Goal: Task Accomplishment & Management: Use online tool/utility

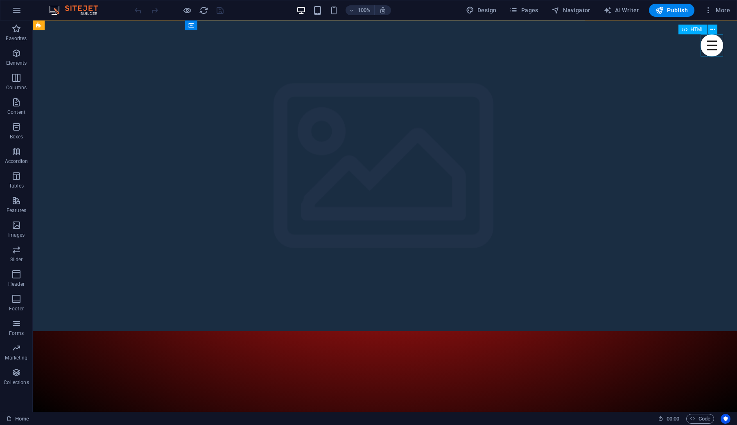
click at [720, 47] on div "Menu" at bounding box center [712, 45] width 23 height 22
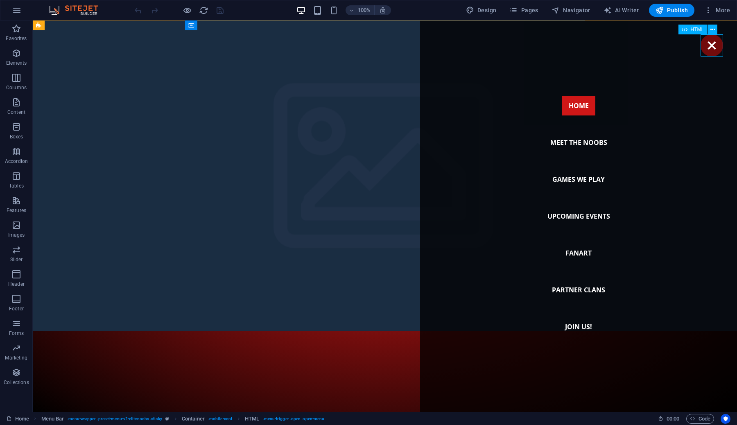
click at [713, 42] on div "Menu" at bounding box center [712, 45] width 23 height 22
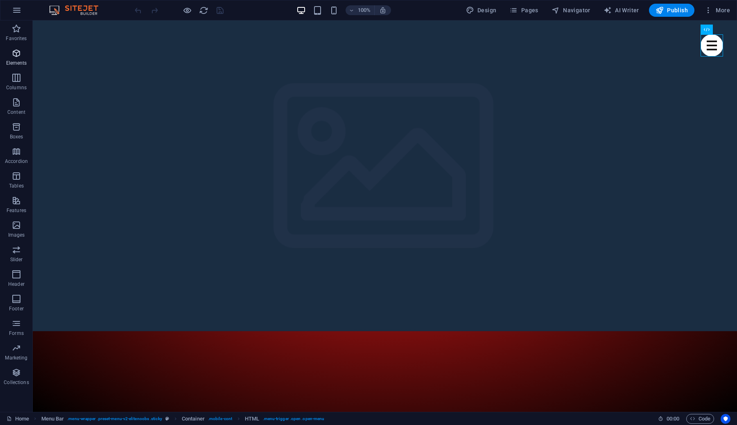
click at [17, 61] on p "Elements" at bounding box center [16, 63] width 21 height 7
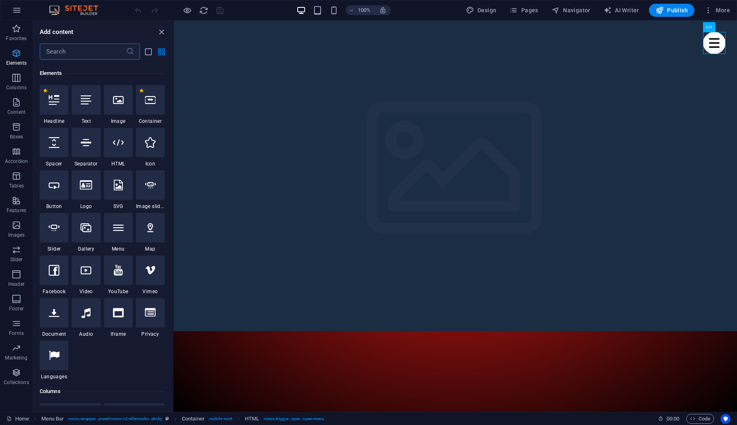
scroll to position [87, 0]
click at [17, 61] on p "Elements" at bounding box center [16, 63] width 21 height 7
click at [18, 274] on icon "button" at bounding box center [16, 274] width 10 height 10
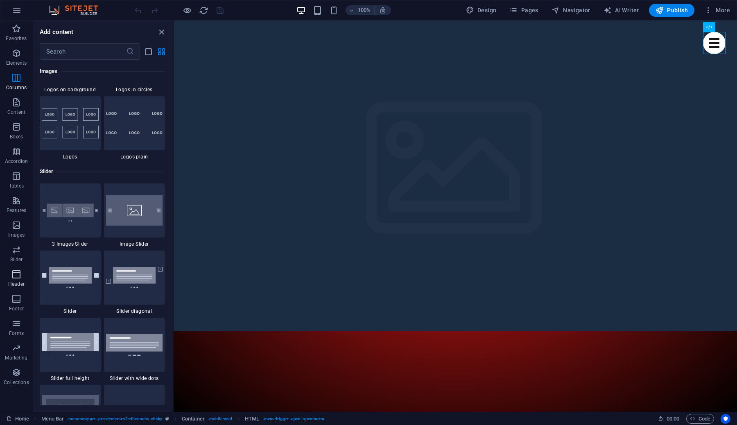
scroll to position [4931, 0]
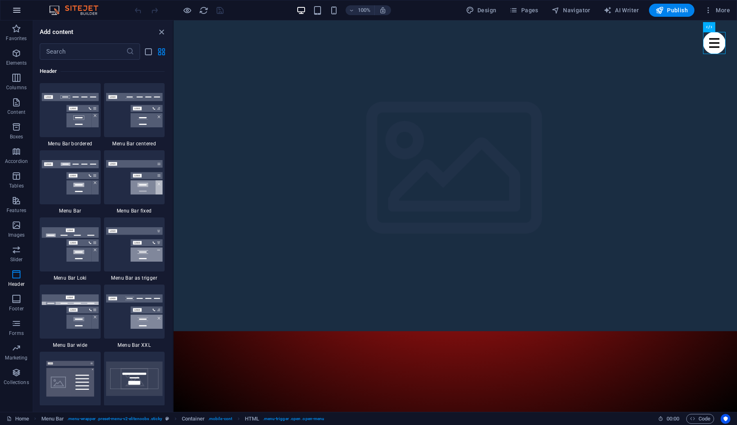
click at [17, 12] on icon "button" at bounding box center [17, 10] width 10 height 10
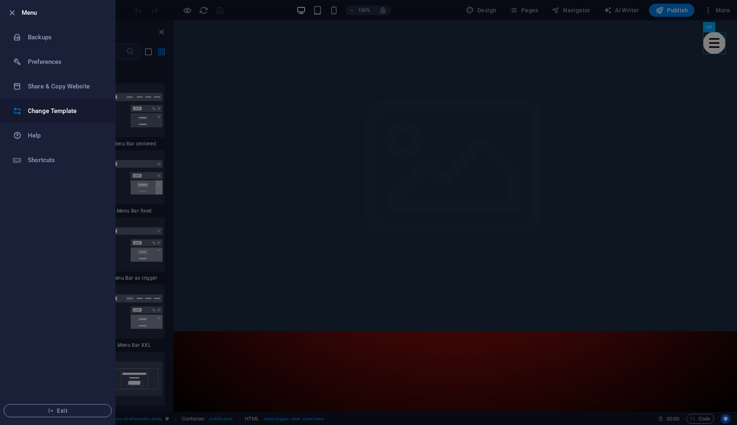
click at [44, 107] on h6 "Change Template" at bounding box center [66, 111] width 76 height 10
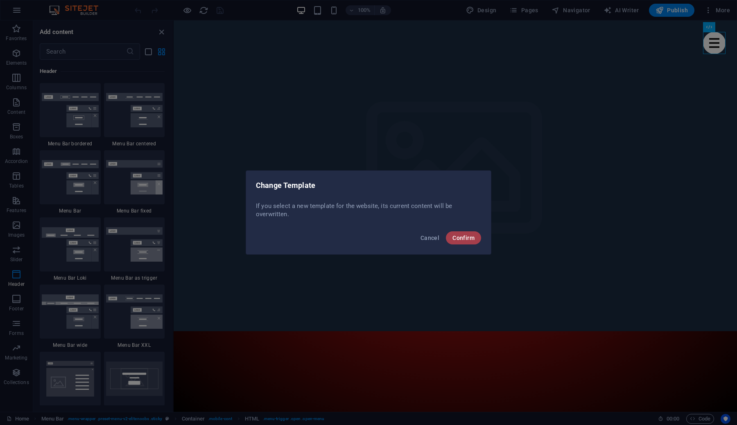
click at [471, 239] on span "Confirm" at bounding box center [463, 238] width 22 height 7
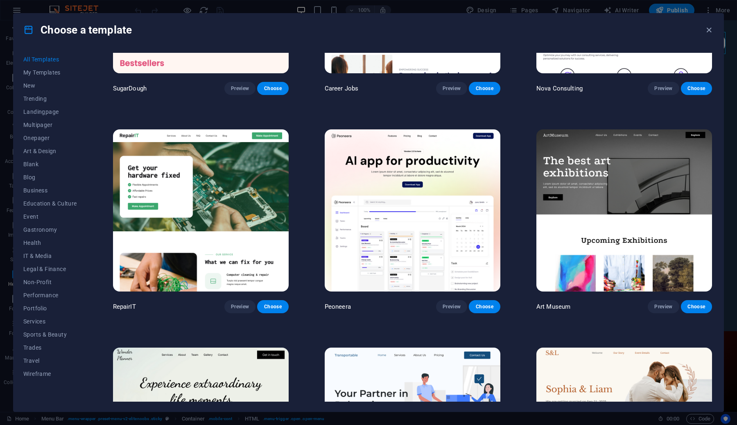
scroll to position [0, 0]
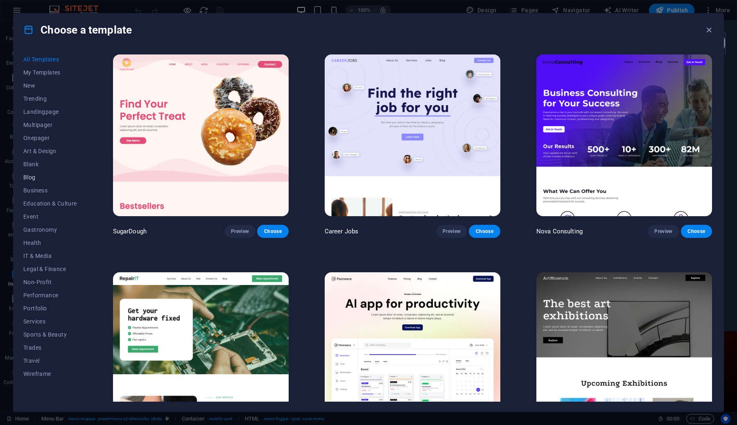
click at [37, 181] on button "Blog" at bounding box center [50, 177] width 54 height 13
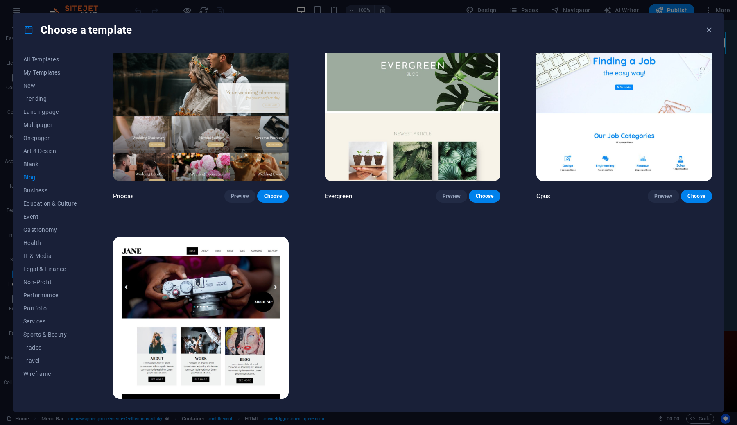
scroll to position [1570, 0]
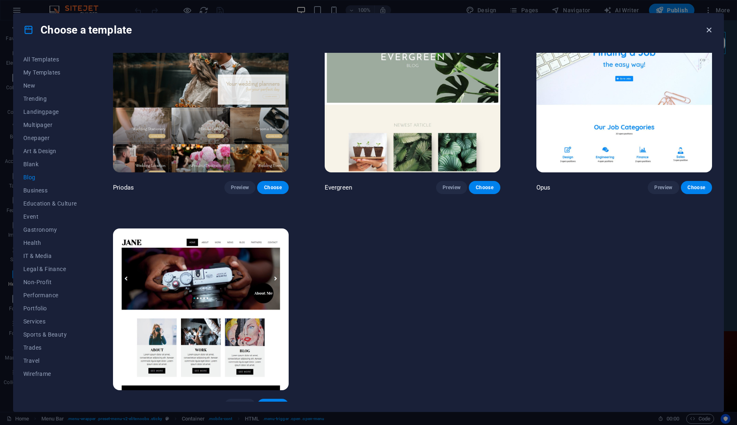
click at [707, 27] on icon "button" at bounding box center [708, 29] width 9 height 9
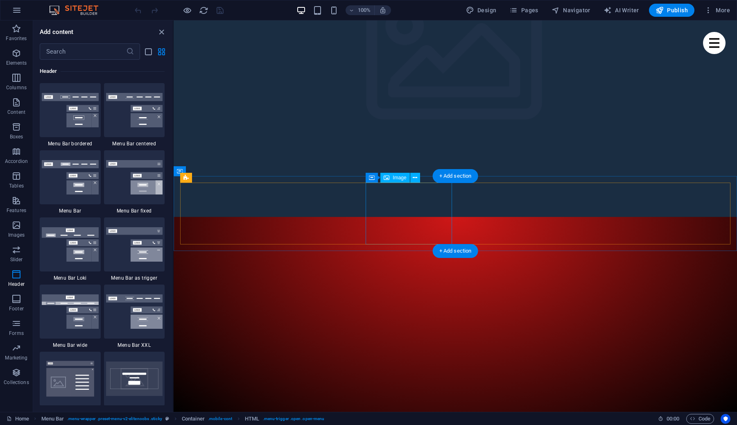
scroll to position [169, 0]
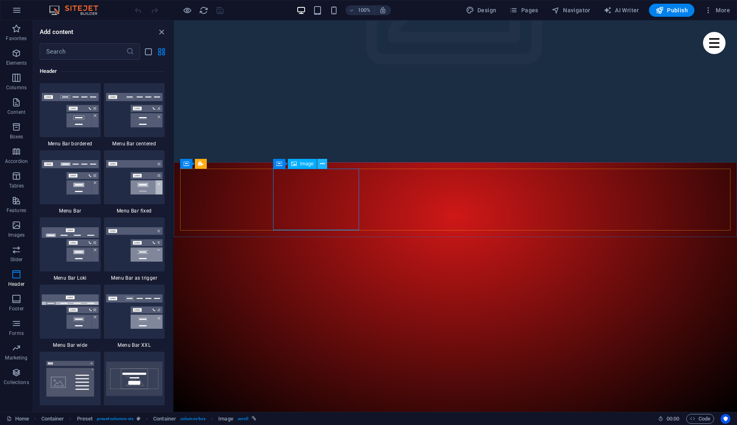
click at [324, 165] on icon at bounding box center [322, 164] width 5 height 9
click at [524, 16] on button "Pages" at bounding box center [523, 10] width 35 height 13
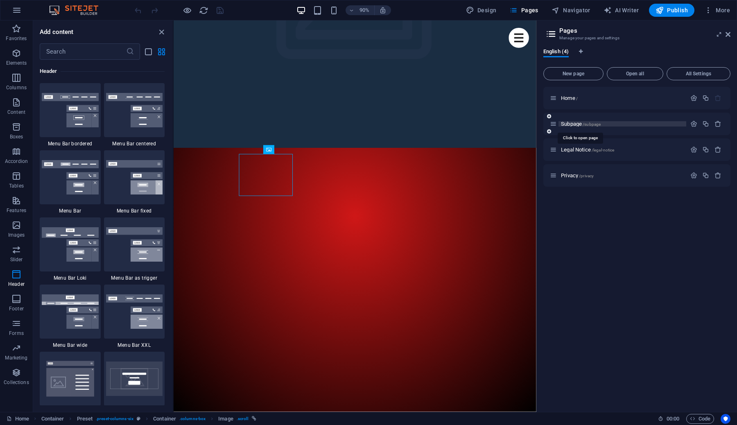
click at [574, 124] on span "Subpage /subpage" at bounding box center [581, 124] width 40 height 6
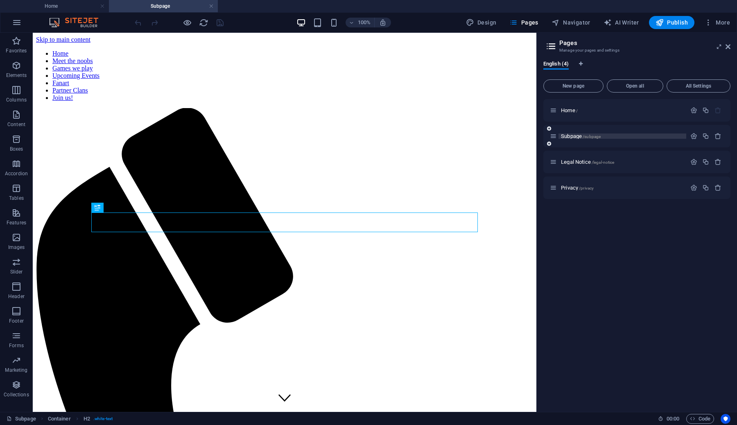
scroll to position [217, 0]
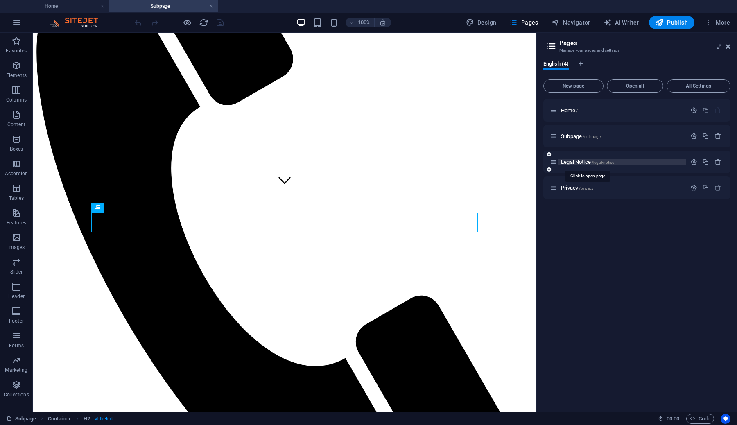
click at [580, 162] on span "Legal Notice /legal-notice" at bounding box center [587, 162] width 53 height 6
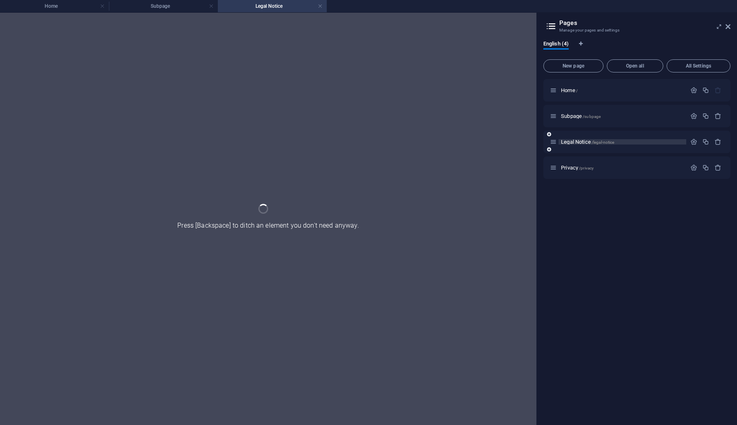
scroll to position [0, 0]
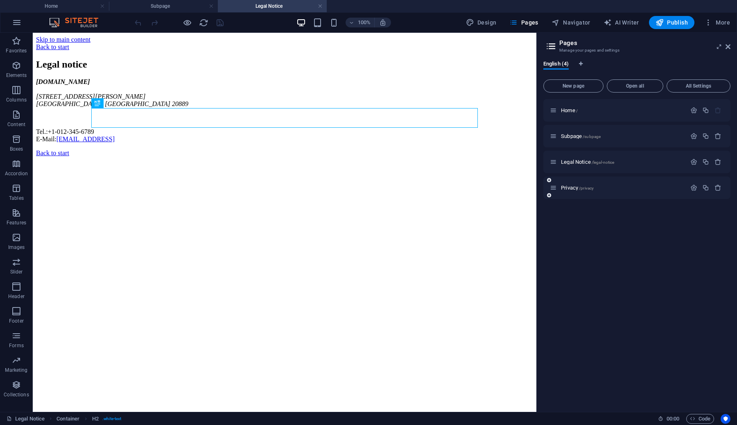
click at [574, 190] on div "Privacy /privacy" at bounding box center [618, 187] width 136 height 9
click at [579, 188] on span "Privacy /privacy" at bounding box center [577, 188] width 33 height 6
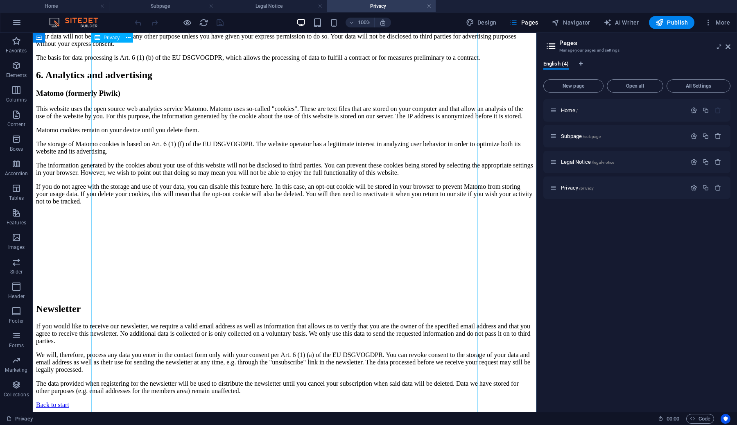
scroll to position [1617, 0]
click at [568, 110] on span "Home /" at bounding box center [569, 110] width 17 height 6
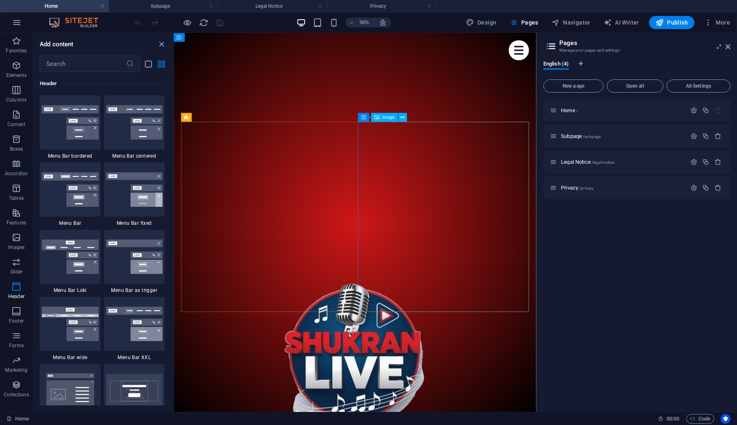
scroll to position [442, 0]
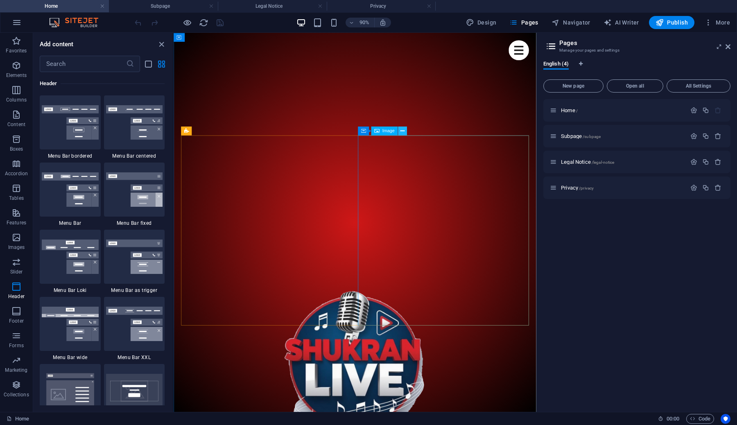
click at [401, 131] on icon at bounding box center [402, 131] width 4 height 8
click at [728, 45] on icon at bounding box center [728, 46] width 5 height 7
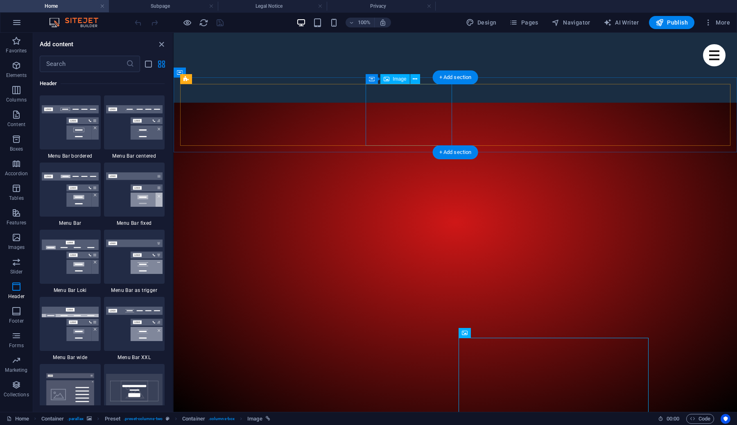
scroll to position [234, 0]
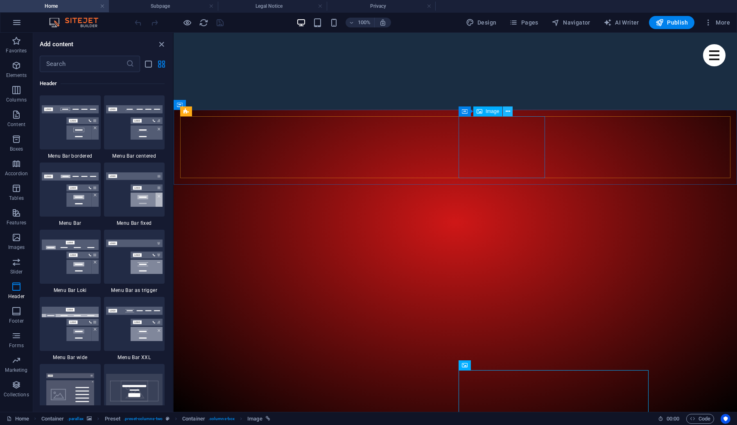
click at [509, 114] on icon at bounding box center [508, 111] width 5 height 9
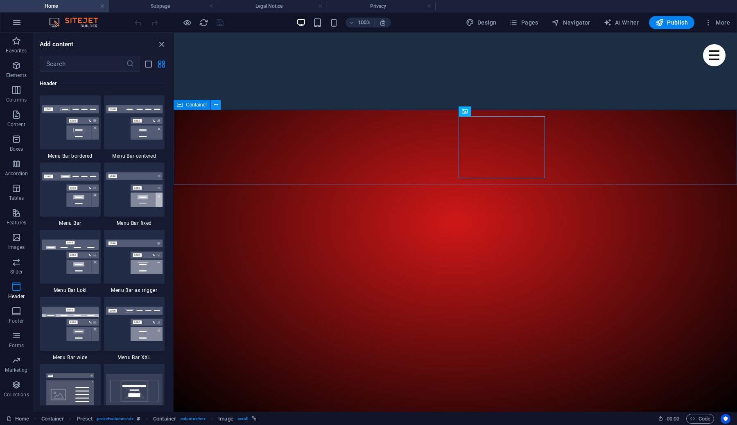
click at [215, 105] on icon at bounding box center [216, 105] width 5 height 9
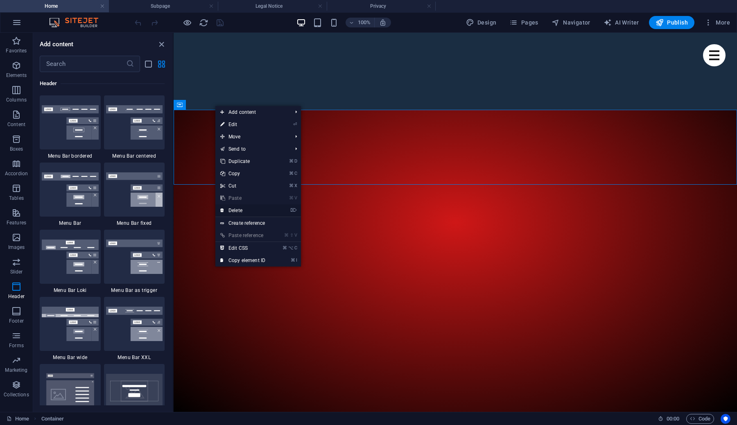
click at [247, 210] on link "⌦ Delete" at bounding box center [242, 210] width 55 height 12
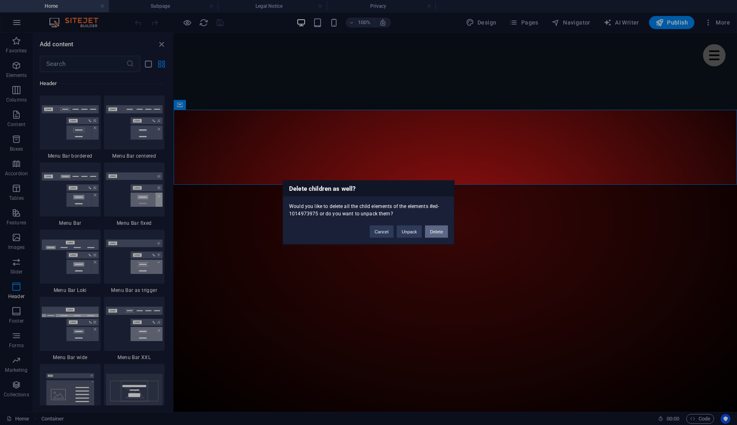
click at [436, 231] on button "Delete" at bounding box center [436, 232] width 23 height 12
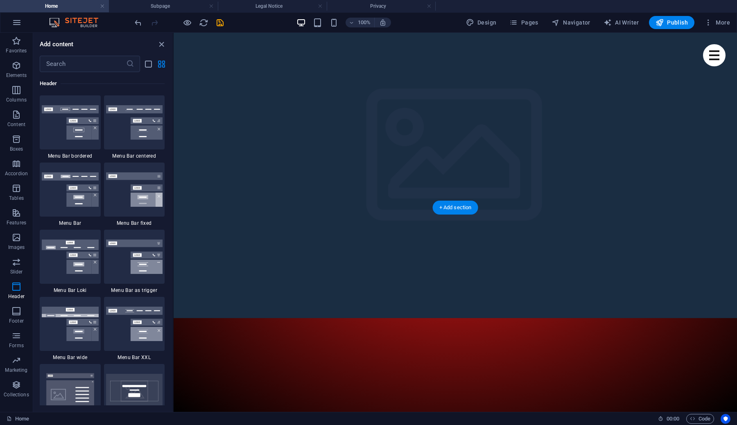
scroll to position [0, 0]
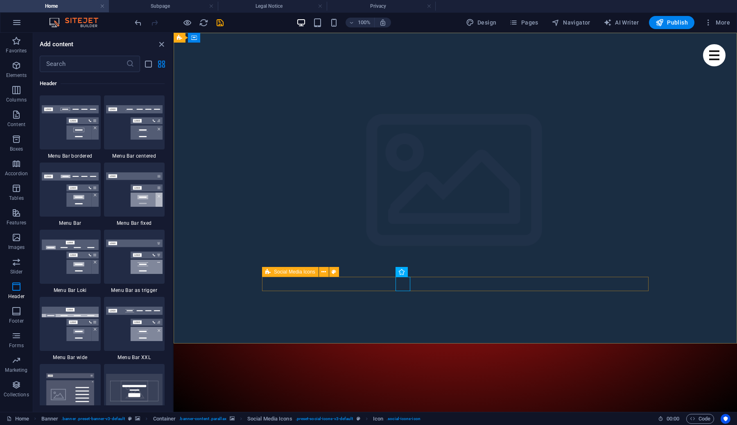
click at [301, 272] on span "Social Media Icons" at bounding box center [294, 271] width 41 height 5
click at [323, 272] on icon at bounding box center [323, 272] width 5 height 9
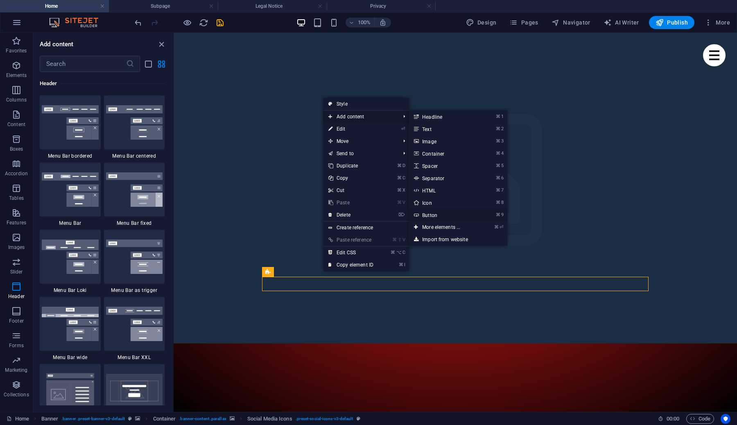
click at [434, 215] on link "⌘ 9 Button" at bounding box center [443, 215] width 68 height 12
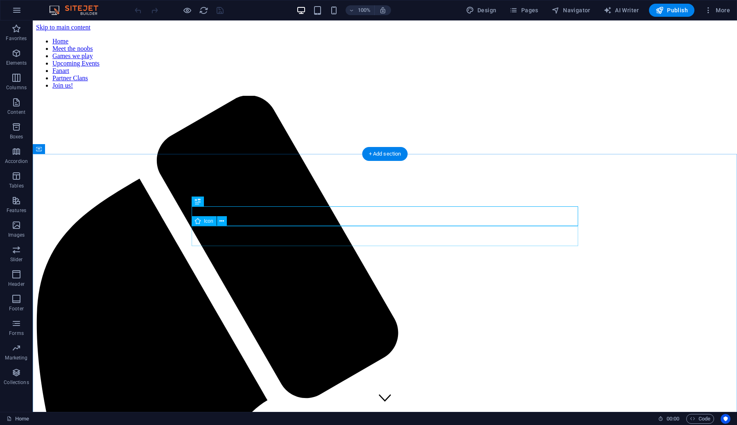
scroll to position [265, 0]
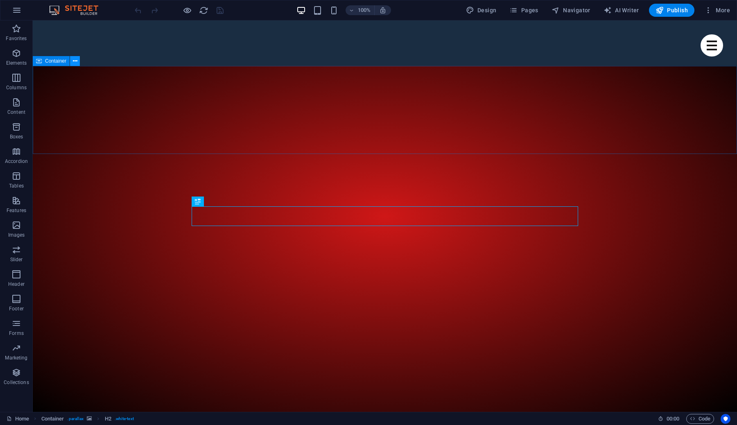
click at [75, 64] on icon at bounding box center [75, 61] width 5 height 9
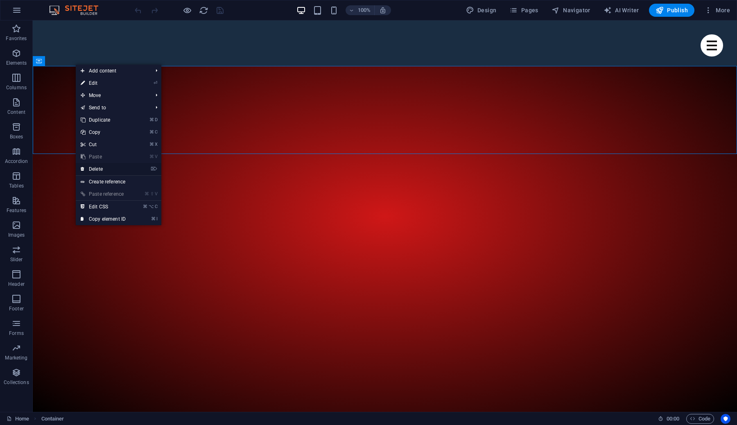
click at [118, 170] on link "⌦ Delete" at bounding box center [103, 169] width 55 height 12
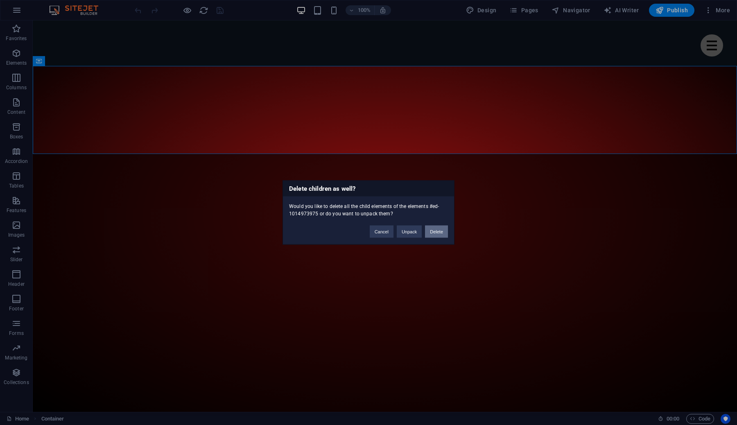
click at [435, 233] on button "Delete" at bounding box center [436, 232] width 23 height 12
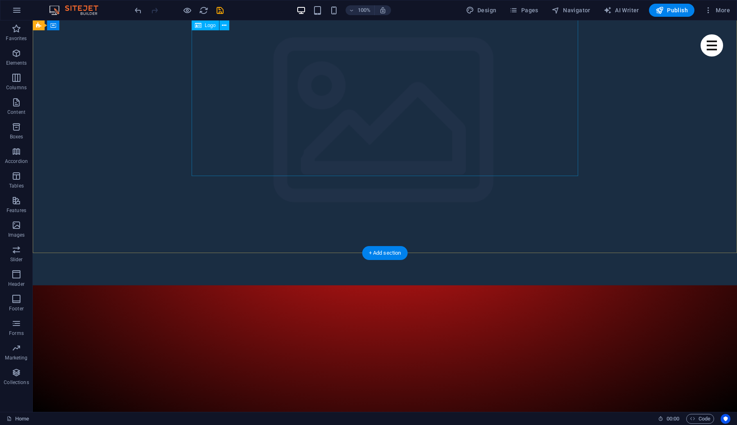
scroll to position [0, 0]
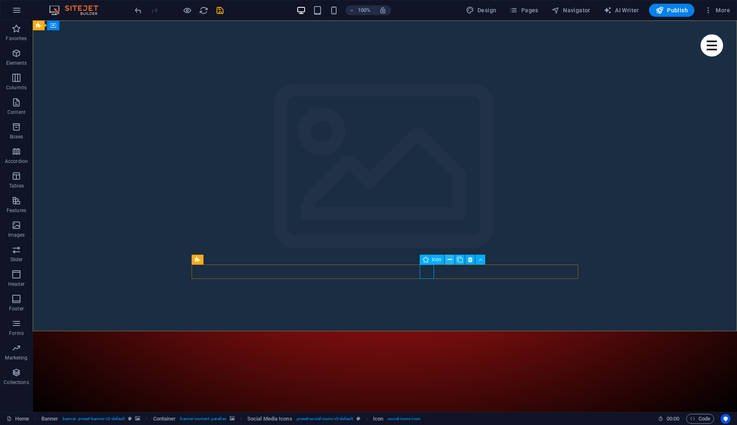
click at [449, 261] on icon at bounding box center [450, 260] width 5 height 9
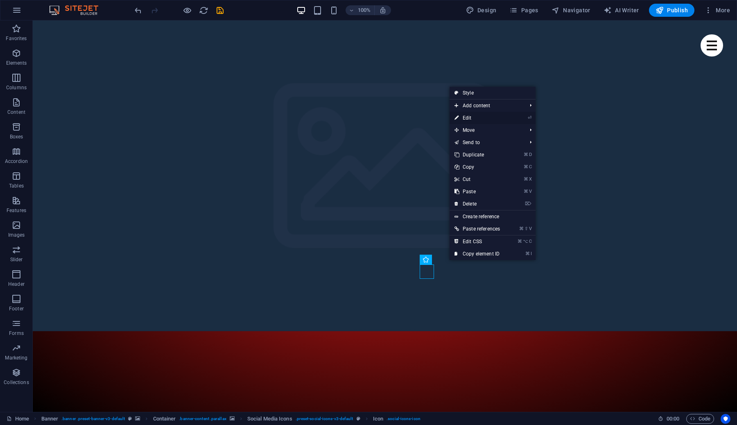
click at [473, 118] on link "⏎ Edit" at bounding box center [477, 118] width 55 height 12
select select "xMidYMid"
select select "px"
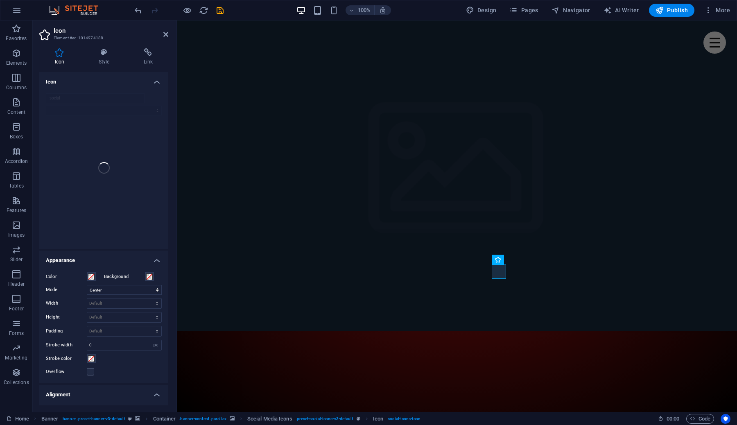
scroll to position [96, 0]
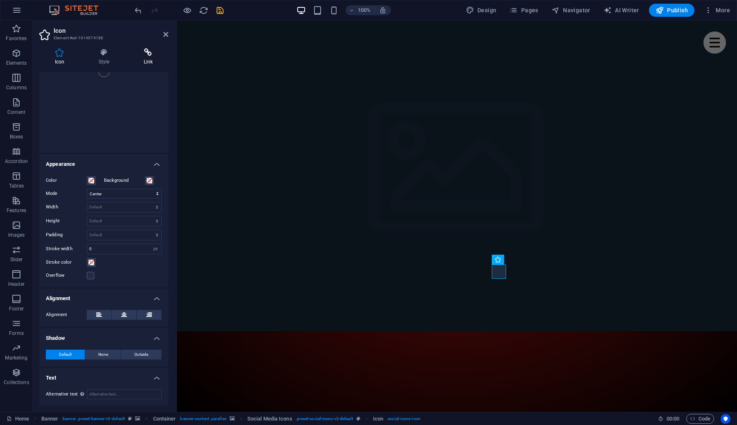
click at [147, 55] on icon at bounding box center [148, 52] width 40 height 8
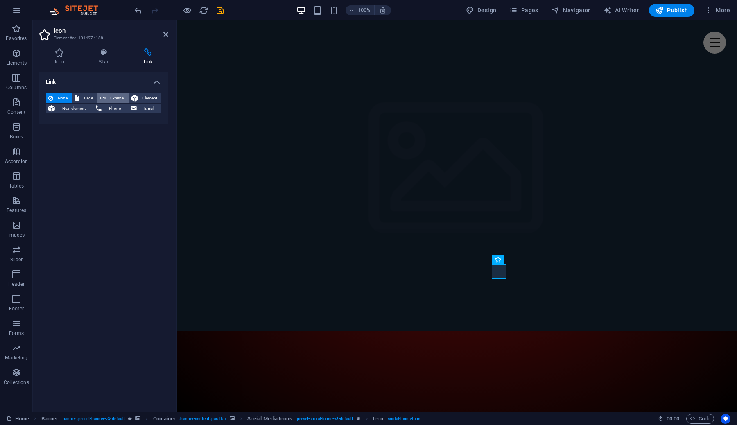
click at [115, 100] on span "External" at bounding box center [117, 98] width 18 height 10
select select "blank"
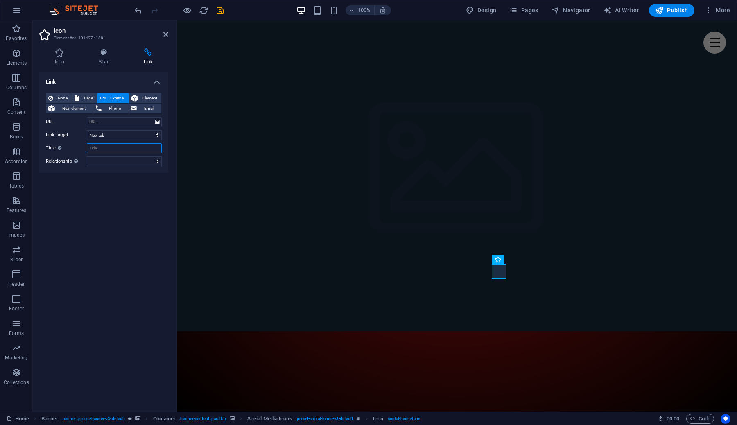
click at [100, 147] on input "Title Additional link description, should not be the same as the link text. The…" at bounding box center [124, 148] width 75 height 10
click at [113, 121] on input "URL" at bounding box center [124, 122] width 75 height 10
paste input "https://www.youtube.com/@shukranlive"
type input "https://www.youtube.com/@shukranlive"
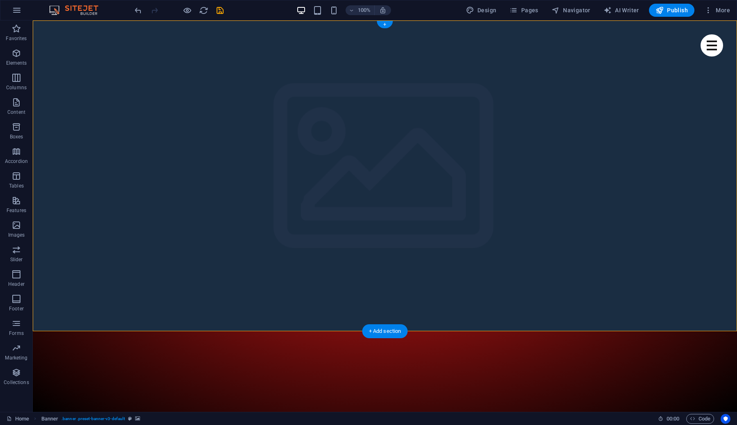
drag, startPoint x: 336, startPoint y: 272, endPoint x: 446, endPoint y: 274, distance: 110.6
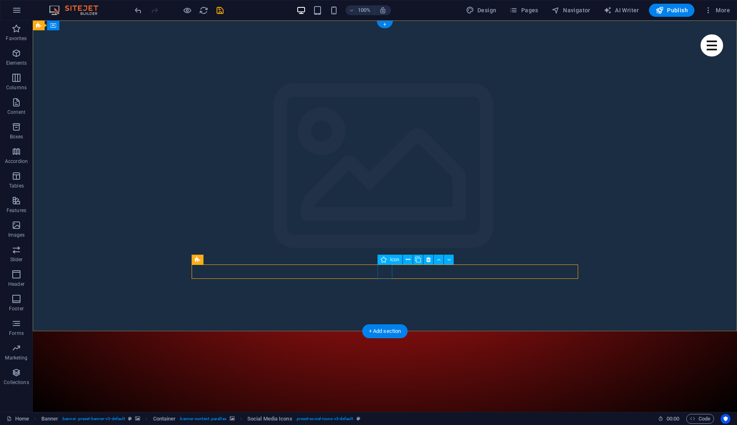
click at [418, 260] on icon at bounding box center [418, 260] width 6 height 9
click at [417, 260] on icon at bounding box center [418, 260] width 5 height 9
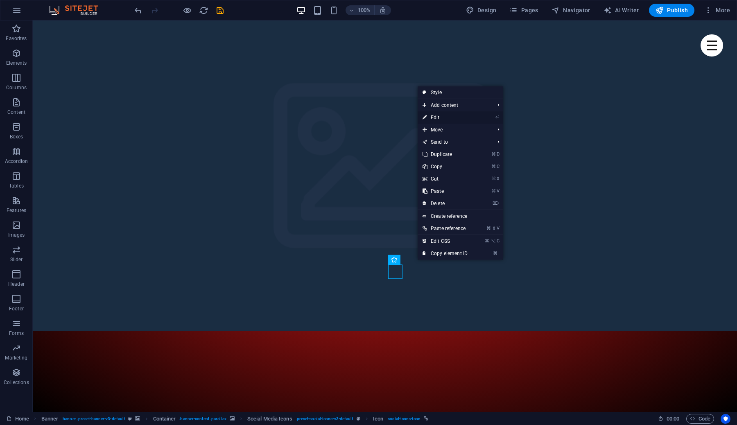
click at [456, 113] on link "⏎ Edit" at bounding box center [445, 117] width 55 height 12
select select "xMidYMid"
select select "px"
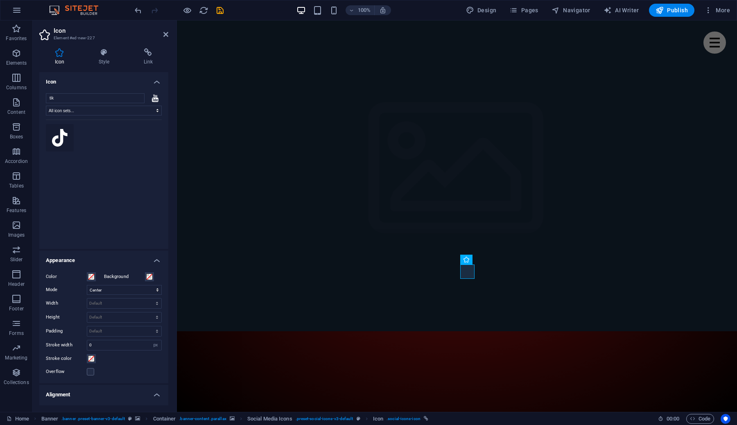
type input "tik"
click at [66, 147] on button at bounding box center [60, 138] width 28 height 28
click at [150, 55] on icon at bounding box center [148, 52] width 40 height 8
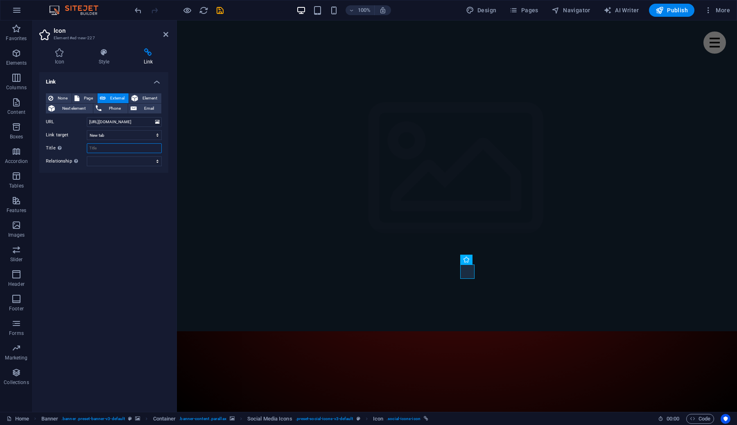
click at [117, 149] on input "Title Additional link description, should not be the same as the link text. The…" at bounding box center [124, 148] width 75 height 10
click at [120, 122] on input "https://www.youtube.com/@shukranlive" at bounding box center [124, 122] width 75 height 10
paste input "tiktok.com/@shukran."
type input "https://www.tiktok.com/@shukran.live"
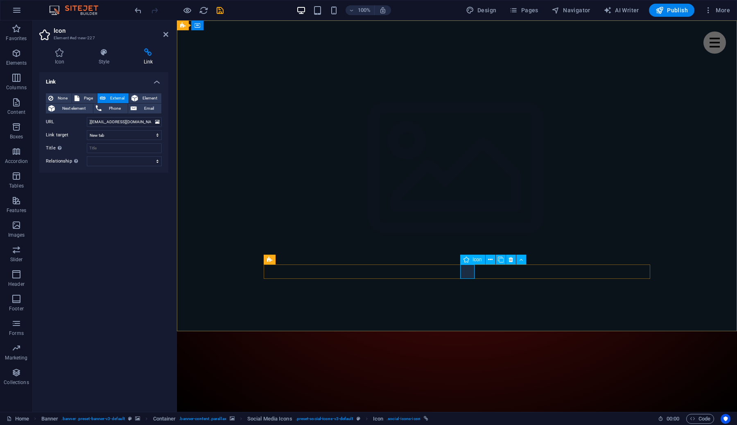
scroll to position [0, 0]
click at [502, 261] on icon at bounding box center [501, 260] width 6 height 9
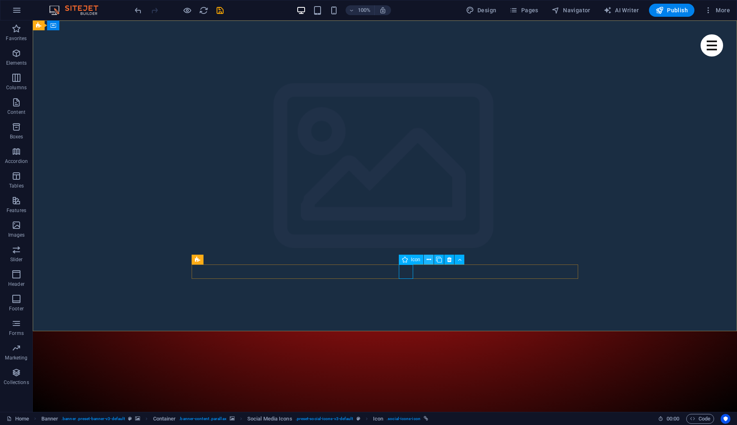
click at [431, 260] on icon at bounding box center [429, 260] width 5 height 9
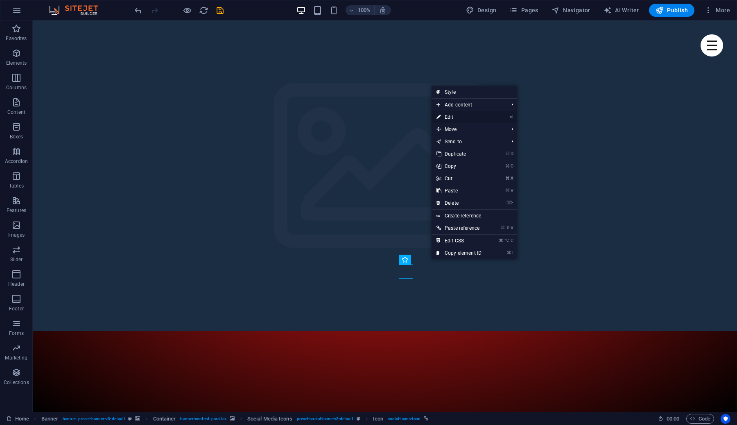
click at [459, 115] on link "⏎ Edit" at bounding box center [459, 117] width 55 height 12
select select "xMidYMid"
select select "px"
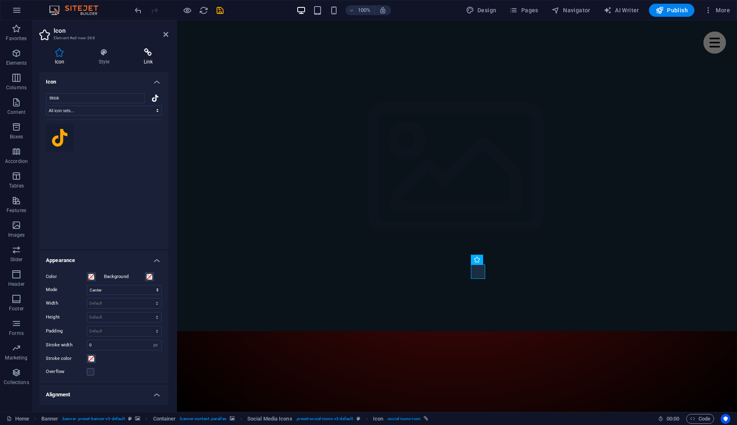
click at [147, 56] on icon at bounding box center [148, 52] width 40 height 8
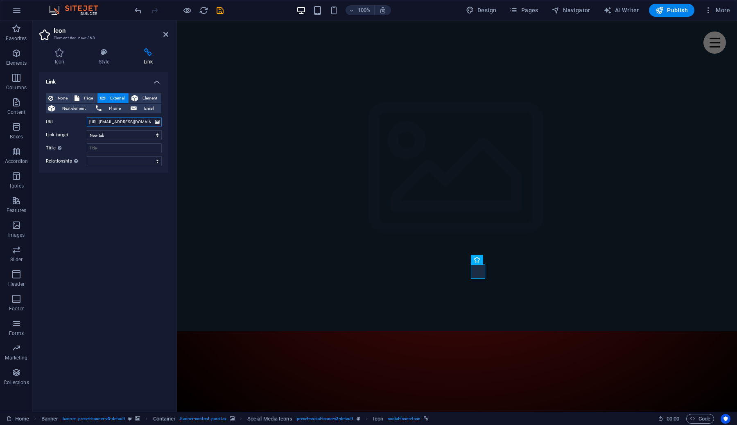
click at [115, 123] on input "https://www.tiktok.com/@shukran.live" at bounding box center [124, 122] width 75 height 10
click at [108, 123] on input "https://www.tiktok.com/@shukran.live" at bounding box center [124, 122] width 75 height 10
paste input "chat.whatsapp.com/H6lwK45SvozJpOVoBUvJO3"
type input "https://chat.whatsapp.com/H6lwK45SvozJpOVoBUvJO3"
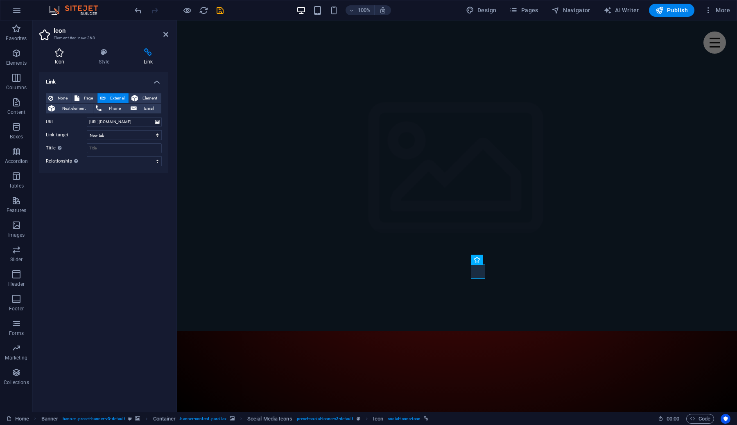
click at [53, 55] on icon at bounding box center [59, 52] width 41 height 8
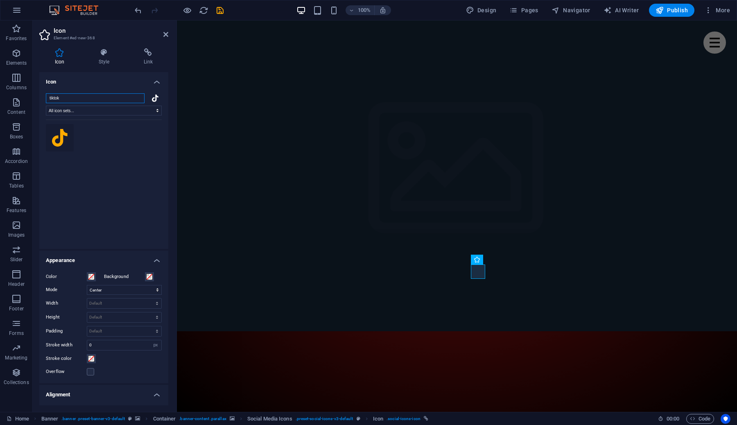
click at [74, 97] on input "tiktok" at bounding box center [95, 98] width 99 height 10
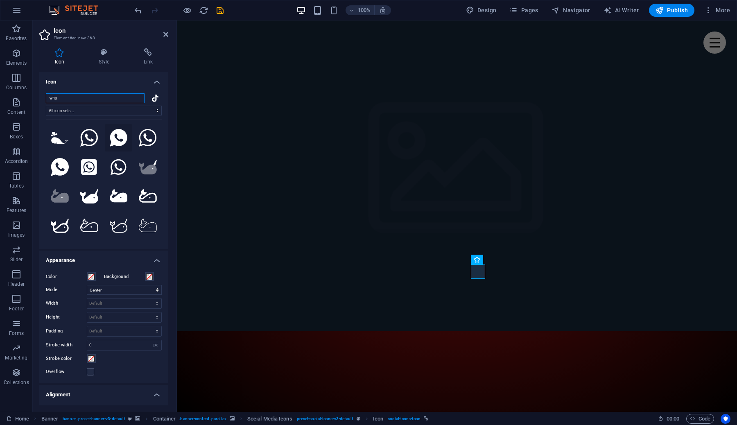
type input "wha"
click at [118, 135] on icon at bounding box center [119, 138] width 18 height 18
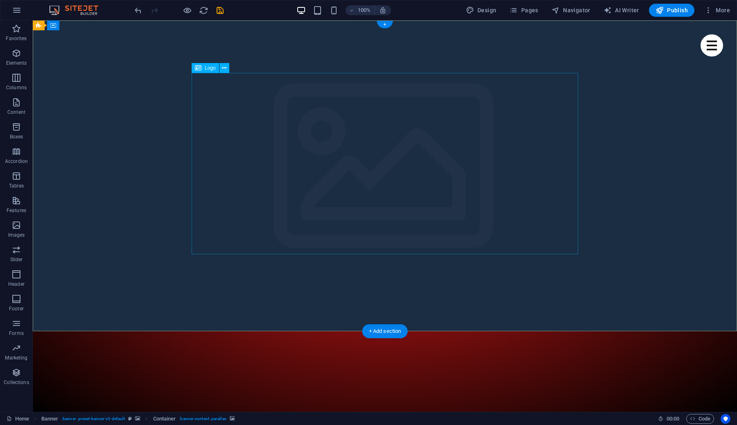
click at [211, 68] on span "Logo" at bounding box center [210, 68] width 11 height 5
click at [222, 69] on button at bounding box center [224, 68] width 10 height 10
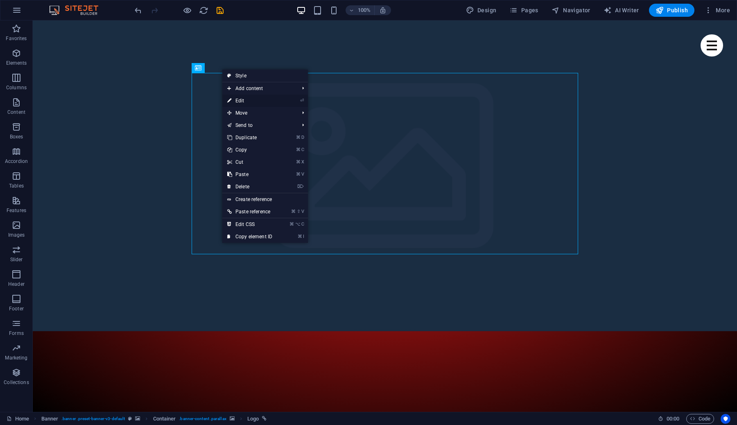
click at [247, 100] on link "⏎ Edit" at bounding box center [249, 101] width 55 height 12
select select "px"
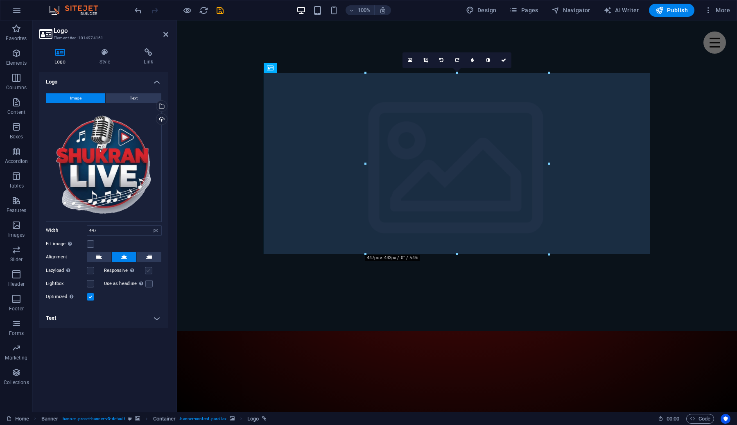
click at [150, 271] on label at bounding box center [148, 270] width 7 height 7
click at [0, 0] on input "Responsive Automatically load retina image and smartphone optimized sizes." at bounding box center [0, 0] width 0 height 0
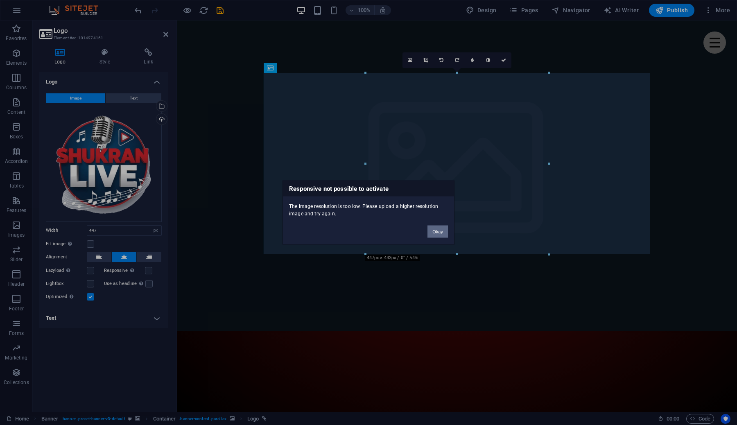
click at [440, 231] on button "Okay" at bounding box center [438, 232] width 20 height 12
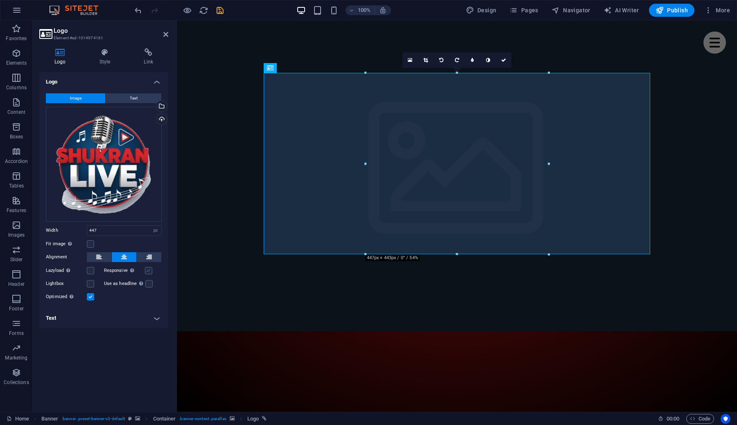
click at [150, 269] on label at bounding box center [148, 270] width 7 height 7
click at [0, 0] on input "Responsive Automatically load retina image and smartphone optimized sizes." at bounding box center [0, 0] width 0 height 0
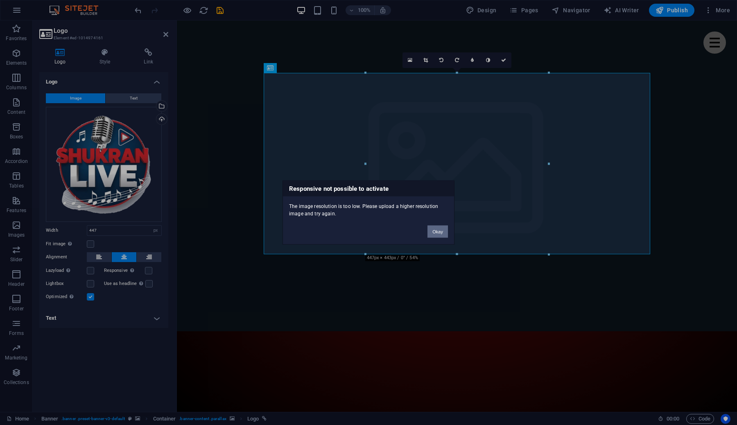
click at [436, 231] on button "Okay" at bounding box center [438, 232] width 20 height 12
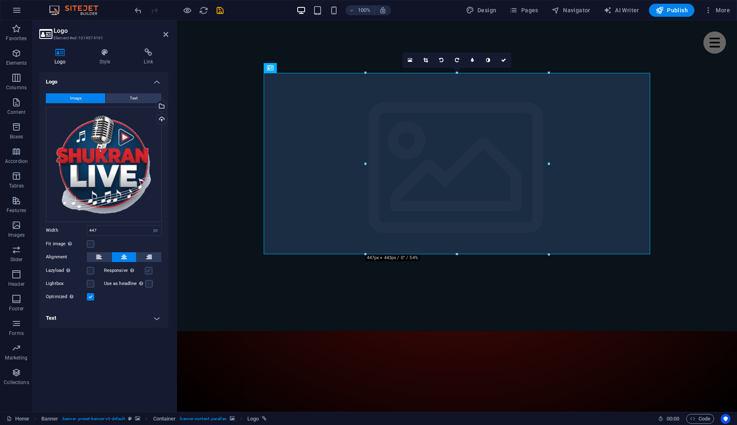
click at [149, 272] on label at bounding box center [148, 270] width 7 height 7
click at [0, 0] on input "Responsive Automatically load retina image and smartphone optimized sizes." at bounding box center [0, 0] width 0 height 0
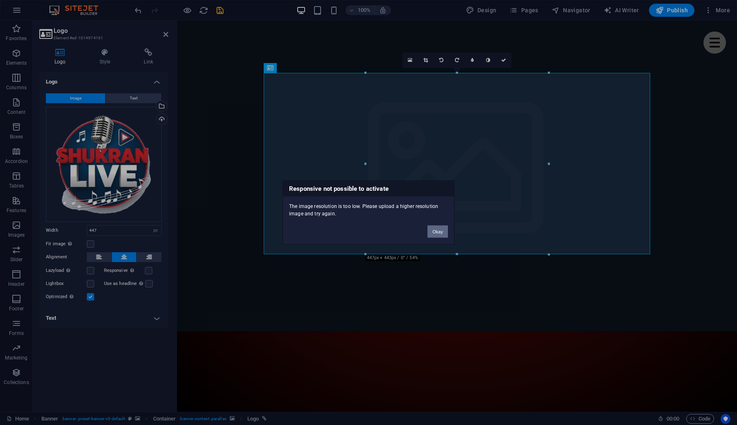
click at [444, 229] on button "Okay" at bounding box center [438, 232] width 20 height 12
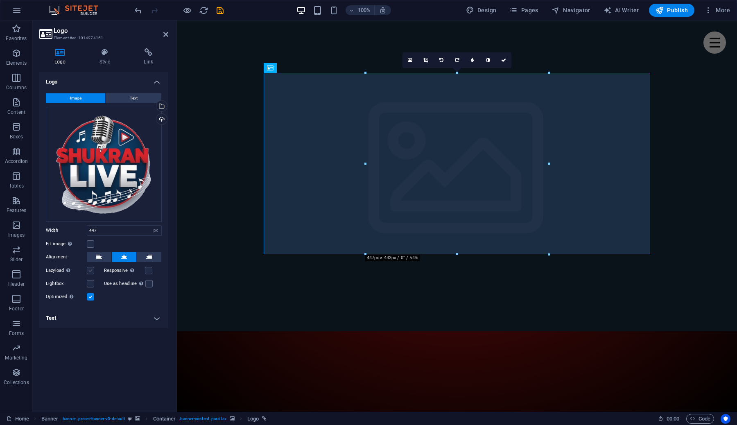
click at [94, 271] on label at bounding box center [90, 270] width 7 height 7
click at [0, 0] on input "Lazyload Loading images after the page loads improves page speed." at bounding box center [0, 0] width 0 height 0
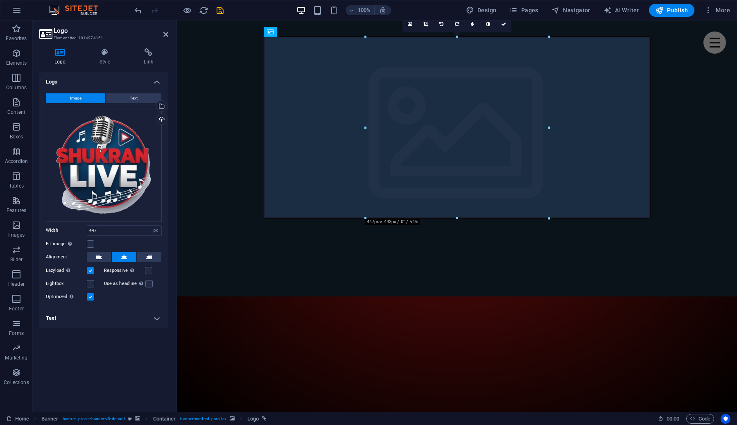
scroll to position [36, 0]
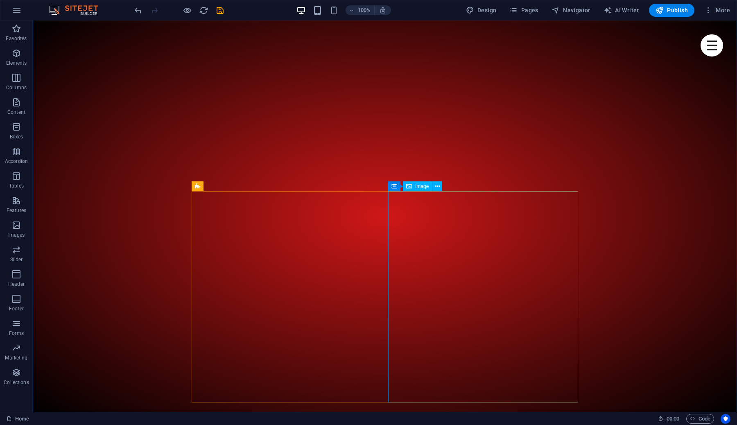
scroll to position [327, 0]
click at [662, 4] on button "Publish" at bounding box center [671, 10] width 45 height 13
checkbox input "false"
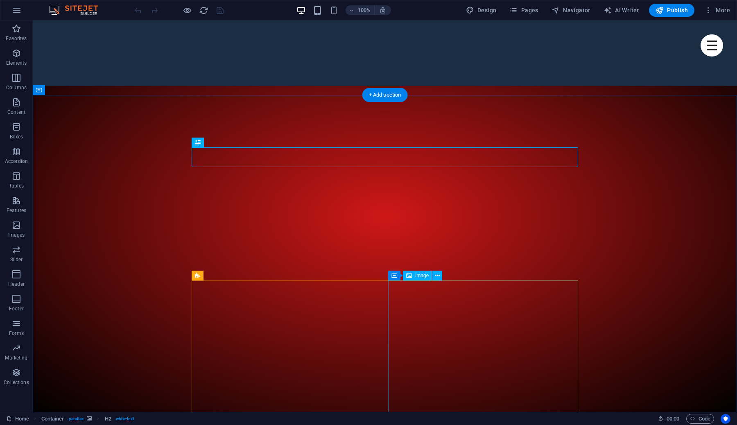
scroll to position [256, 0]
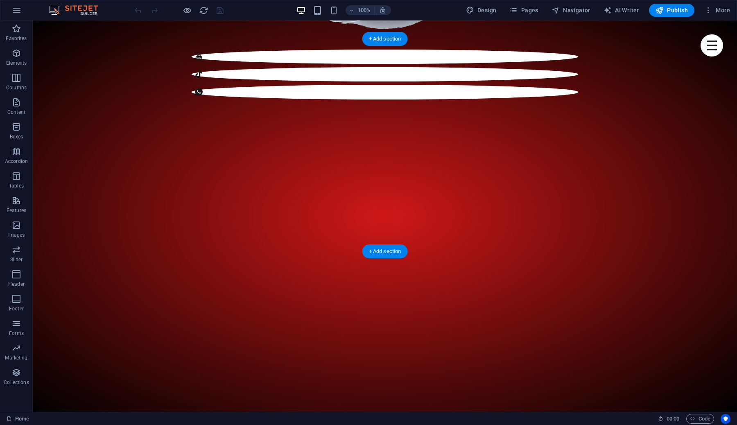
scroll to position [857, 0]
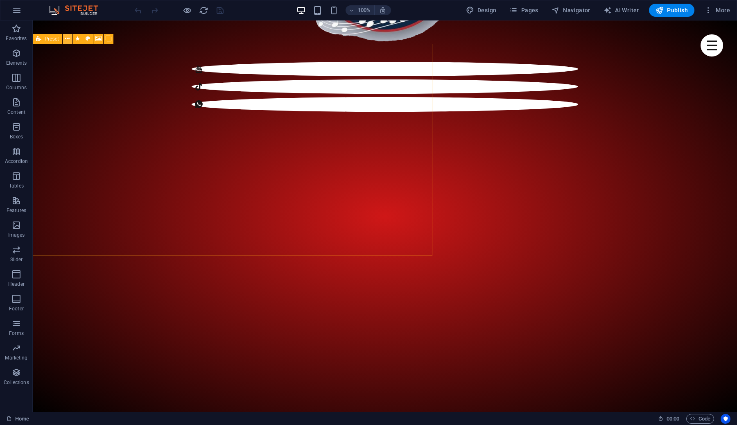
click at [64, 39] on button at bounding box center [68, 39] width 10 height 10
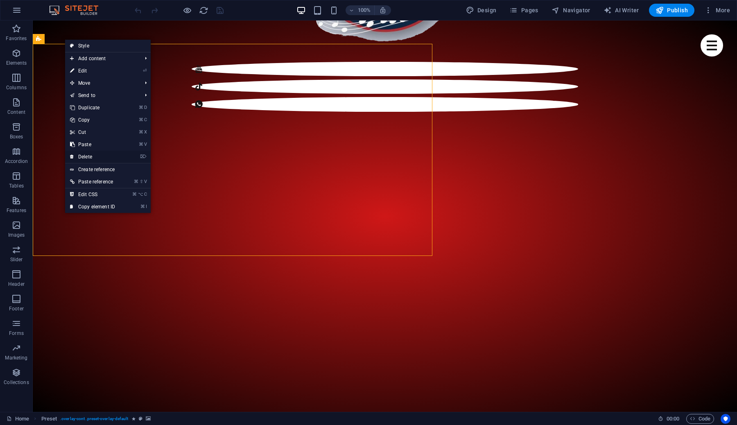
click at [87, 156] on link "⌦ Delete" at bounding box center [92, 157] width 55 height 12
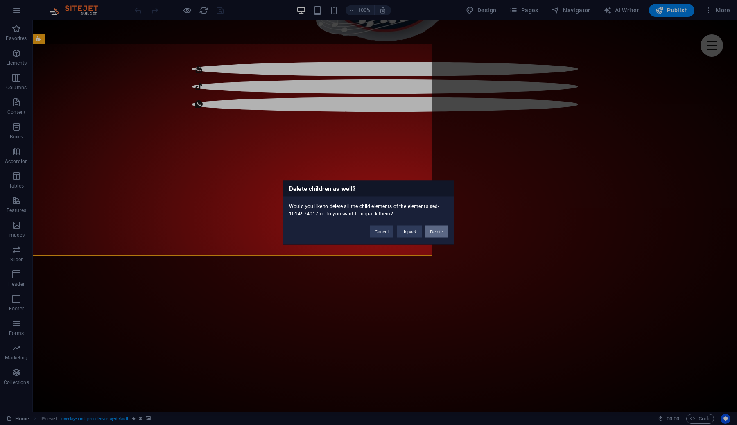
click at [439, 231] on button "Delete" at bounding box center [436, 232] width 23 height 12
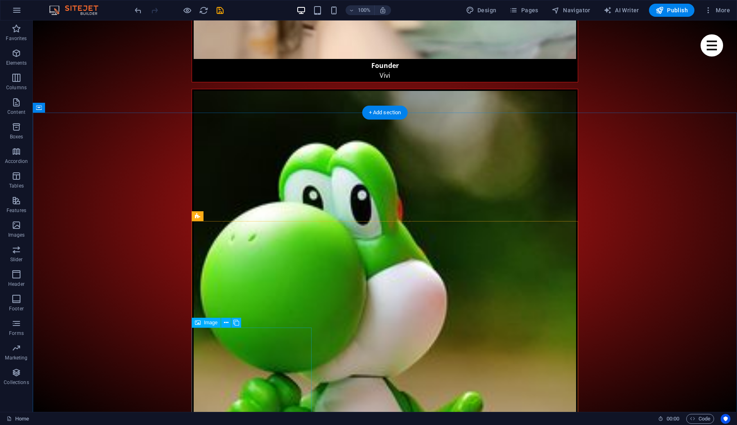
scroll to position [2419, 0]
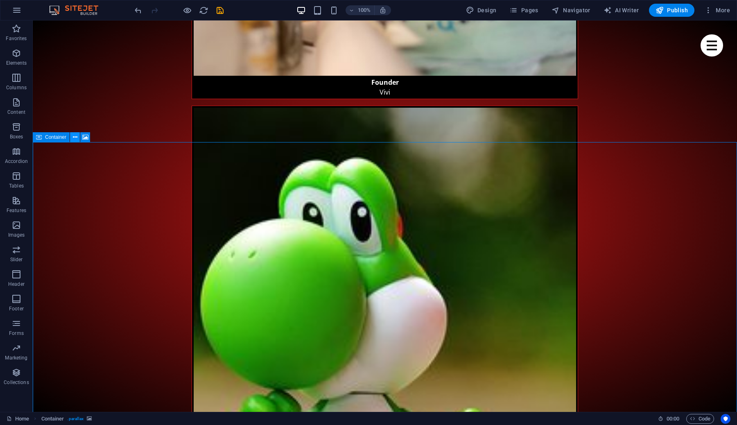
click at [77, 138] on button at bounding box center [75, 137] width 10 height 10
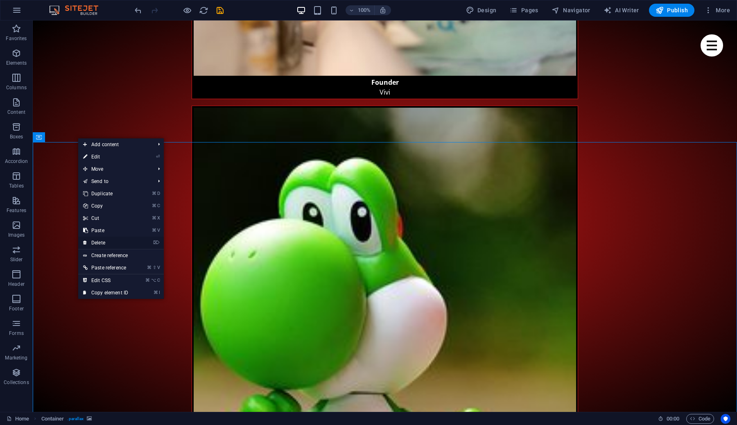
click at [106, 242] on link "⌦ Delete" at bounding box center [105, 243] width 55 height 12
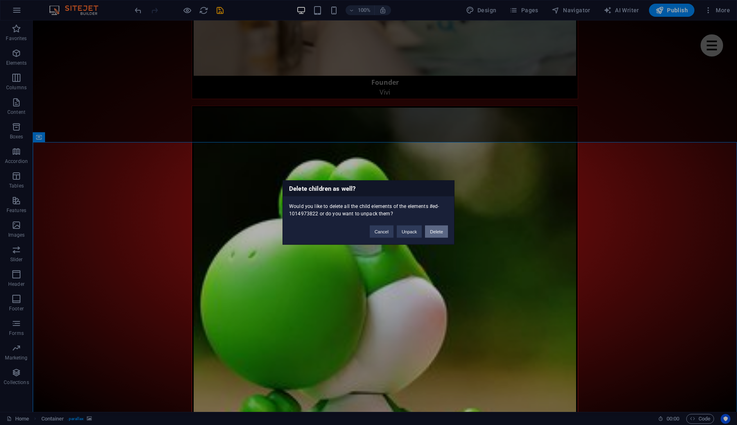
click at [436, 231] on button "Delete" at bounding box center [436, 232] width 23 height 12
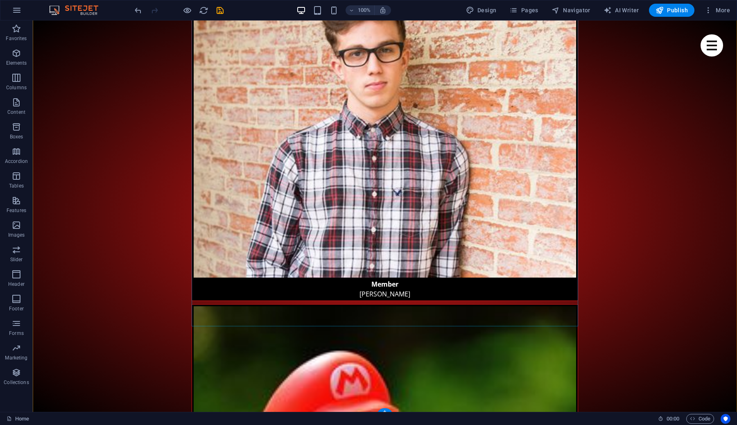
scroll to position [3088, 0]
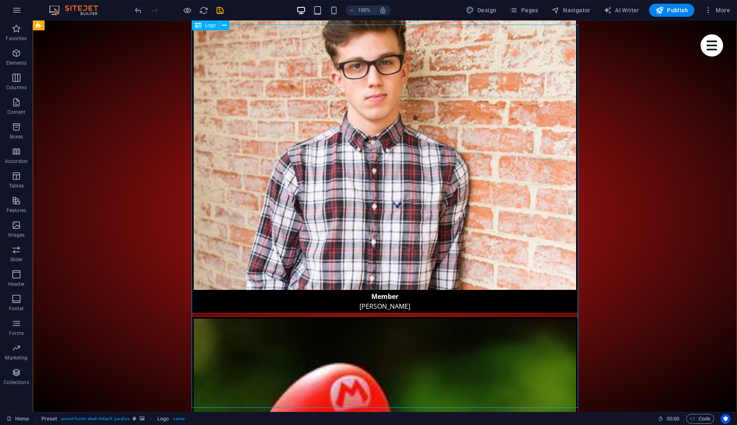
scroll to position [2975, 0]
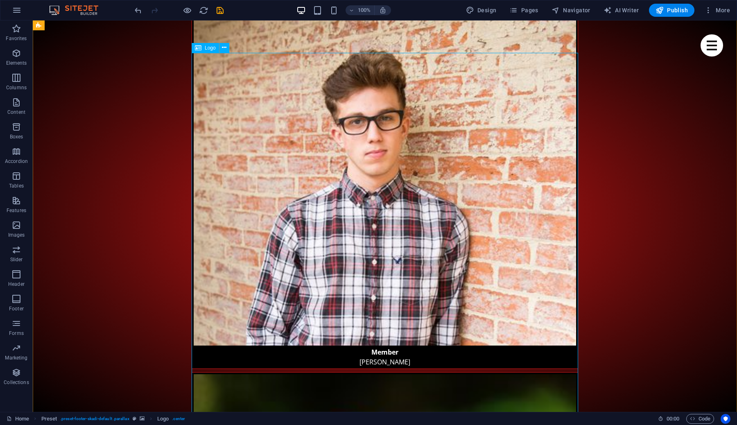
click at [208, 48] on span "Logo" at bounding box center [210, 47] width 11 height 5
click at [223, 48] on icon at bounding box center [224, 47] width 5 height 9
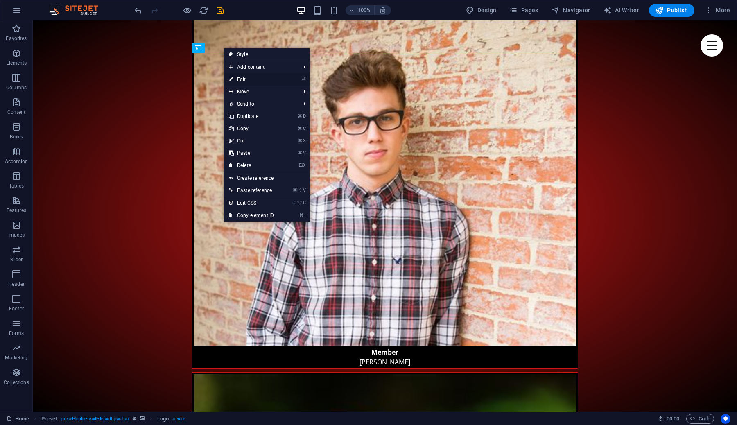
click at [244, 79] on link "⏎ Edit" at bounding box center [251, 79] width 55 height 12
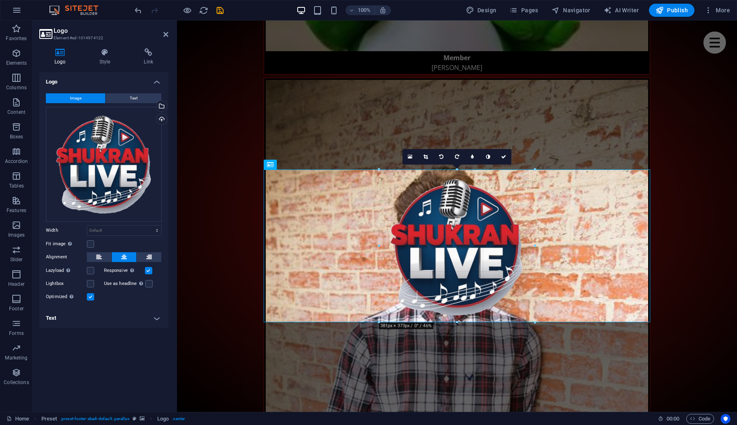
drag, startPoint x: 263, startPoint y: 53, endPoint x: 525, endPoint y: 283, distance: 349.4
type input "386"
select select "px"
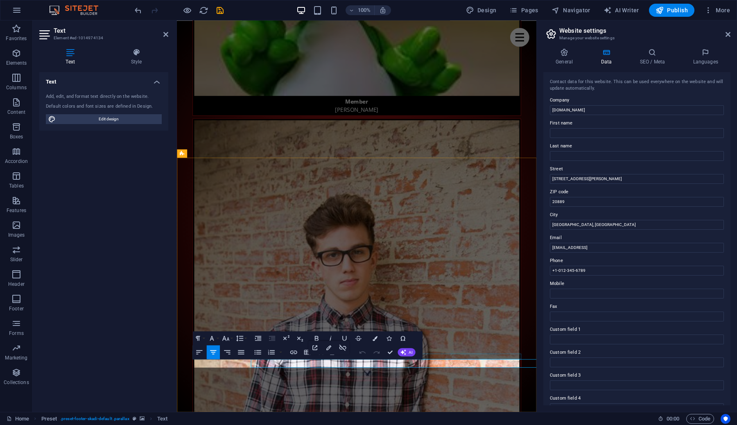
scroll to position [2793, 0]
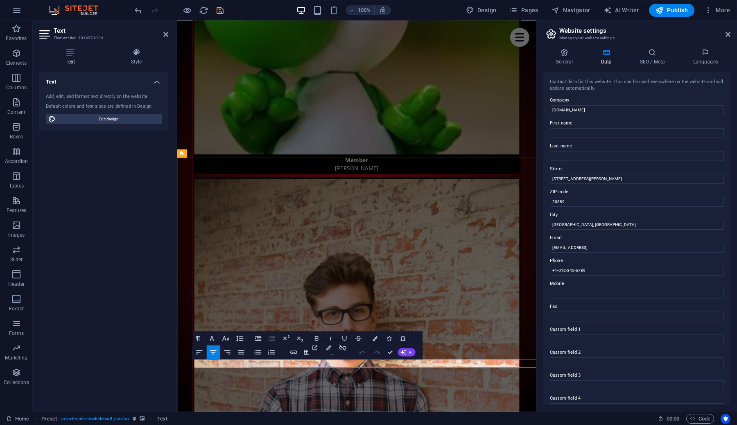
select select "px"
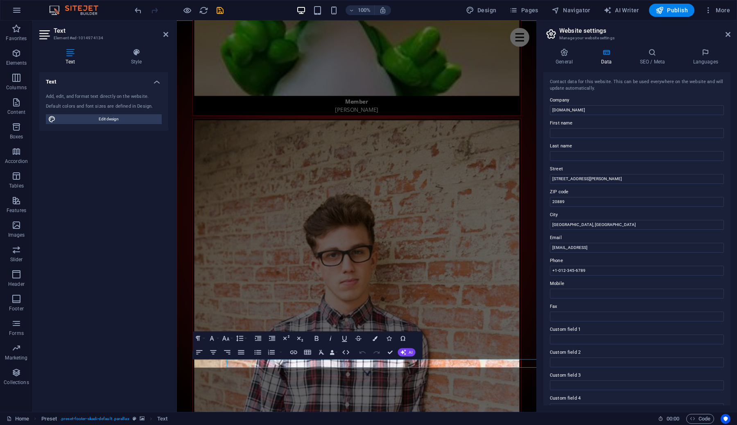
scroll to position [2793, 0]
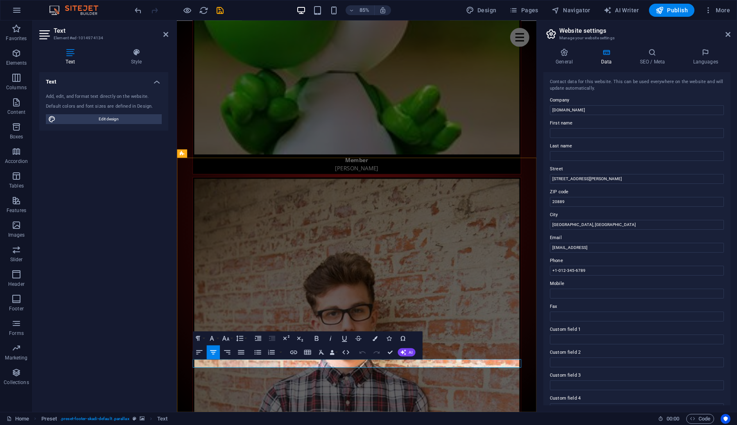
drag, startPoint x: 425, startPoint y: 423, endPoint x: 274, endPoint y: 425, distance: 150.7
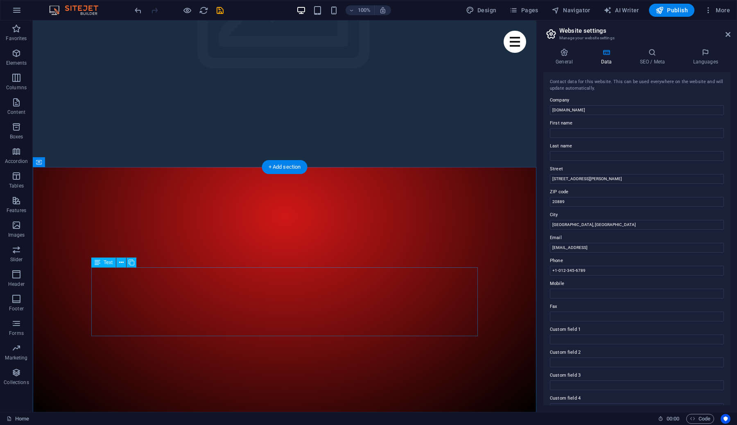
scroll to position [174, 0]
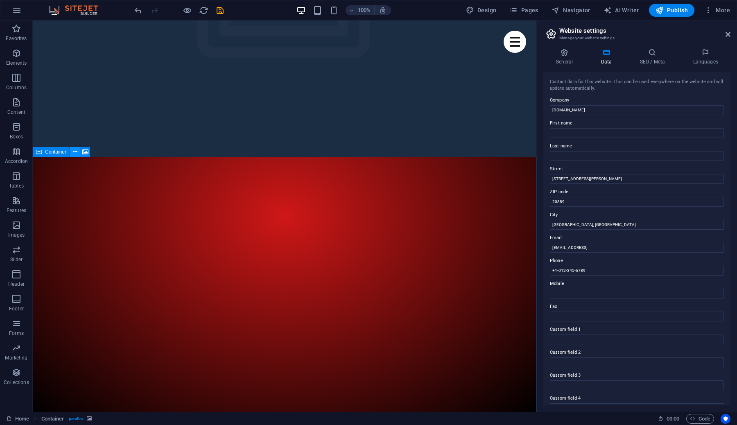
click at [76, 152] on icon at bounding box center [75, 152] width 5 height 9
click at [631, 249] on input "0cece67f8a1e329dbc20fb1c63e11b@cpanel.local" at bounding box center [637, 248] width 174 height 10
drag, startPoint x: 653, startPoint y: 247, endPoint x: 548, endPoint y: 248, distance: 104.8
click at [548, 248] on div "Contact data for this website. This can be used everywhere on the website and w…" at bounding box center [636, 238] width 187 height 333
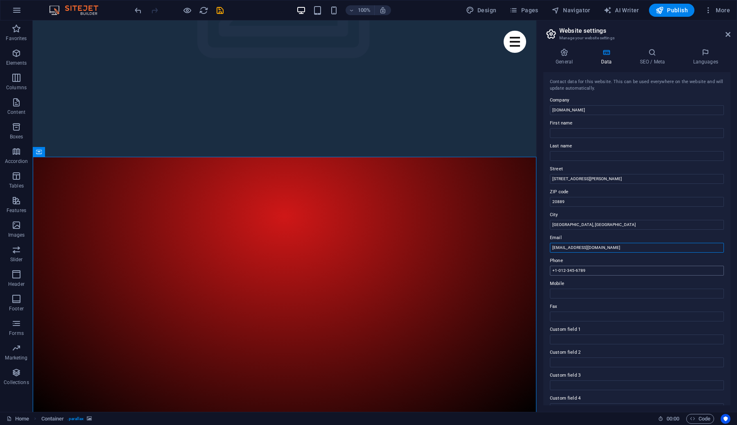
type input "[EMAIL_ADDRESS][DOMAIN_NAME]"
drag, startPoint x: 625, startPoint y: 289, endPoint x: 536, endPoint y: 267, distance: 92.3
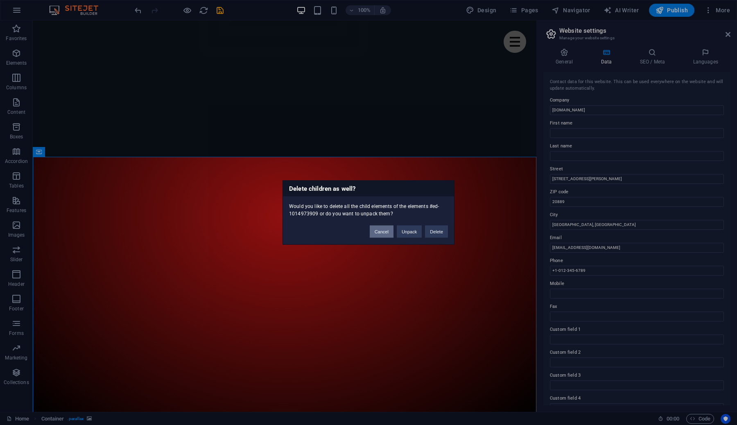
click at [383, 233] on button "Cancel" at bounding box center [382, 232] width 24 height 12
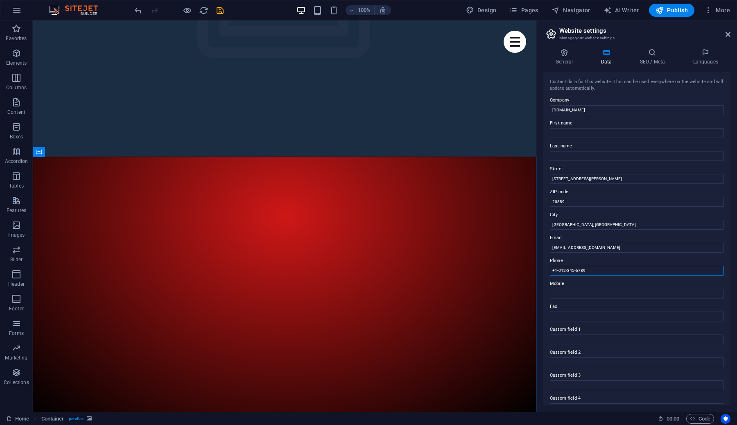
drag, startPoint x: 588, startPoint y: 271, endPoint x: 539, endPoint y: 270, distance: 48.3
click at [539, 270] on div "General Data SEO / Meta Languages Website name shukranlive.com Logo Drag files …" at bounding box center [637, 227] width 200 height 370
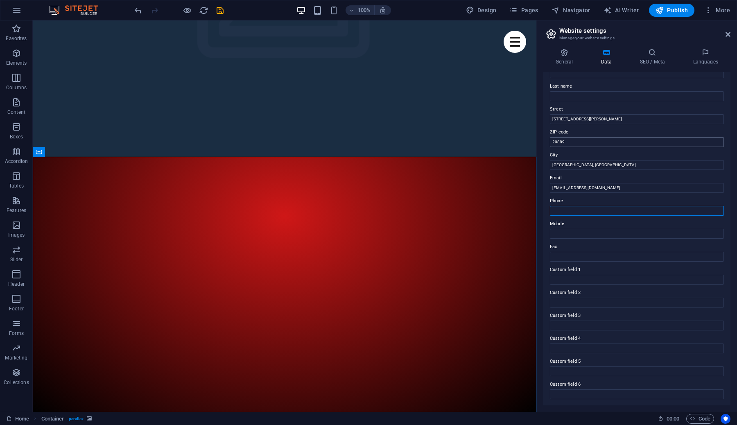
scroll to position [0, 0]
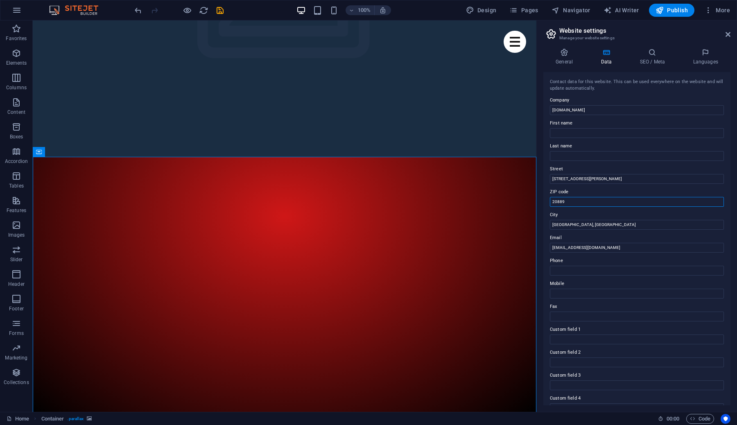
drag, startPoint x: 568, startPoint y: 201, endPoint x: 546, endPoint y: 201, distance: 22.5
click at [546, 201] on div "Contact data for this website. This can be used everywhere on the website and w…" at bounding box center [636, 238] width 187 height 333
type input "99999"
drag, startPoint x: 600, startPoint y: 178, endPoint x: 542, endPoint y: 178, distance: 58.1
click at [542, 178] on div "General Data SEO / Meta Languages Website name shukranlive.com Logo Drag files …" at bounding box center [637, 227] width 200 height 370
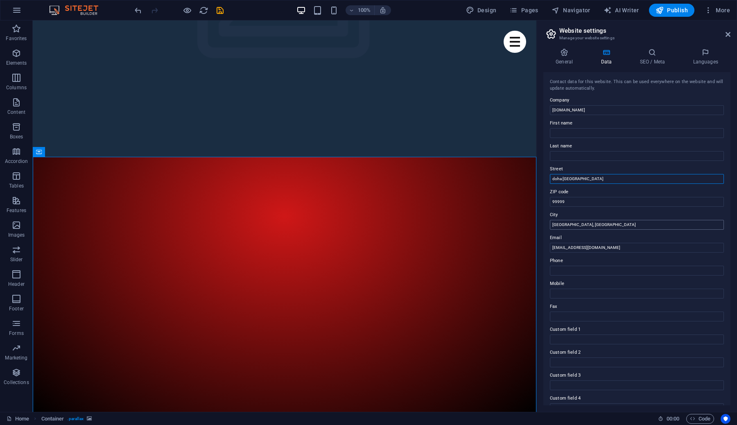
type input "doha qatar"
drag, startPoint x: 625, startPoint y: 248, endPoint x: 513, endPoint y: 220, distance: 116.0
click at [73, 150] on icon at bounding box center [75, 152] width 5 height 9
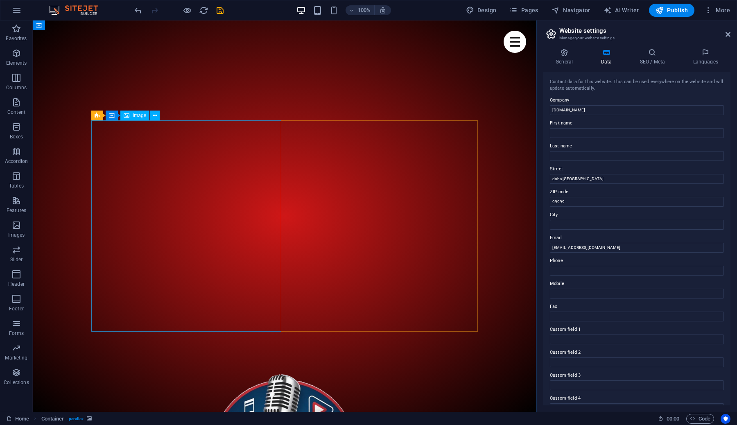
scroll to position [235, 0]
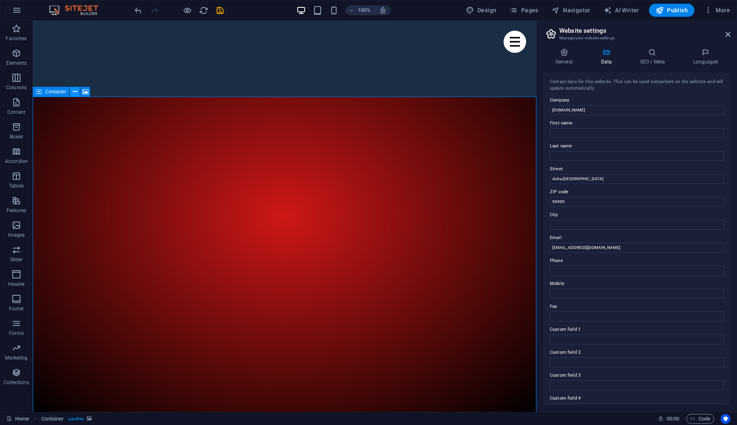
click at [75, 93] on icon at bounding box center [75, 92] width 5 height 9
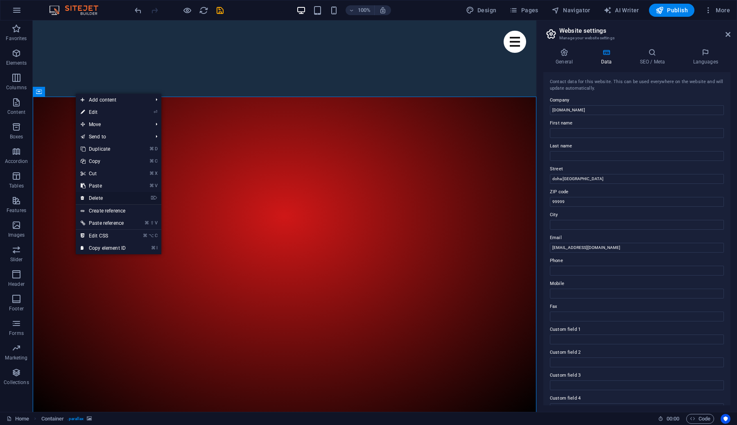
click at [114, 199] on link "⌦ Delete" at bounding box center [103, 198] width 55 height 12
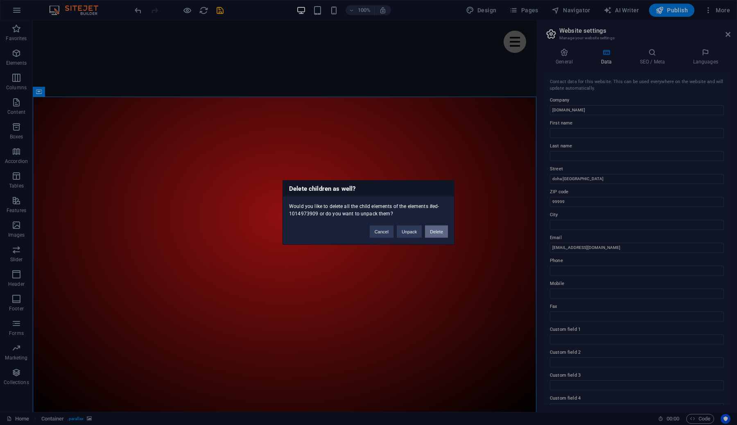
click at [439, 231] on button "Delete" at bounding box center [436, 232] width 23 height 12
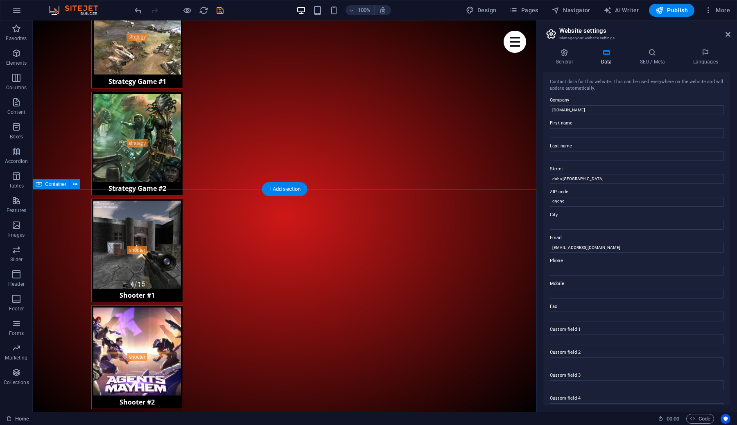
scroll to position [1319, 0]
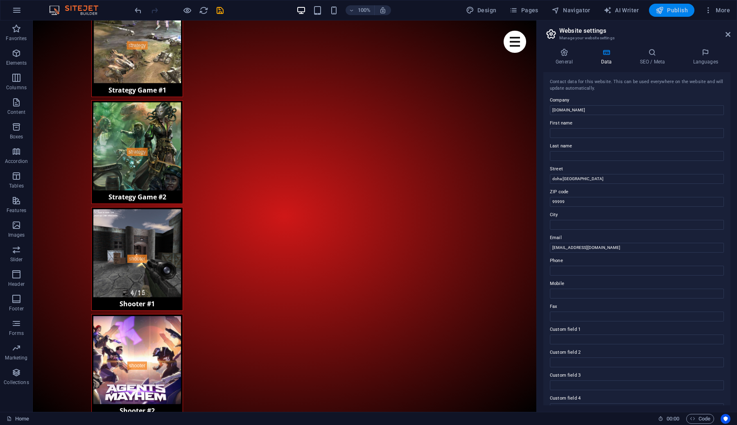
click at [674, 8] on span "Publish" at bounding box center [672, 10] width 32 height 8
checkbox input "false"
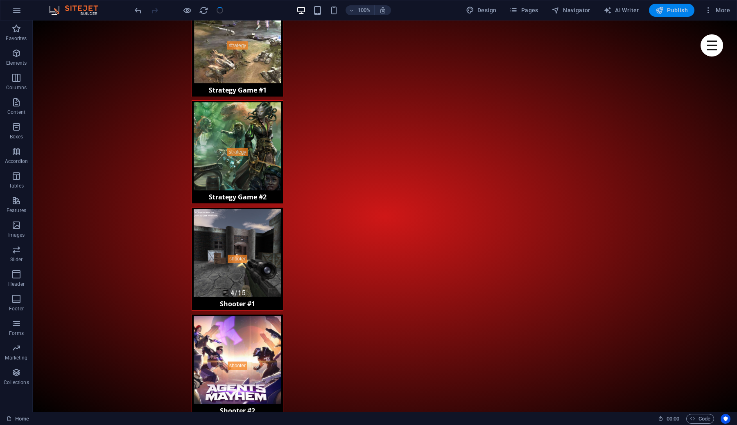
click at [676, 7] on span "Publish" at bounding box center [672, 10] width 32 height 8
click at [651, 13] on button "Publish" at bounding box center [671, 10] width 45 height 13
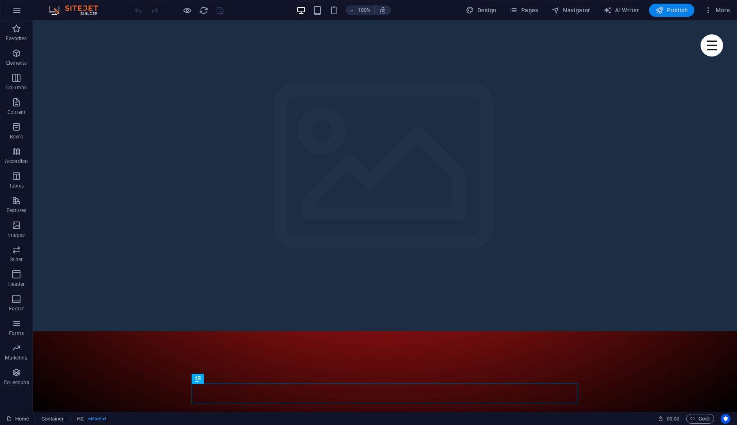
click at [665, 8] on span "Publish" at bounding box center [672, 10] width 32 height 8
click at [667, 9] on span "Publish" at bounding box center [672, 10] width 32 height 8
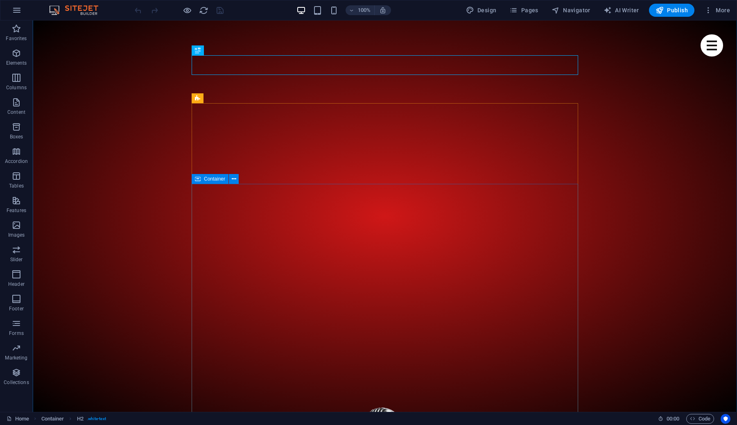
scroll to position [342, 0]
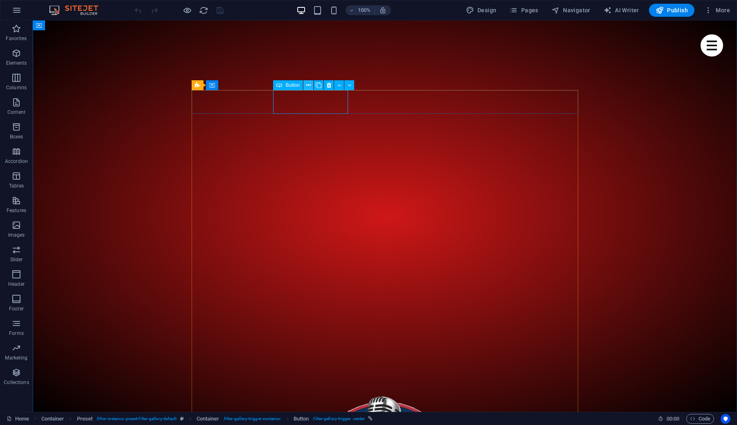
click at [309, 88] on icon at bounding box center [308, 85] width 5 height 9
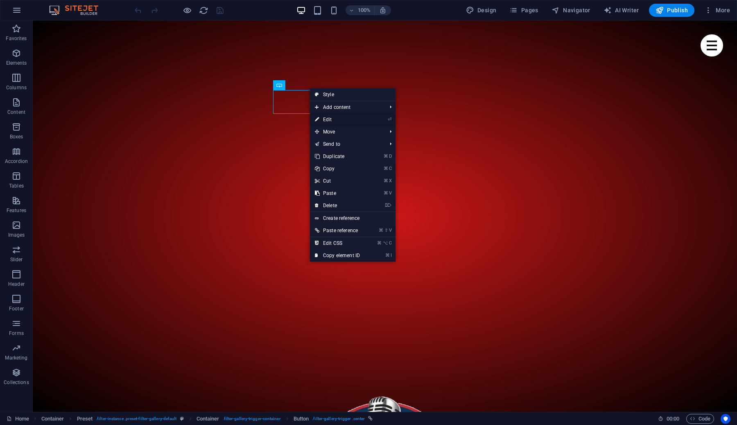
click at [330, 118] on link "⏎ Edit" at bounding box center [337, 119] width 55 height 12
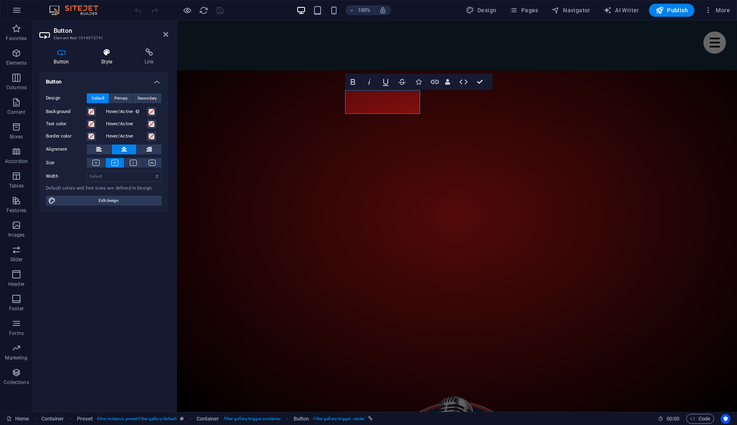
click at [101, 51] on icon at bounding box center [107, 52] width 40 height 8
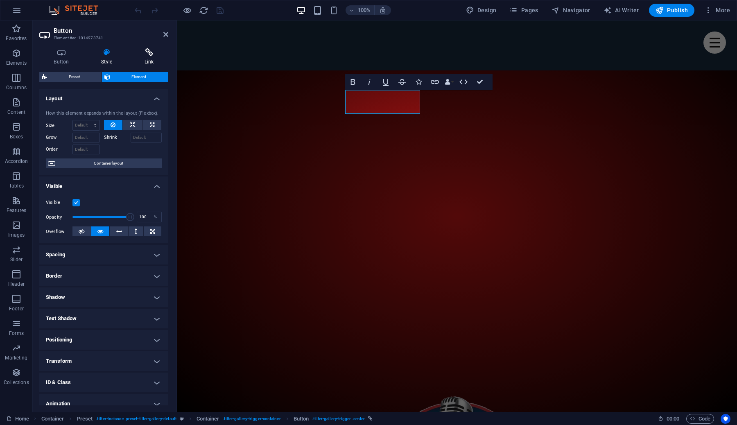
click at [151, 55] on icon at bounding box center [149, 52] width 38 height 8
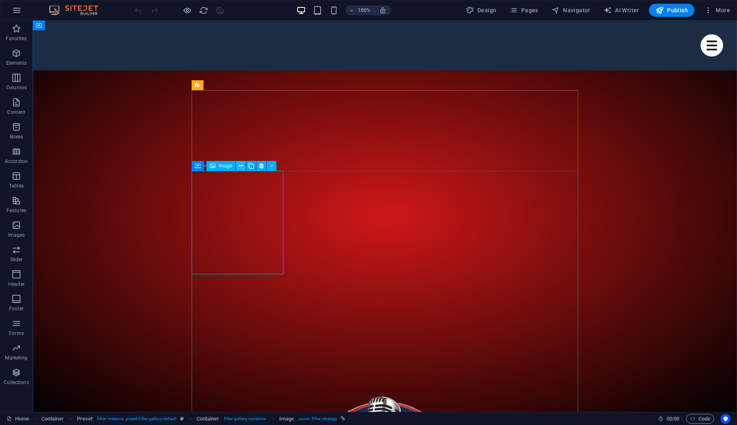
click at [240, 165] on icon at bounding box center [241, 166] width 5 height 9
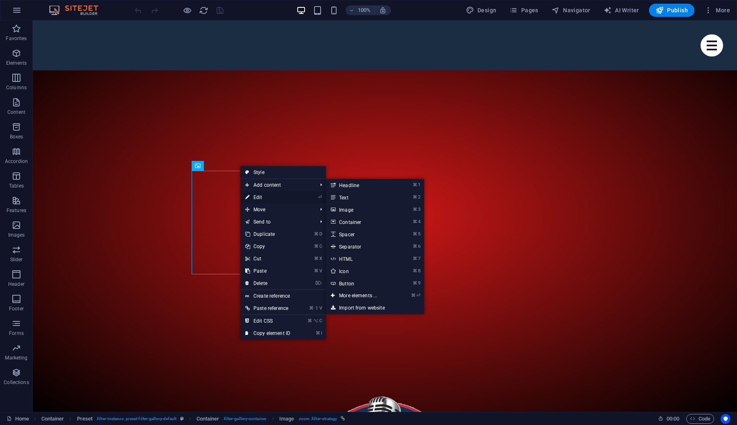
click at [258, 197] on link "⏎ Edit" at bounding box center [267, 197] width 55 height 12
select select "%"
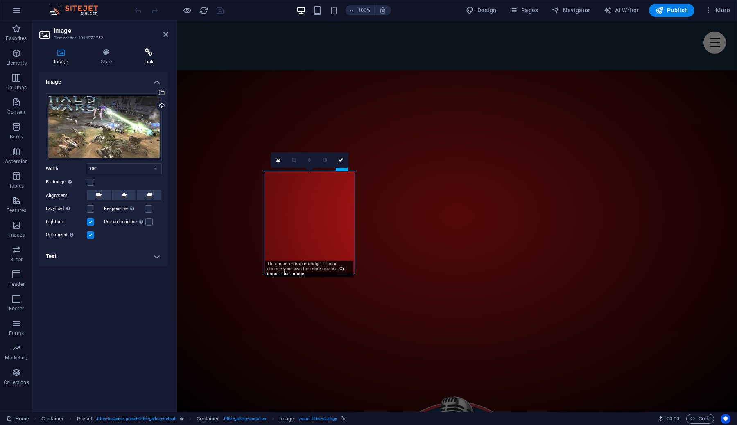
click at [144, 48] on icon at bounding box center [149, 52] width 38 height 8
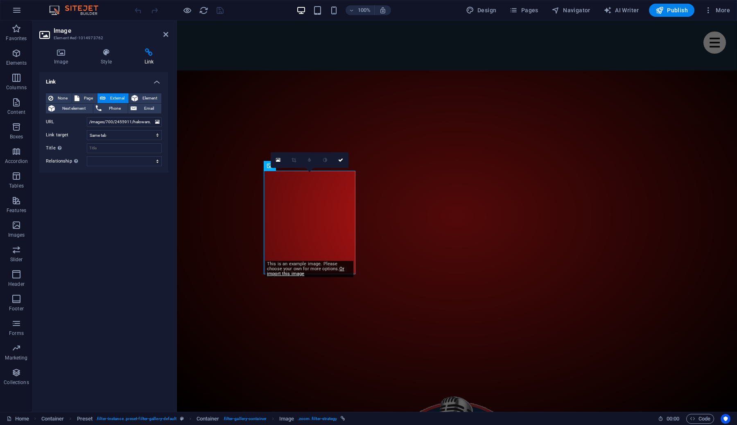
click at [305, 270] on div "This is an example image. Please choose your own for more options. Or import th…" at bounding box center [309, 269] width 88 height 16
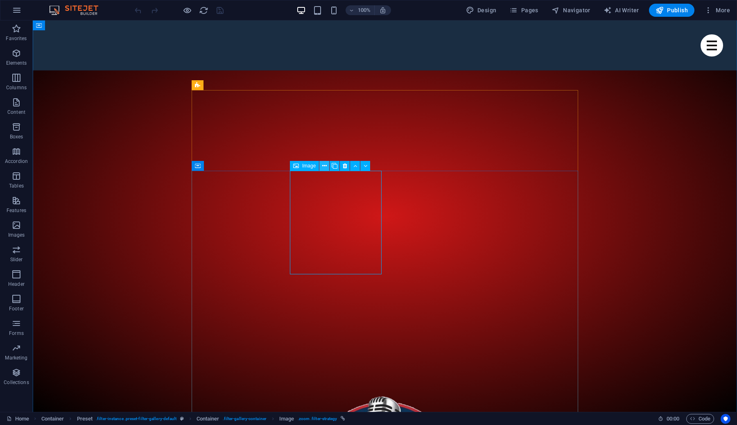
click at [325, 168] on icon at bounding box center [324, 166] width 5 height 9
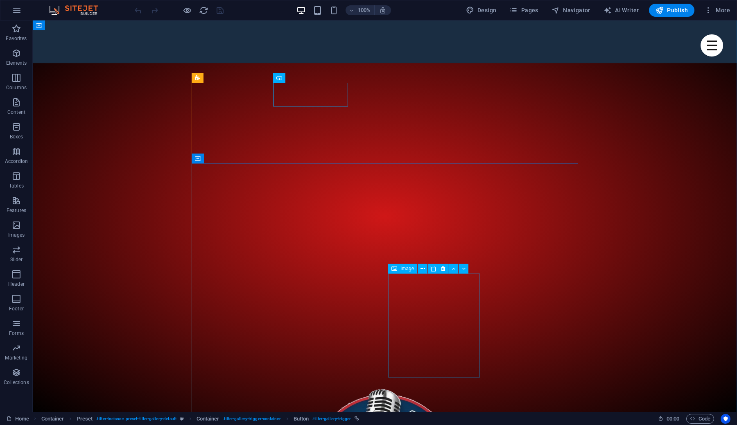
scroll to position [352, 0]
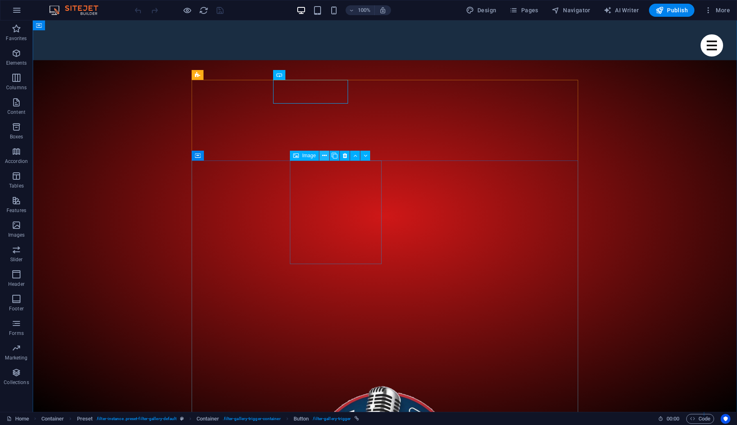
click at [324, 156] on icon at bounding box center [324, 156] width 5 height 9
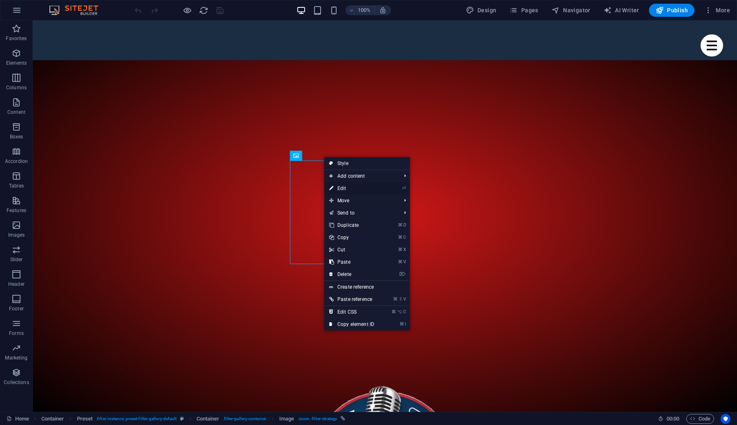
click at [351, 187] on link "⏎ Edit" at bounding box center [351, 188] width 55 height 12
select select "%"
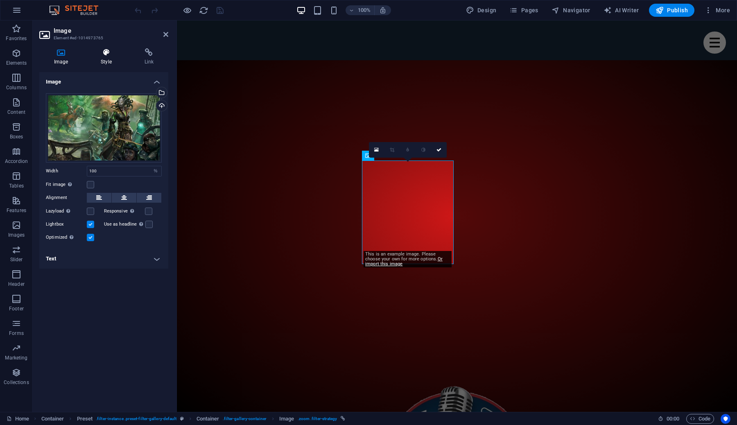
click at [104, 54] on icon at bounding box center [106, 52] width 40 height 8
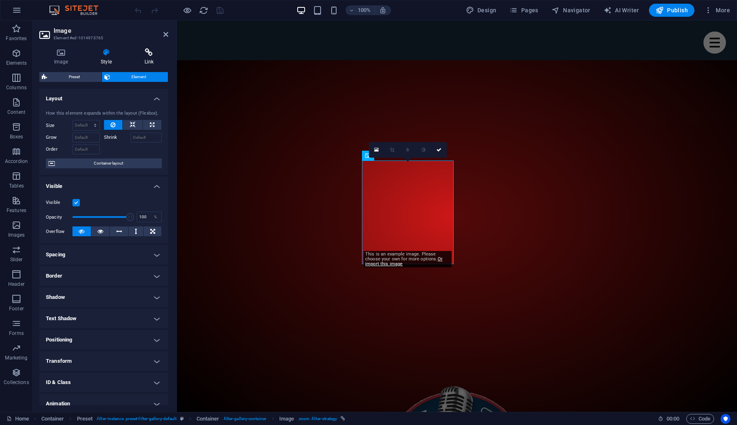
click at [152, 55] on icon at bounding box center [149, 52] width 38 height 8
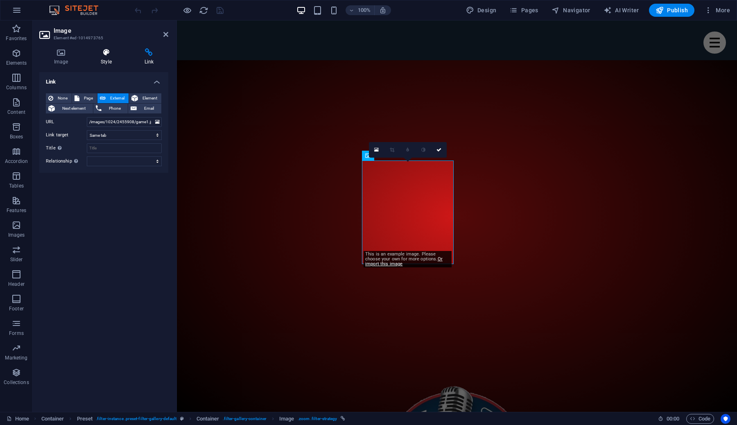
click at [104, 52] on icon at bounding box center [106, 52] width 40 height 8
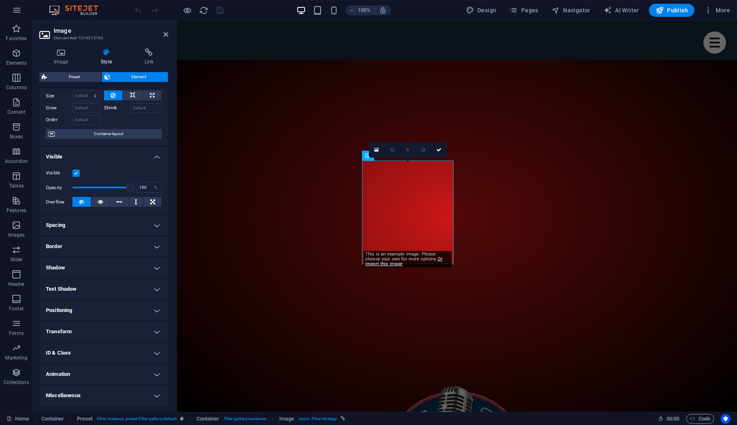
scroll to position [0, 0]
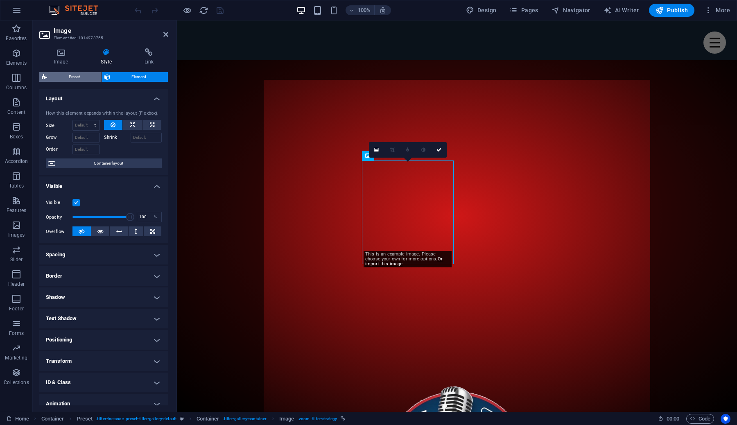
click at [80, 77] on span "Preset" at bounding box center [75, 77] width 50 height 10
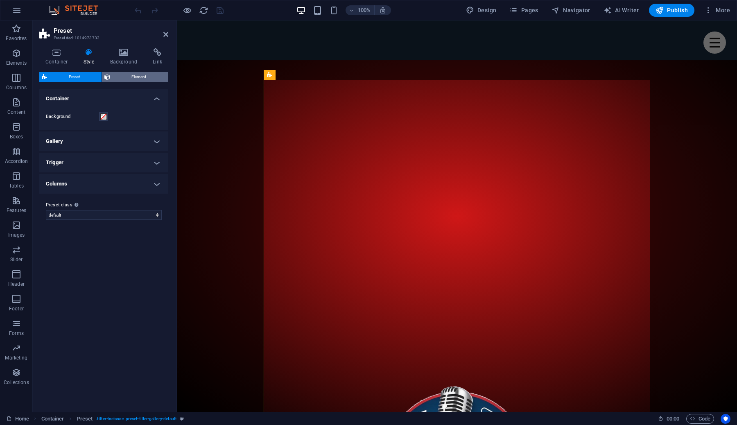
click at [132, 79] on span "Element" at bounding box center [139, 77] width 53 height 10
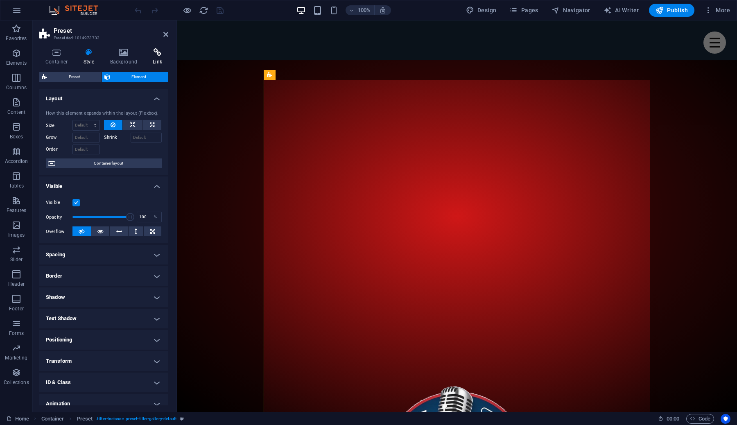
click at [154, 50] on icon at bounding box center [158, 52] width 22 height 8
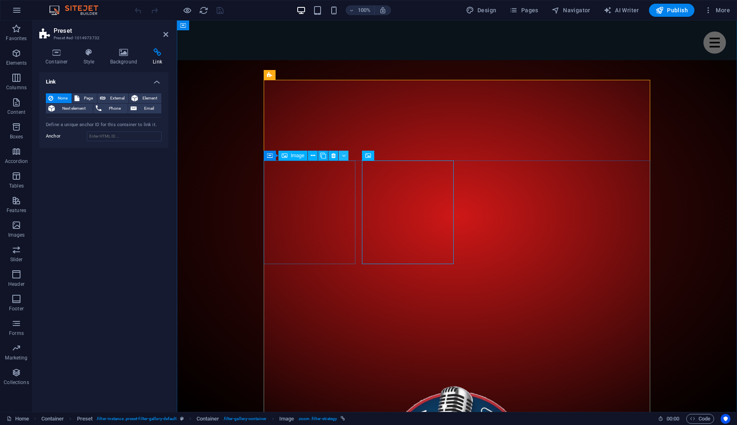
click at [342, 157] on icon at bounding box center [344, 156] width 4 height 9
click at [354, 155] on icon at bounding box center [354, 156] width 4 height 9
click at [314, 156] on icon at bounding box center [313, 156] width 5 height 9
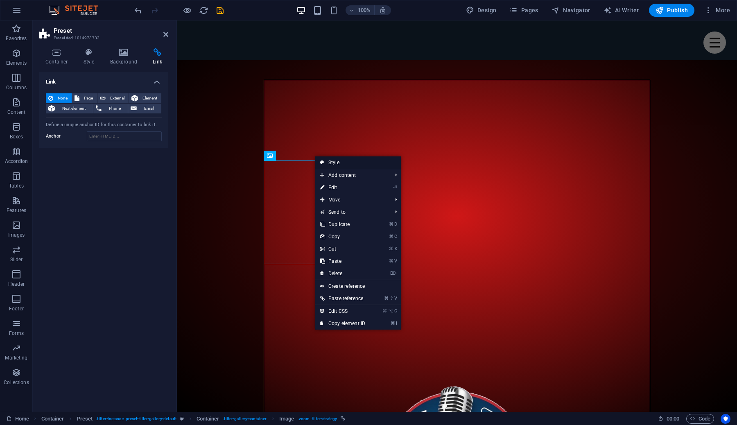
click at [328, 164] on link "Style" at bounding box center [358, 162] width 86 height 12
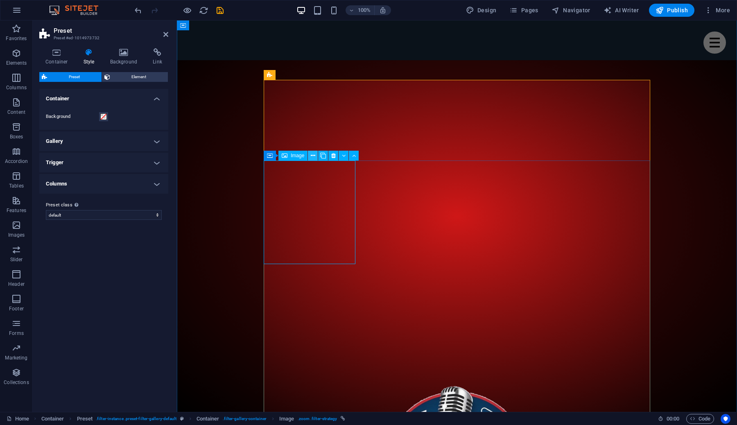
click at [314, 157] on icon at bounding box center [313, 156] width 5 height 9
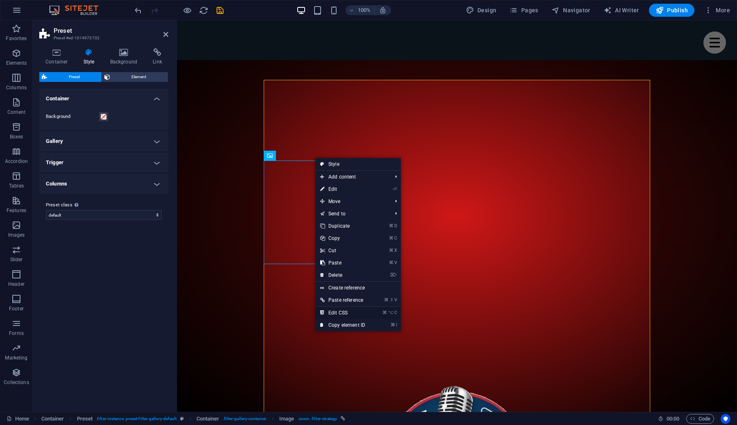
click at [354, 315] on link "⌘ ⌥ C Edit CSS" at bounding box center [342, 313] width 55 height 12
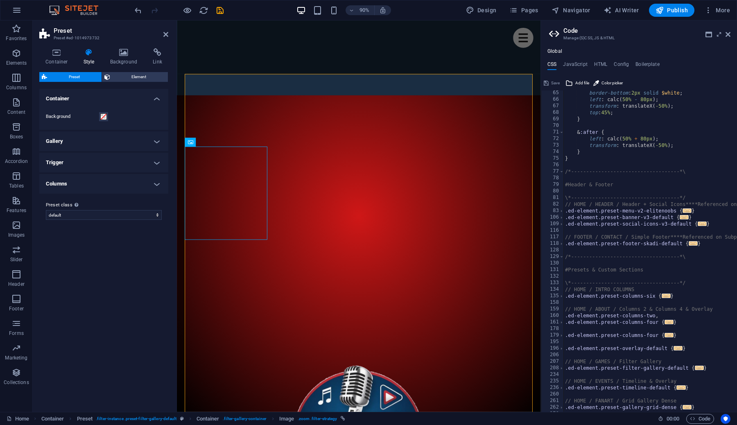
scroll to position [423, 0]
click at [730, 35] on icon at bounding box center [728, 34] width 5 height 7
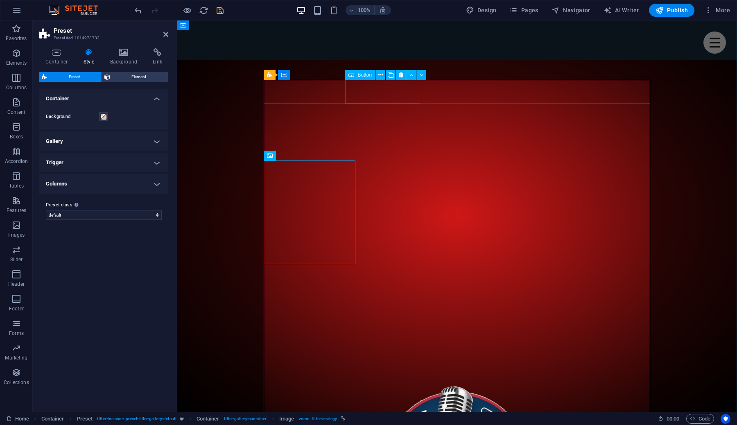
click at [381, 75] on icon at bounding box center [380, 75] width 5 height 9
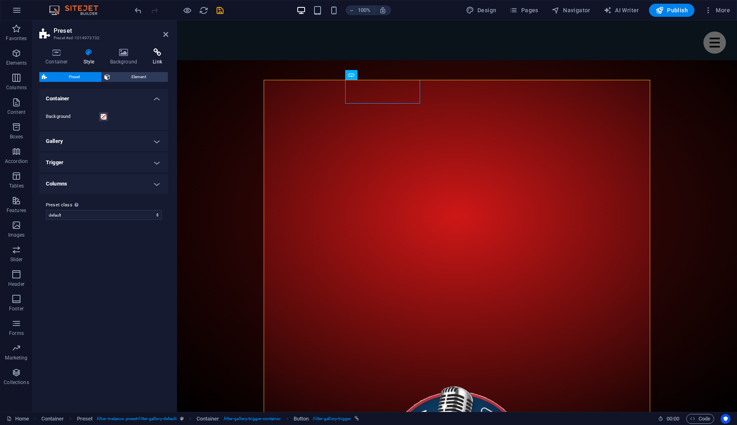
click at [153, 57] on h4 "Link" at bounding box center [158, 56] width 22 height 17
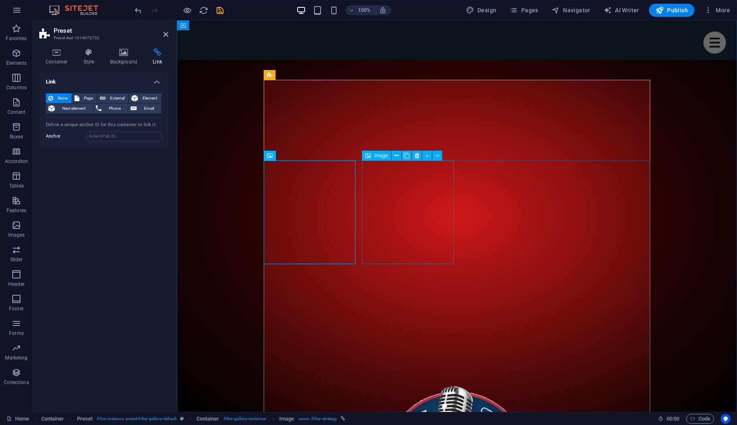
click at [397, 157] on icon at bounding box center [396, 156] width 5 height 9
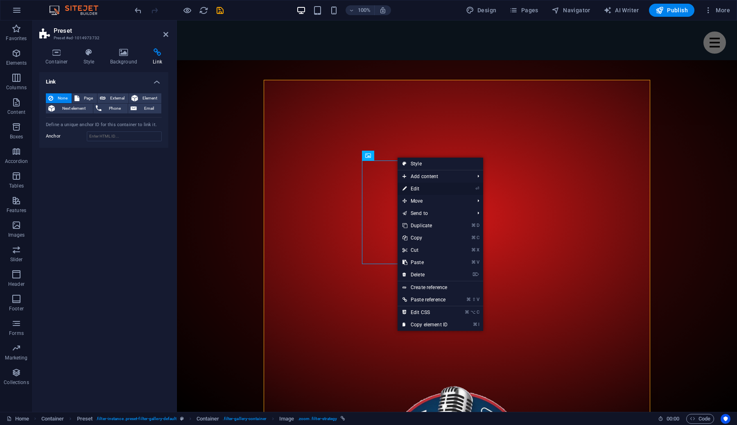
click at [413, 188] on link "⏎ Edit" at bounding box center [425, 189] width 55 height 12
select select
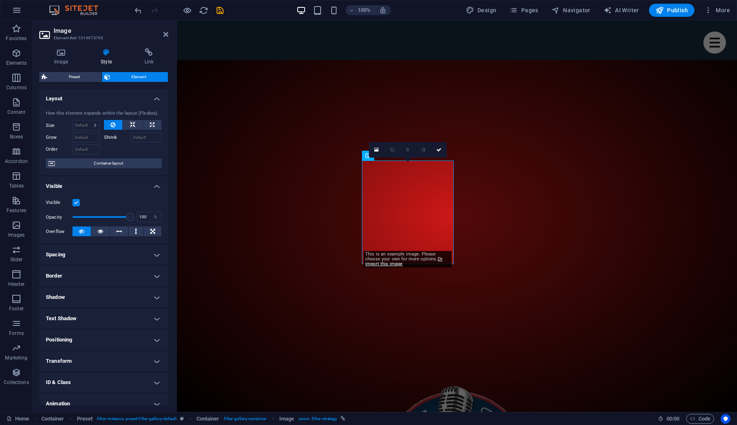
scroll to position [29, 0]
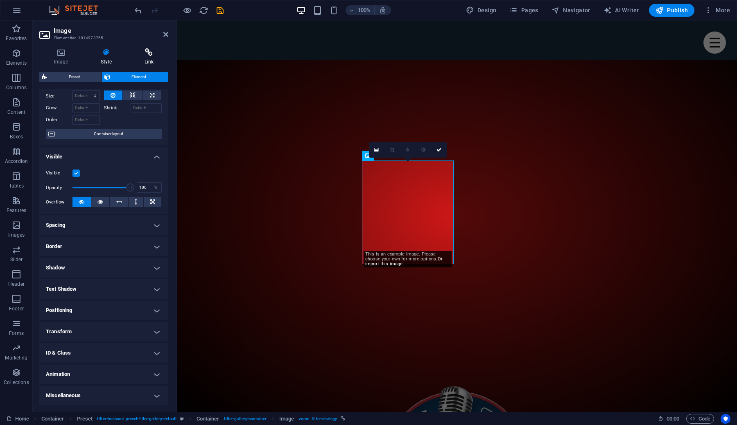
click at [138, 56] on icon at bounding box center [149, 52] width 38 height 8
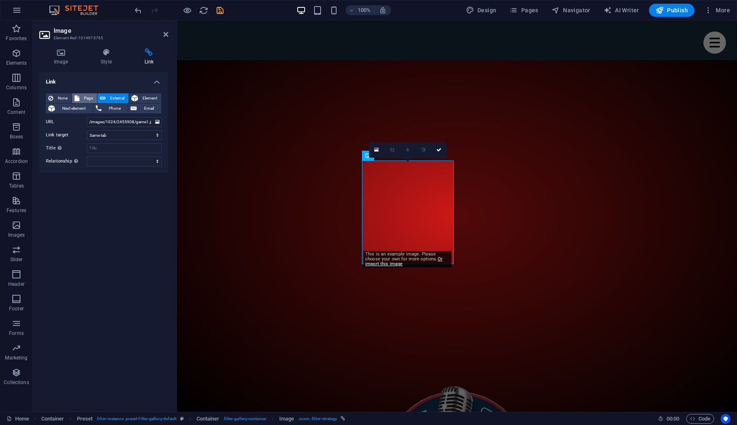
click at [87, 98] on span "Page" at bounding box center [88, 98] width 13 height 10
select select
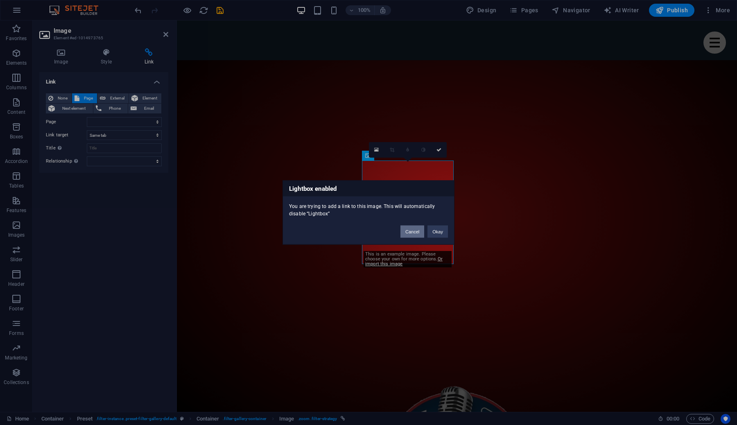
click at [419, 229] on button "Cancel" at bounding box center [412, 232] width 24 height 12
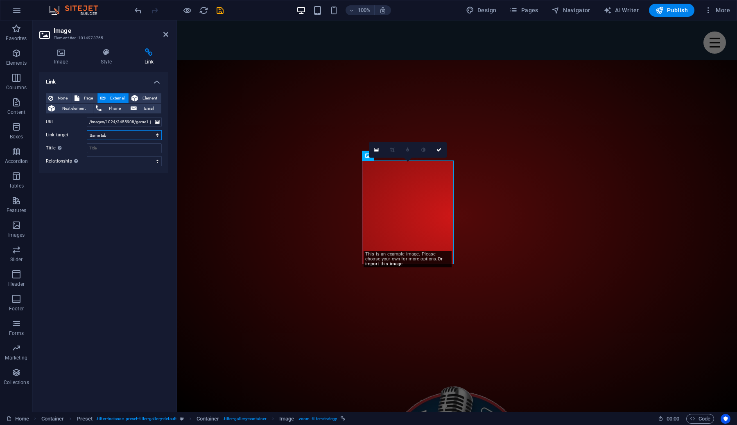
click at [120, 136] on select "New tab Same tab Overlay" at bounding box center [124, 135] width 75 height 10
drag, startPoint x: 290, startPoint y: 144, endPoint x: 179, endPoint y: 125, distance: 111.8
click at [99, 198] on div "Link None Page External Element Next element Phone Email Page Home Subpage Lega…" at bounding box center [103, 238] width 129 height 333
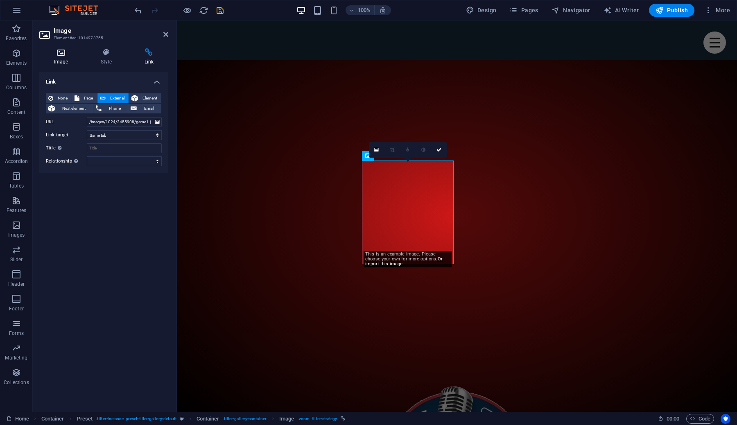
click at [63, 59] on h4 "Image" at bounding box center [62, 56] width 47 height 17
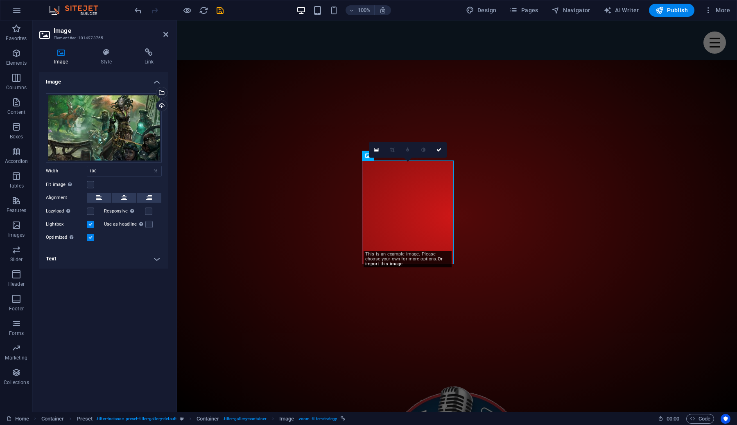
click at [131, 260] on h4 "Text" at bounding box center [103, 259] width 129 height 20
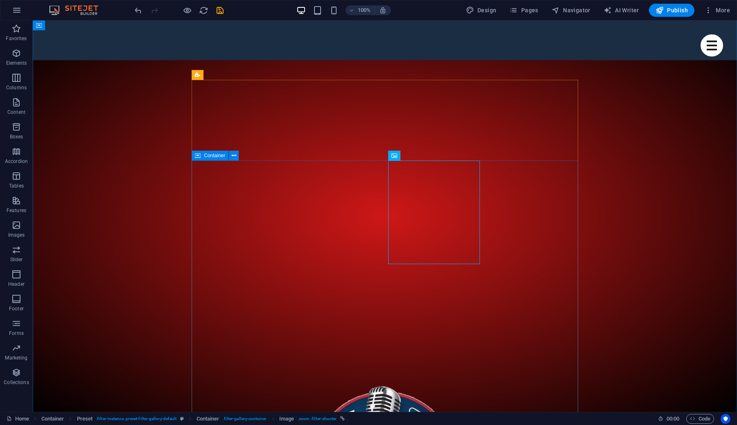
click at [202, 155] on div "Container" at bounding box center [210, 156] width 37 height 10
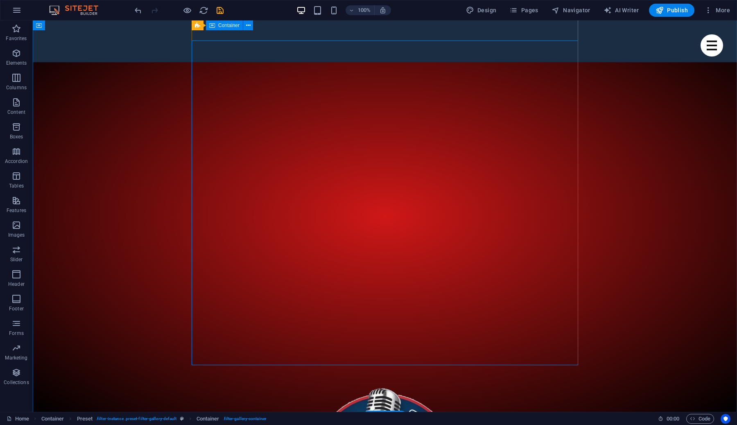
scroll to position [339, 0]
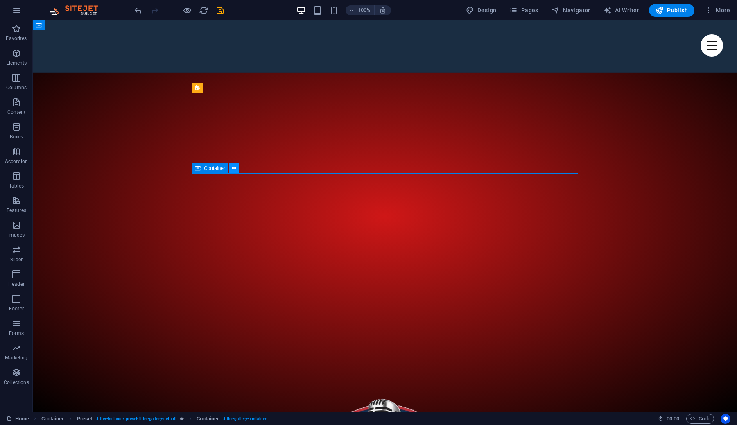
click at [232, 168] on icon at bounding box center [234, 168] width 5 height 9
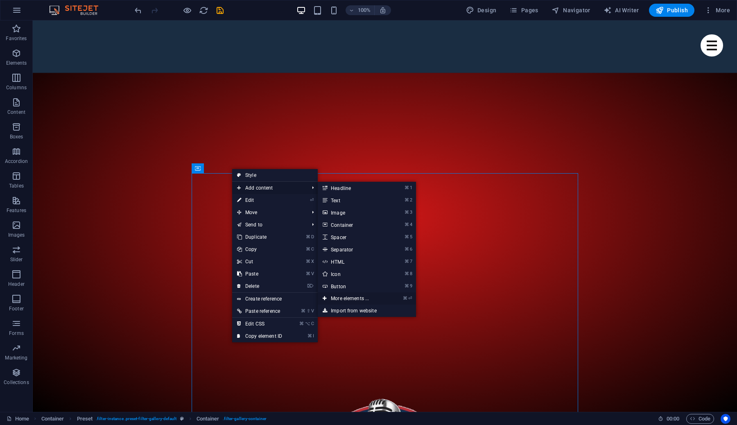
click at [355, 296] on link "⌘ ⏎ More elements ..." at bounding box center [352, 298] width 68 height 12
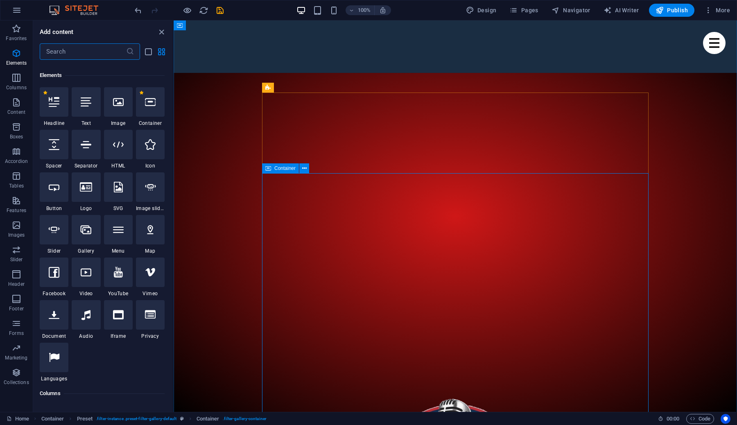
scroll to position [87, 0]
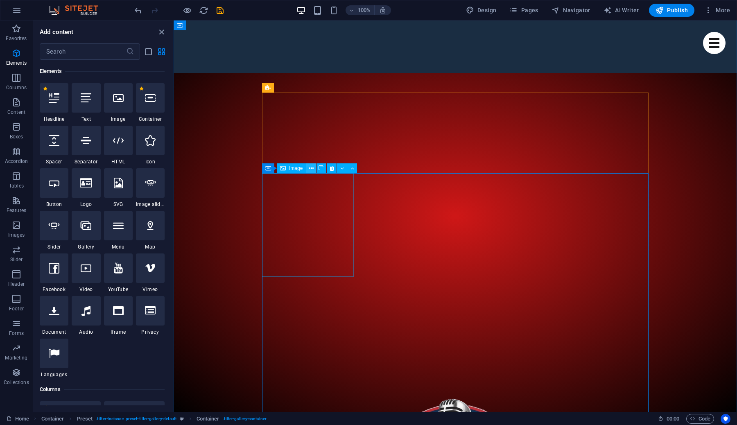
click at [310, 168] on icon at bounding box center [311, 168] width 5 height 9
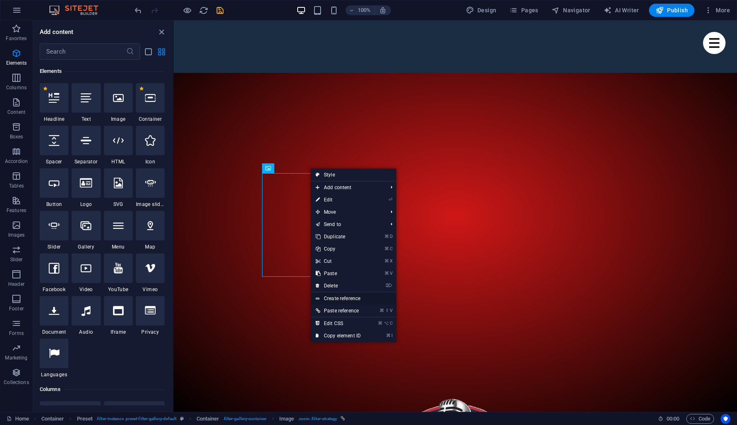
click at [355, 297] on link "Create reference" at bounding box center [354, 298] width 86 height 12
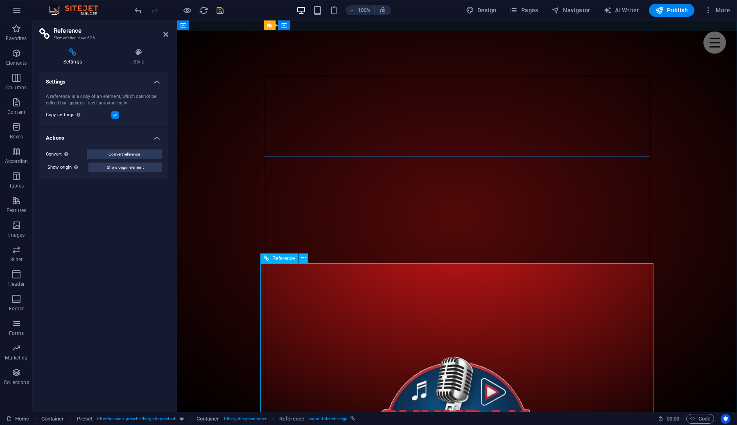
scroll to position [326, 0]
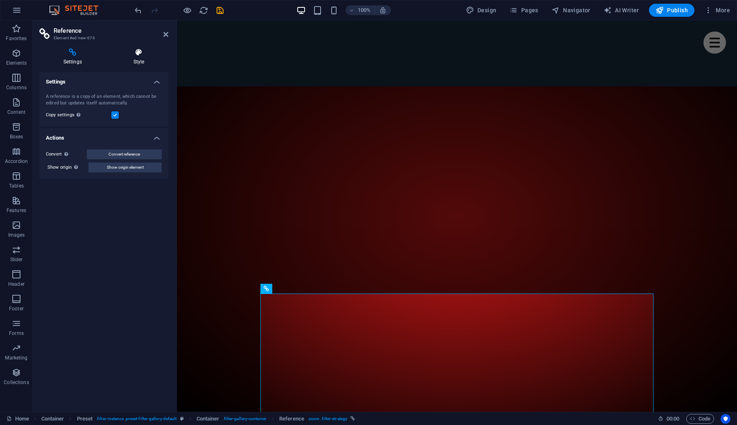
click at [141, 58] on h4 "Style" at bounding box center [138, 56] width 59 height 17
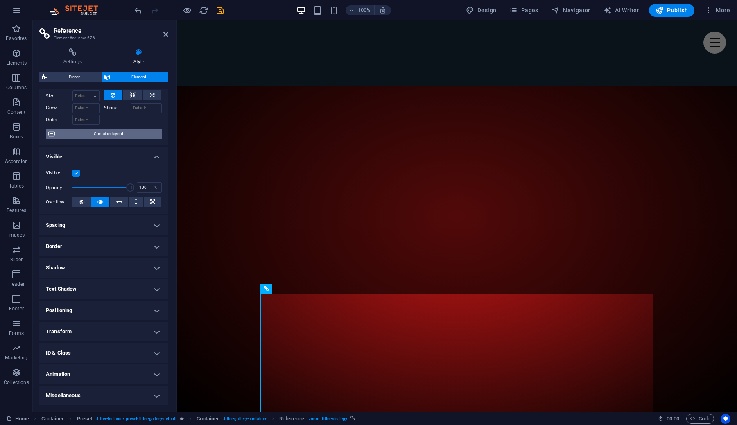
scroll to position [0, 0]
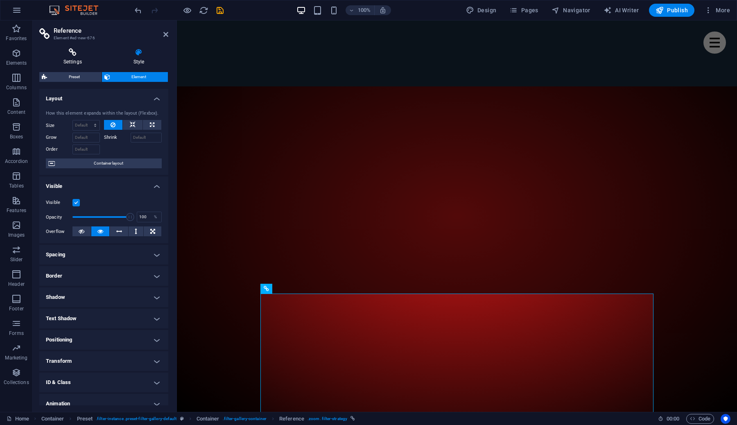
click at [71, 54] on icon at bounding box center [72, 52] width 67 height 8
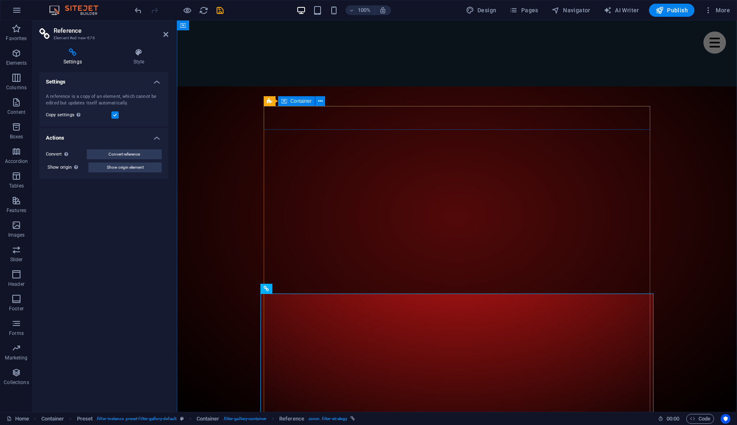
click at [293, 100] on span "Container" at bounding box center [300, 101] width 21 height 5
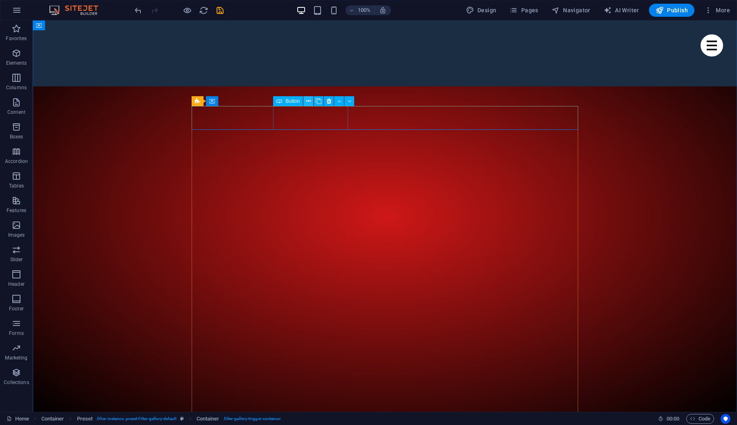
click at [310, 100] on icon at bounding box center [308, 101] width 5 height 9
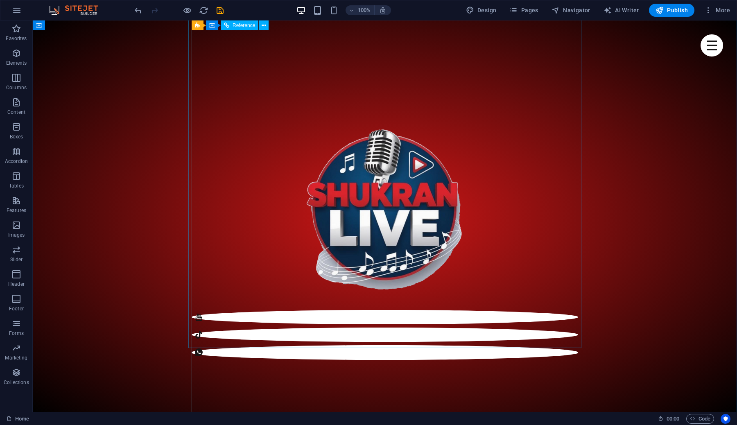
scroll to position [519, 0]
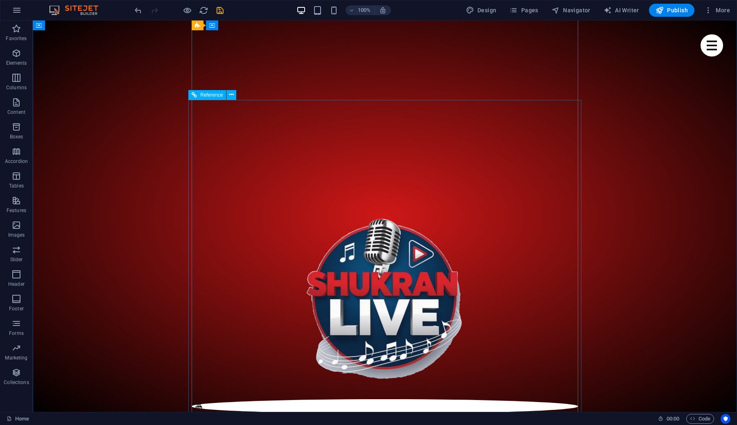
click at [217, 96] on span "Reference" at bounding box center [211, 95] width 23 height 5
click at [235, 97] on button at bounding box center [231, 95] width 10 height 10
click at [229, 96] on button at bounding box center [231, 95] width 10 height 10
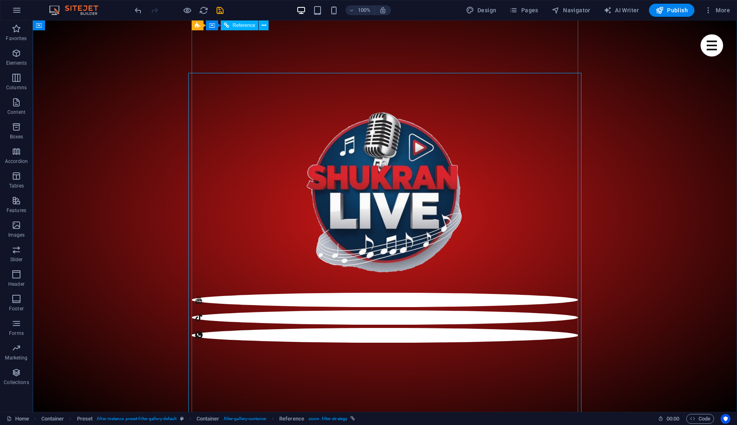
scroll to position [515, 0]
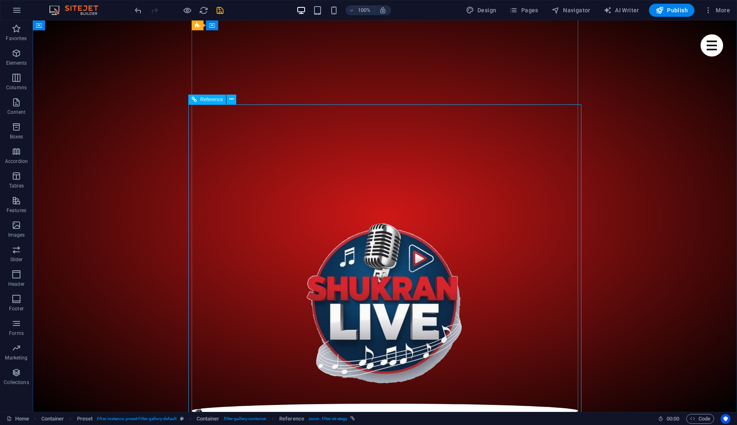
click at [138, 10] on icon "undo" at bounding box center [137, 10] width 9 height 9
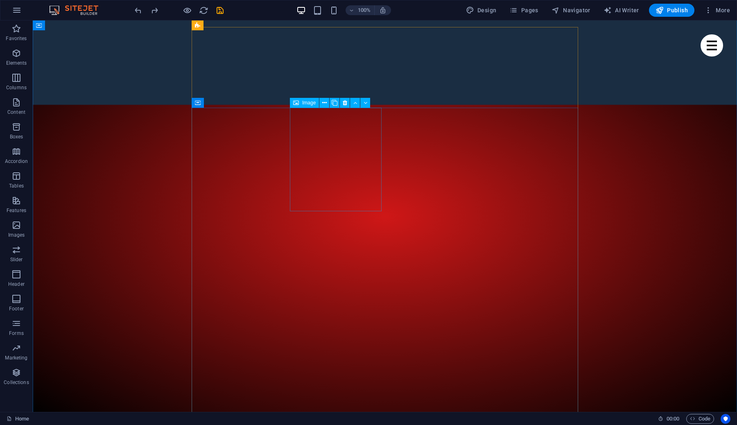
scroll to position [273, 0]
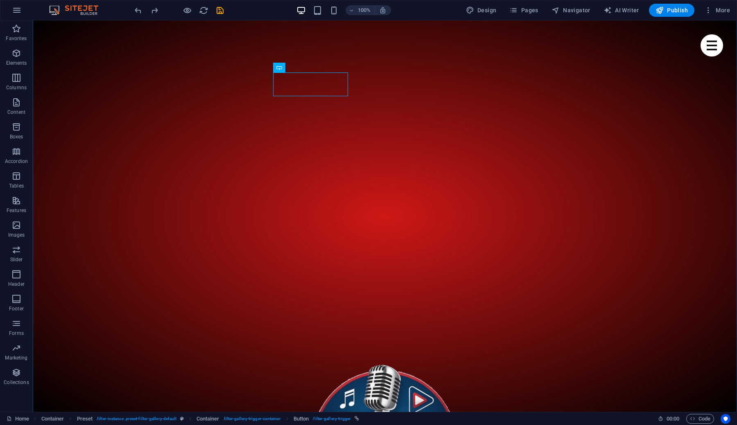
scroll to position [419, 0]
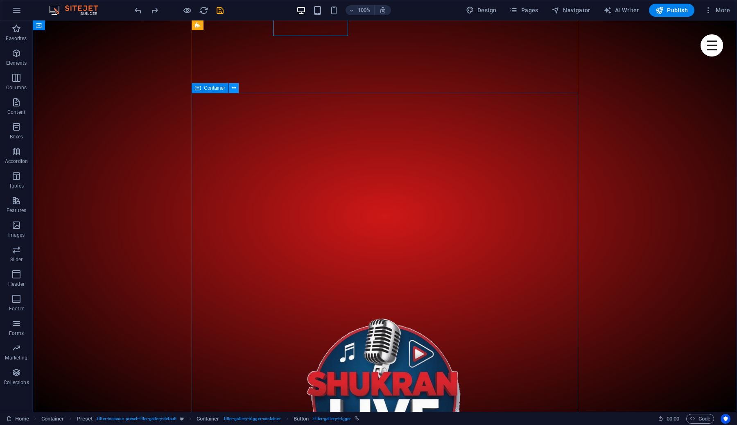
click at [234, 88] on icon at bounding box center [234, 88] width 5 height 9
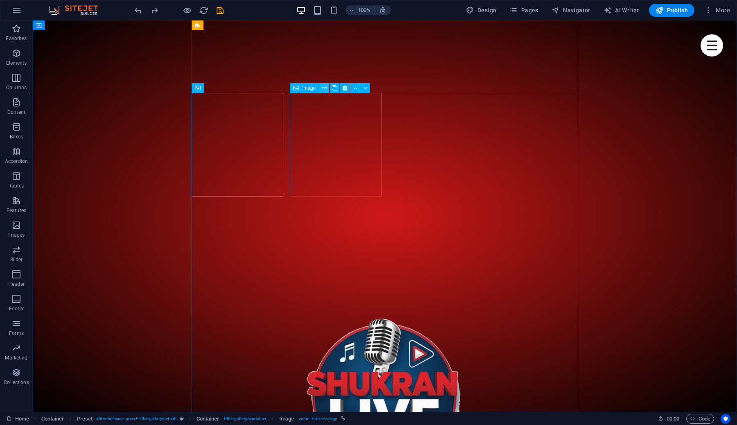
click at [324, 89] on icon at bounding box center [324, 88] width 5 height 9
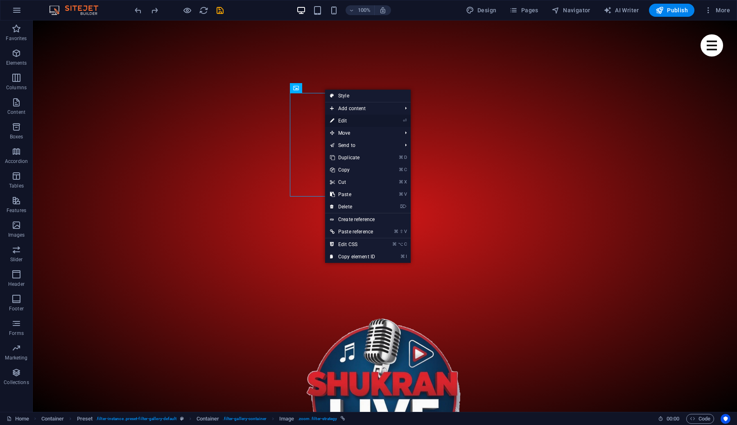
click at [353, 121] on link "⏎ Edit" at bounding box center [352, 121] width 55 height 12
select select "%"
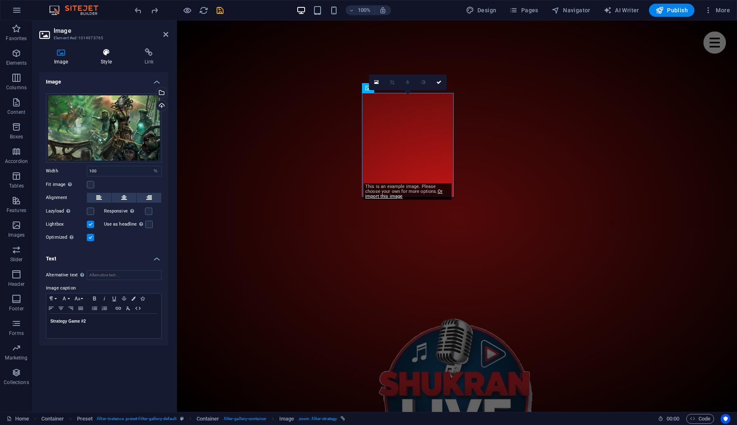
click at [104, 53] on icon at bounding box center [106, 52] width 40 height 8
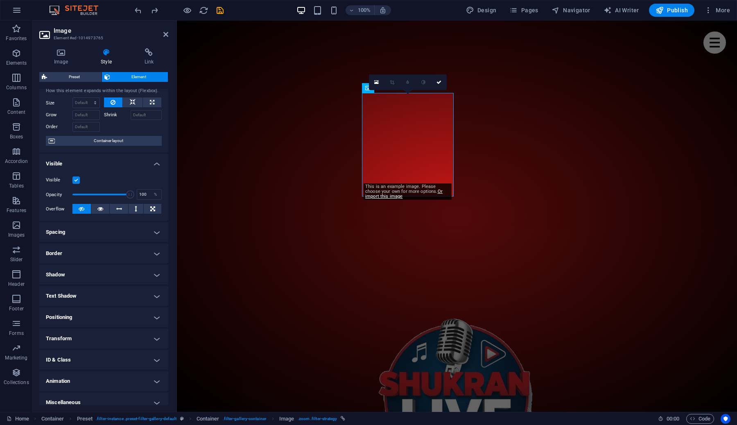
scroll to position [29, 0]
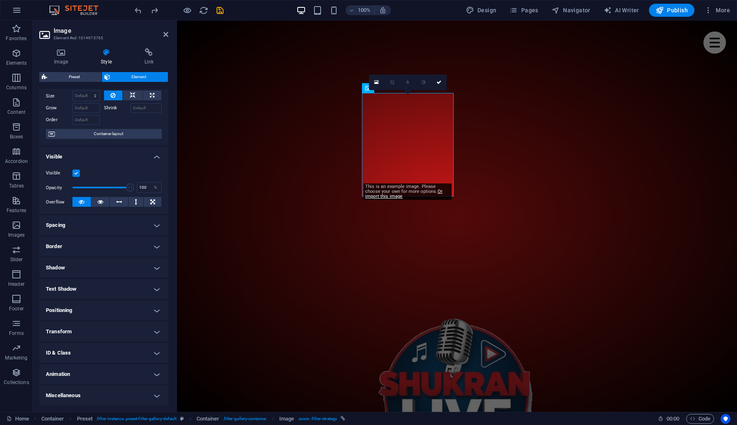
click at [88, 353] on h4 "ID & Class" at bounding box center [103, 353] width 129 height 20
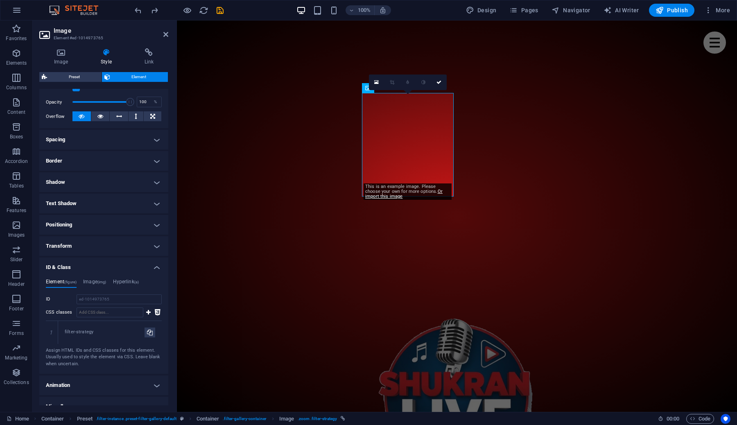
scroll to position [126, 0]
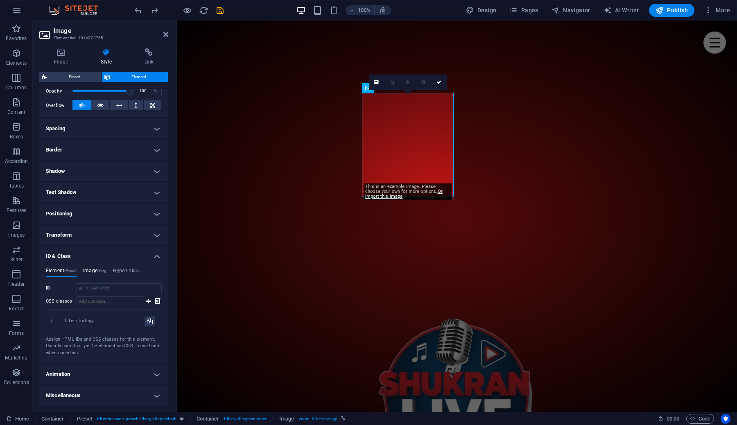
click at [96, 269] on h4 "Image (img)" at bounding box center [94, 272] width 23 height 9
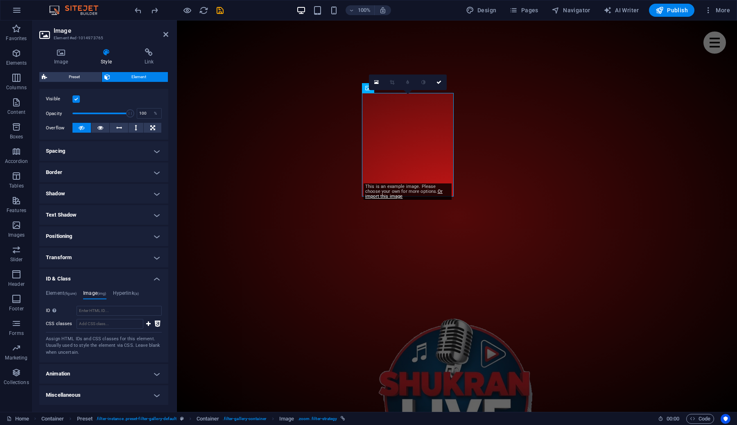
scroll to position [103, 0]
click at [125, 293] on h4 "Hyperlink (a)" at bounding box center [126, 295] width 26 height 9
click at [84, 275] on h4 "ID & Class" at bounding box center [103, 276] width 129 height 15
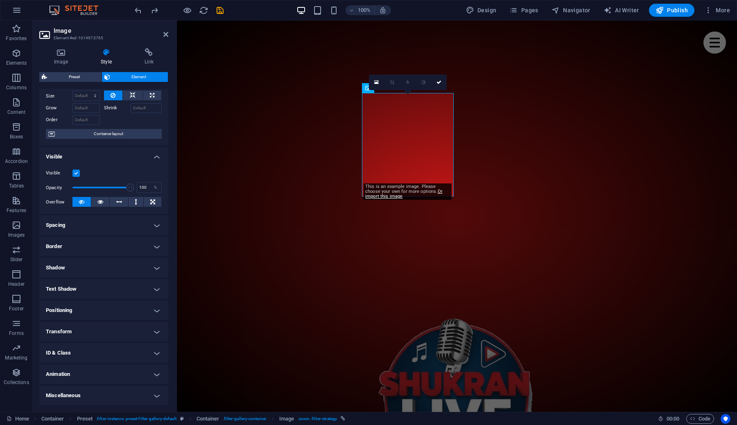
click at [95, 397] on h4 "Miscellaneous" at bounding box center [103, 396] width 129 height 20
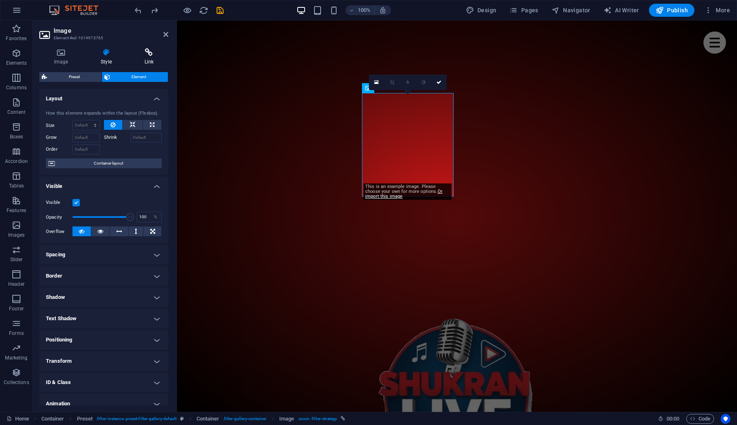
click at [145, 53] on icon at bounding box center [149, 52] width 38 height 8
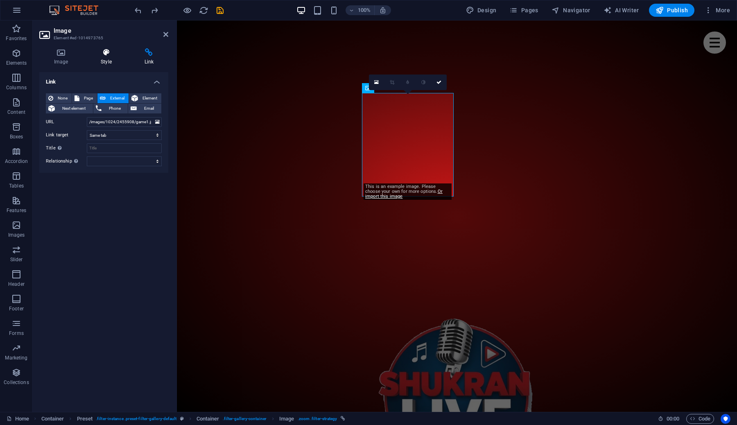
click at [104, 52] on icon at bounding box center [106, 52] width 40 height 8
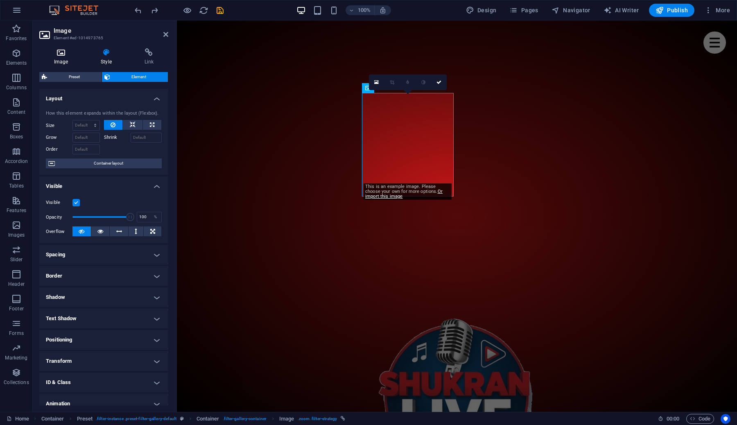
click at [59, 51] on icon at bounding box center [60, 52] width 43 height 8
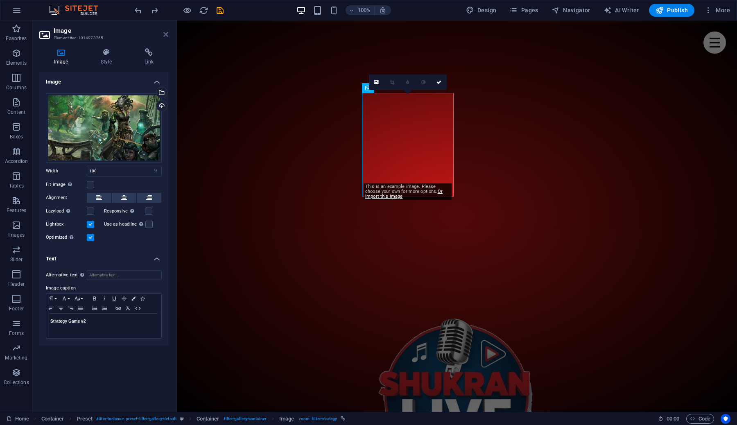
click at [167, 37] on icon at bounding box center [165, 34] width 5 height 7
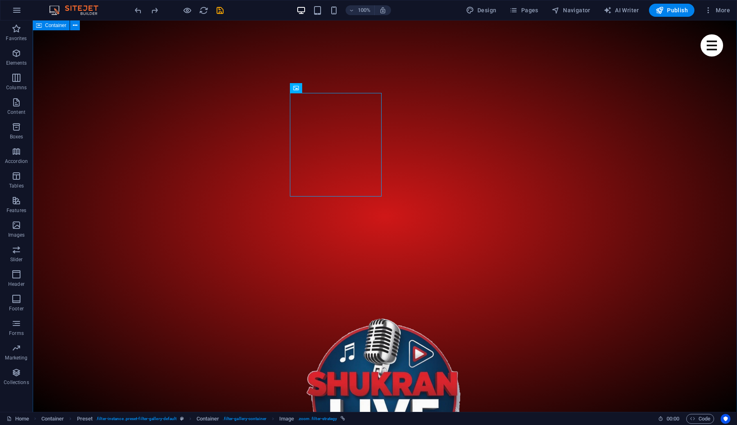
click at [62, 28] on span "Container" at bounding box center [55, 25] width 21 height 5
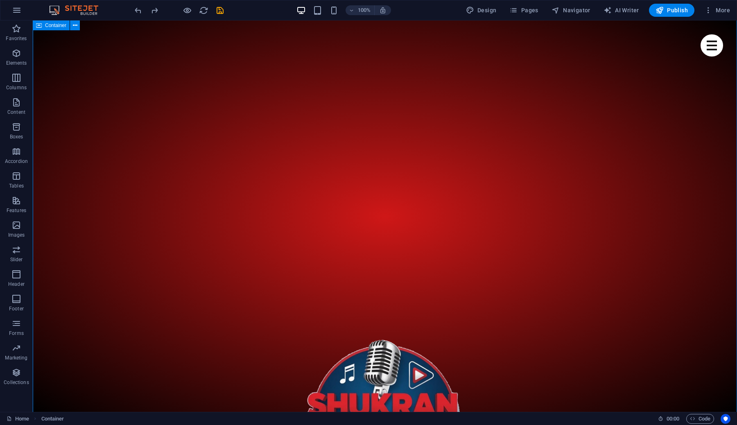
scroll to position [391, 0]
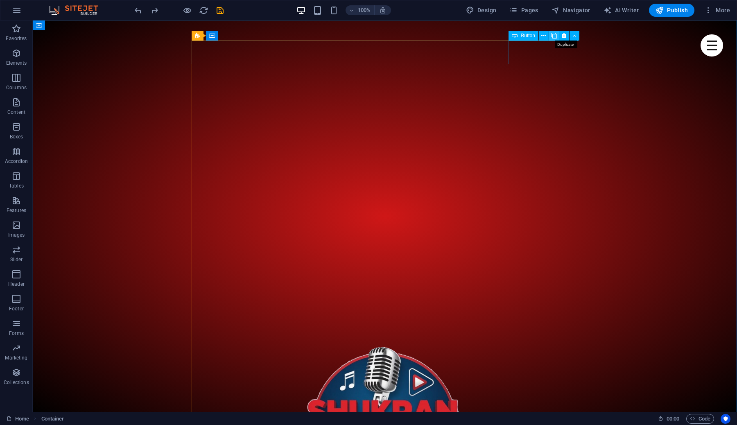
click at [555, 35] on icon at bounding box center [554, 36] width 6 height 9
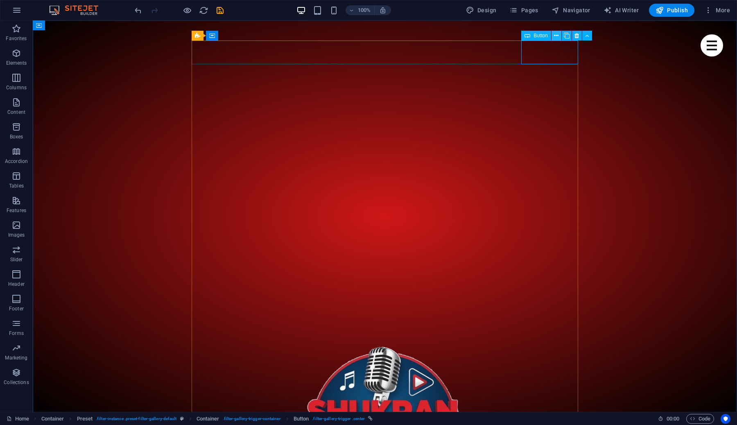
click at [558, 37] on icon at bounding box center [556, 36] width 5 height 9
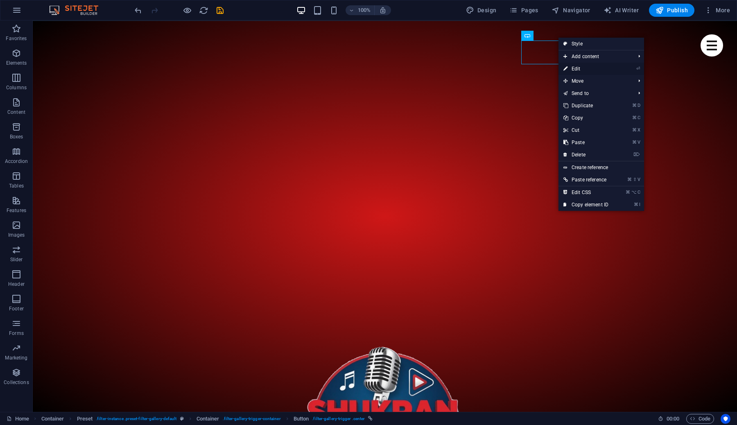
click at [574, 68] on link "⏎ Edit" at bounding box center [586, 69] width 55 height 12
select select
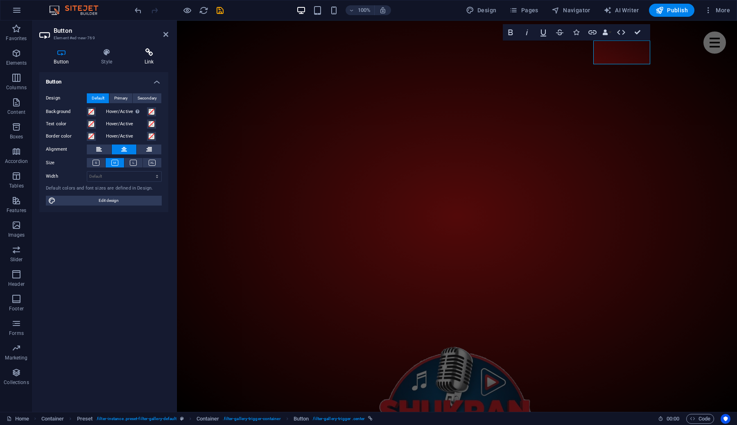
click at [157, 57] on h4 "Link" at bounding box center [149, 56] width 38 height 17
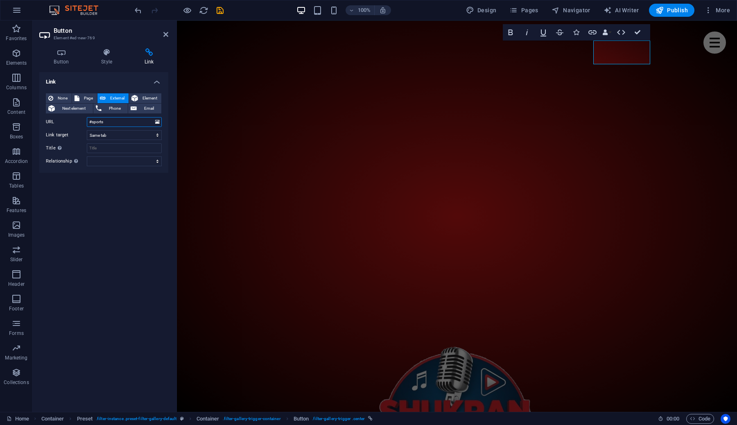
click at [114, 123] on input "#sports" at bounding box center [124, 122] width 75 height 10
type input "#sportui"
click at [107, 194] on div "Link None Page External Element Next element Phone Email Page Home Subpage Lega…" at bounding box center [103, 238] width 129 height 333
click at [67, 60] on h4 "Button" at bounding box center [63, 56] width 48 height 17
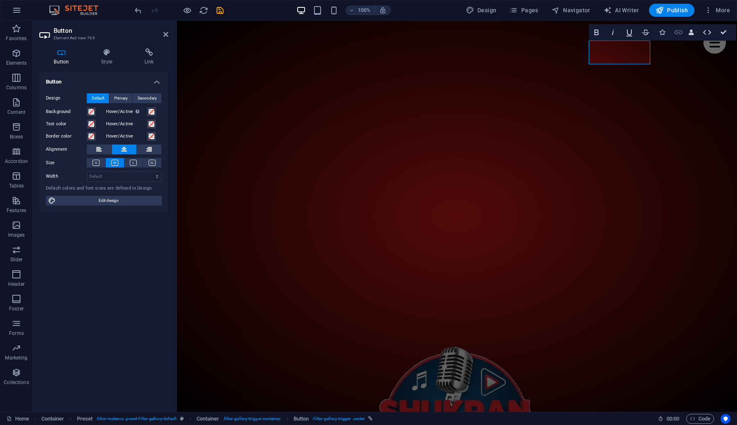
click at [681, 34] on icon "button" at bounding box center [678, 32] width 8 height 4
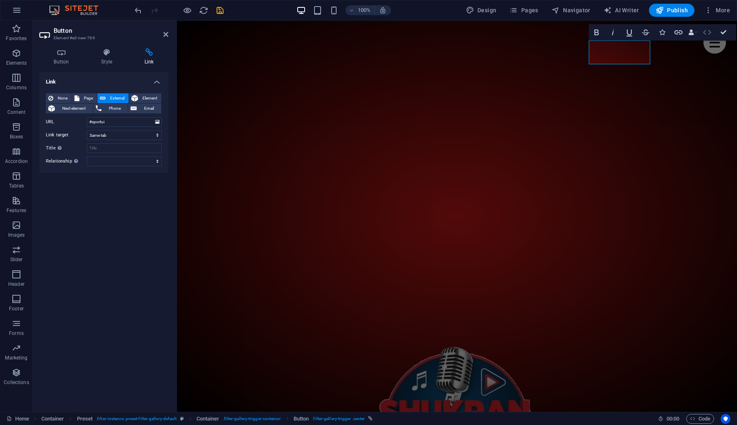
click at [707, 34] on icon "button" at bounding box center [707, 32] width 10 height 10
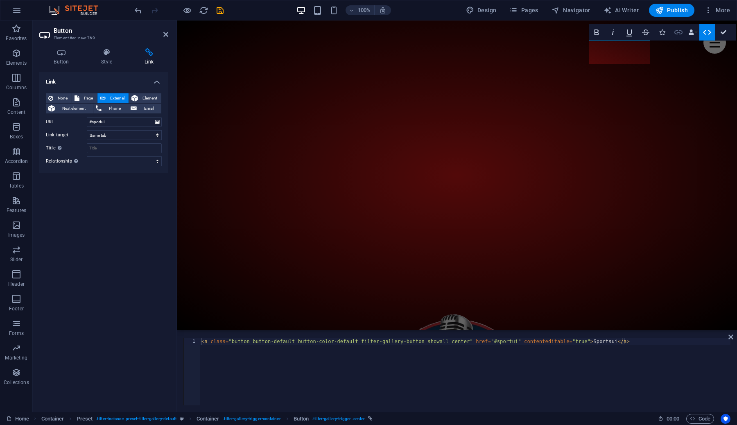
click at [672, 34] on button "Link" at bounding box center [679, 32] width 16 height 16
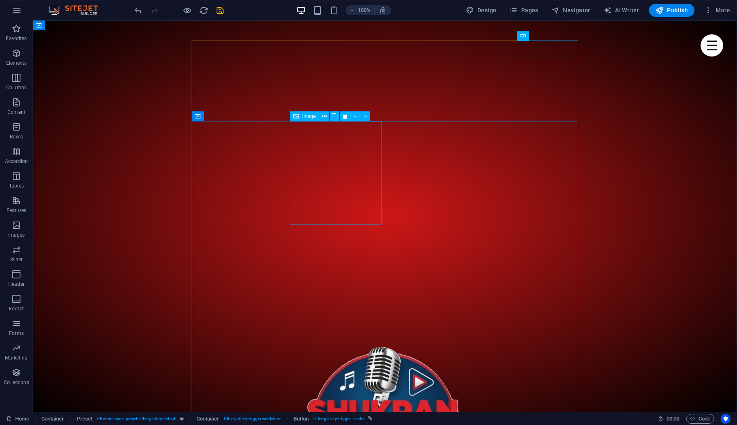
click at [334, 116] on icon at bounding box center [335, 116] width 6 height 9
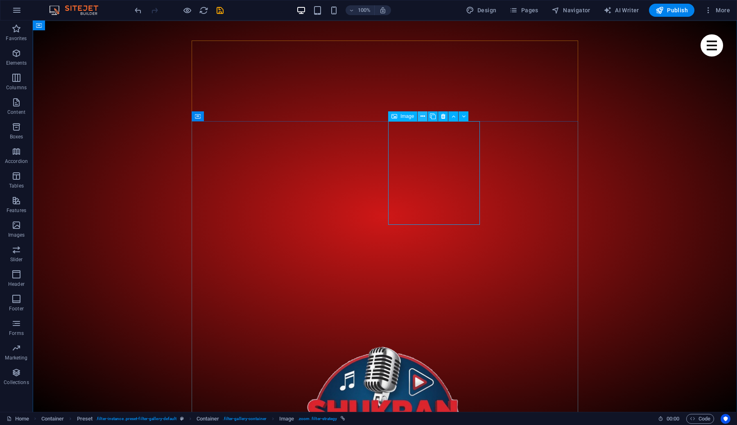
click at [424, 118] on icon at bounding box center [423, 116] width 5 height 9
click at [422, 116] on icon at bounding box center [423, 116] width 5 height 9
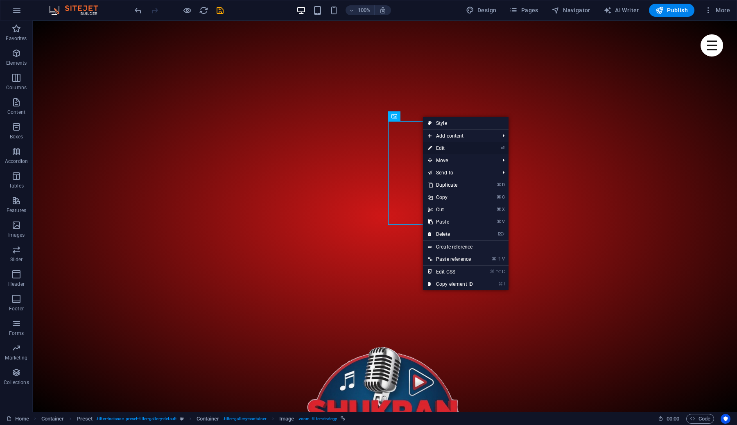
click at [450, 149] on link "⏎ Edit" at bounding box center [450, 148] width 55 height 12
select select "%"
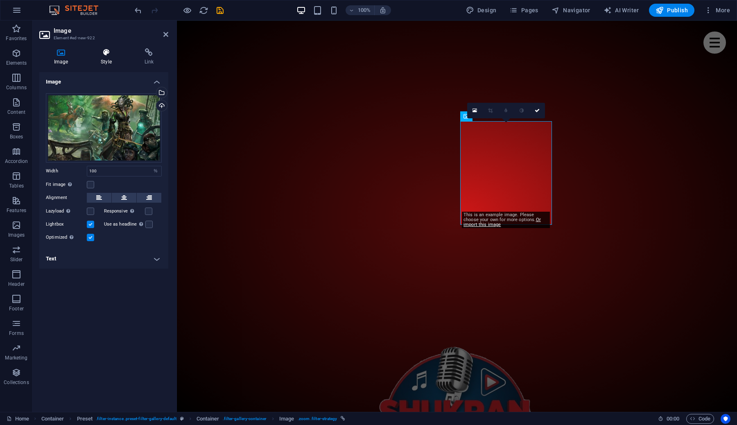
click at [105, 53] on icon at bounding box center [106, 52] width 40 height 8
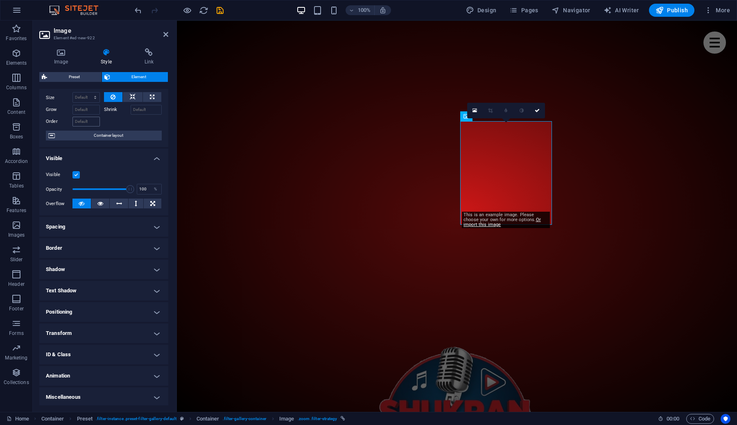
scroll to position [29, 0]
click at [100, 397] on h4 "Miscellaneous" at bounding box center [103, 396] width 129 height 20
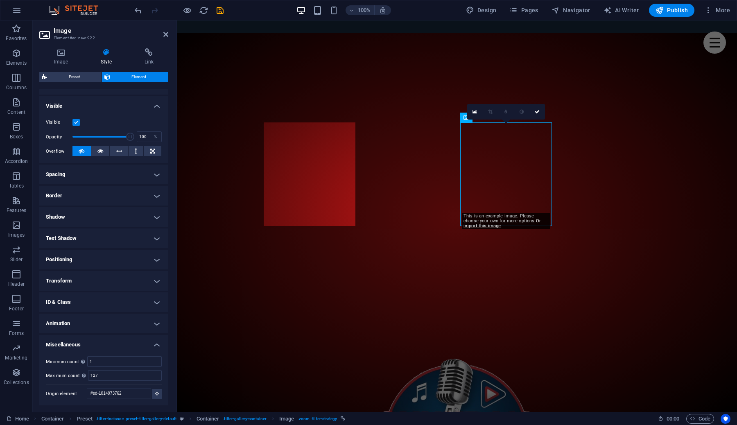
scroll to position [391, 0]
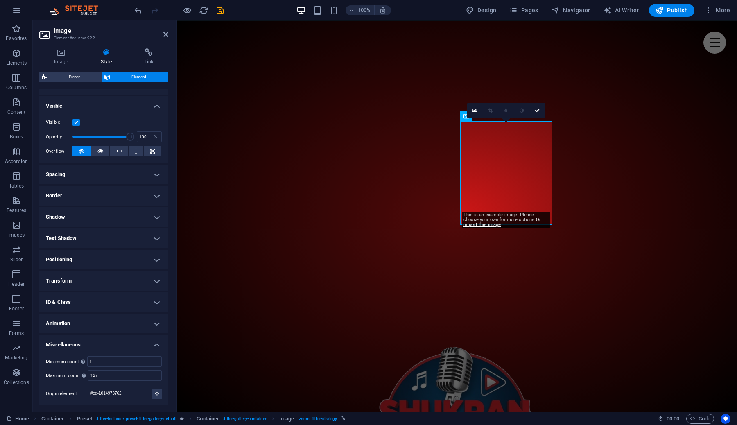
click at [111, 322] on h4 "Animation" at bounding box center [103, 324] width 129 height 20
click at [110, 303] on h4 "ID & Class" at bounding box center [103, 302] width 129 height 20
click at [124, 314] on h4 "Hyperlink (a)" at bounding box center [126, 318] width 26 height 9
click at [64, 316] on h4 "Element (figure)" at bounding box center [61, 318] width 31 height 9
click at [96, 319] on h4 "Image (img)" at bounding box center [94, 318] width 23 height 9
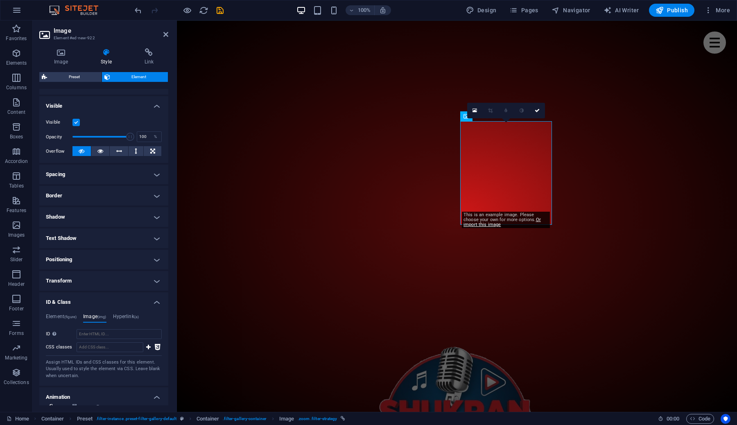
click at [97, 278] on h4 "Transform" at bounding box center [103, 281] width 129 height 20
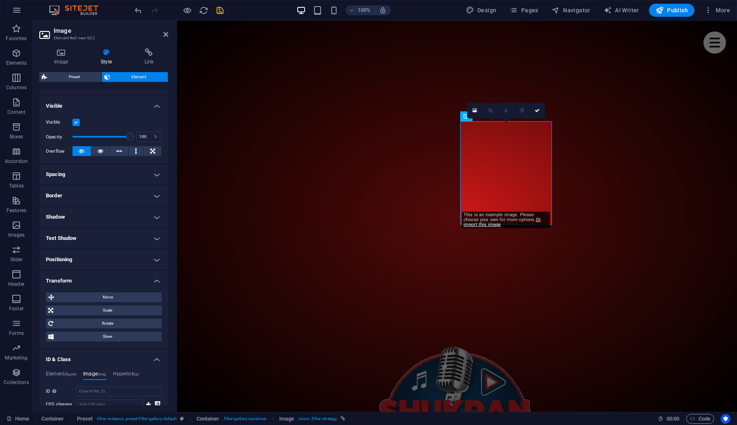
click at [102, 260] on h4 "Positioning" at bounding box center [103, 260] width 129 height 20
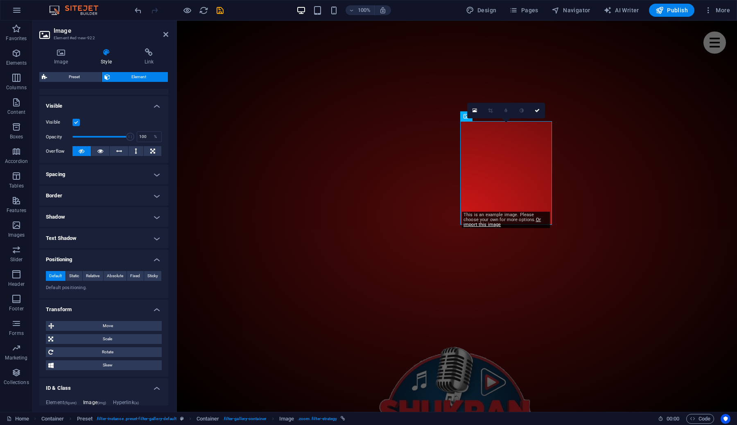
click at [103, 246] on h4 "Text Shadow" at bounding box center [103, 239] width 129 height 20
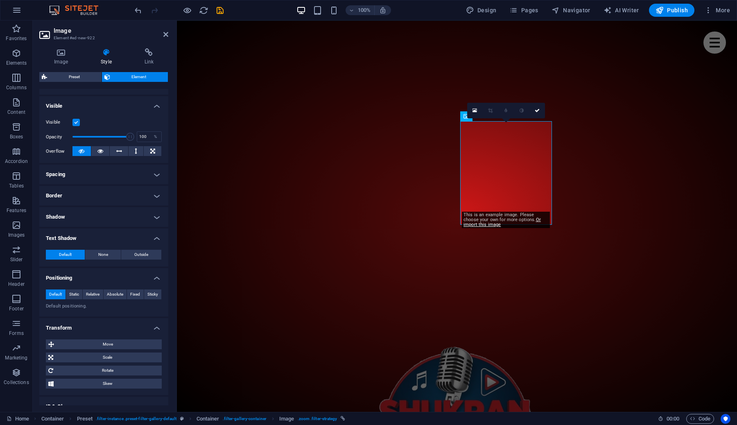
click at [103, 220] on h4 "Shadow" at bounding box center [103, 217] width 129 height 20
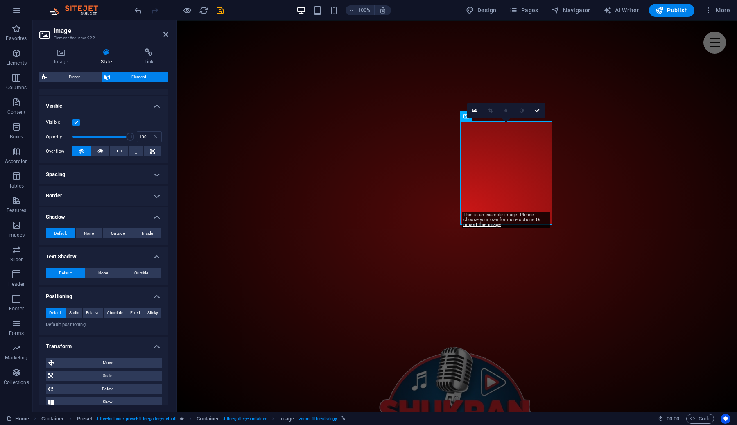
click at [102, 192] on h4 "Border" at bounding box center [103, 196] width 129 height 20
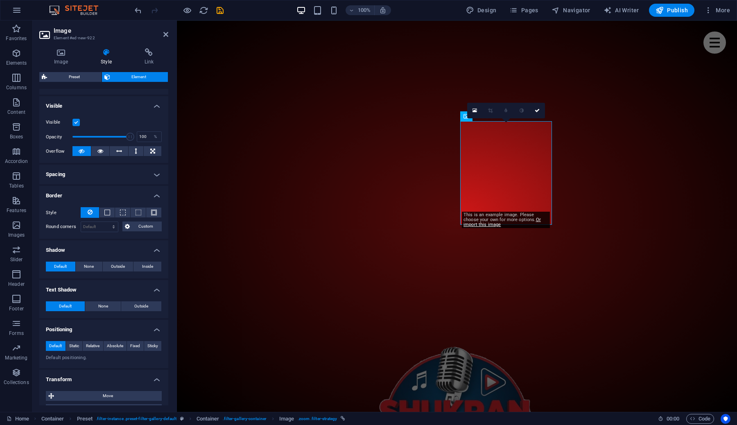
click at [106, 176] on h4 "Spacing" at bounding box center [103, 175] width 129 height 20
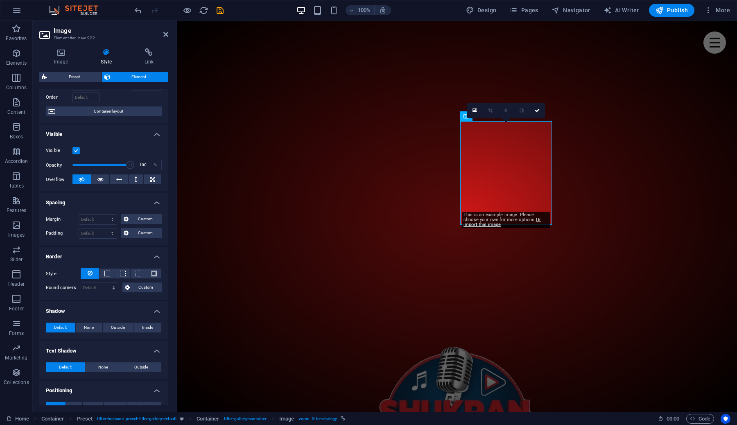
scroll to position [0, 0]
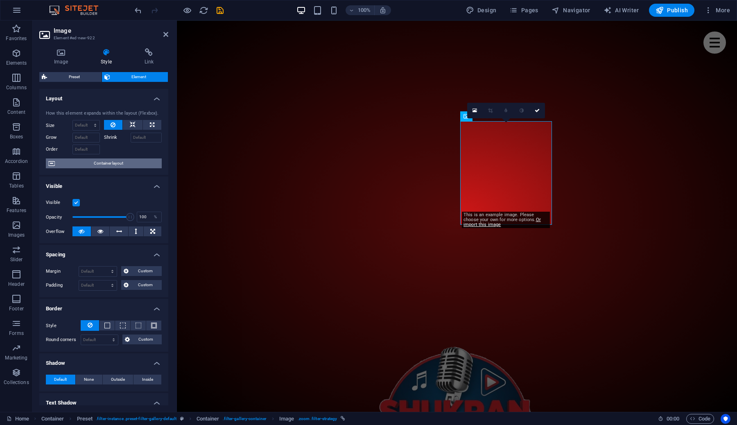
click at [93, 165] on span "Container layout" at bounding box center [108, 163] width 102 height 10
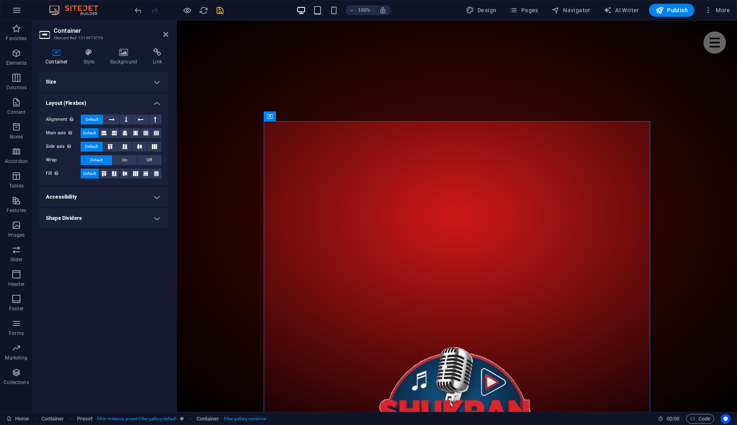
click at [111, 195] on h4 "Accessibility" at bounding box center [103, 197] width 129 height 20
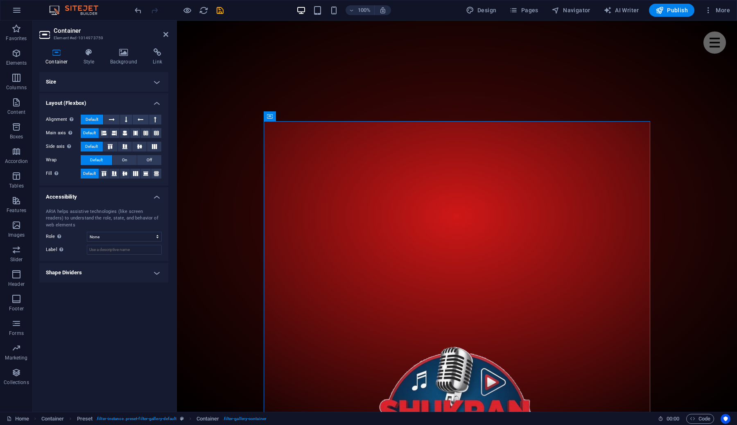
click at [107, 281] on h4 "Shape Dividers" at bounding box center [103, 273] width 129 height 20
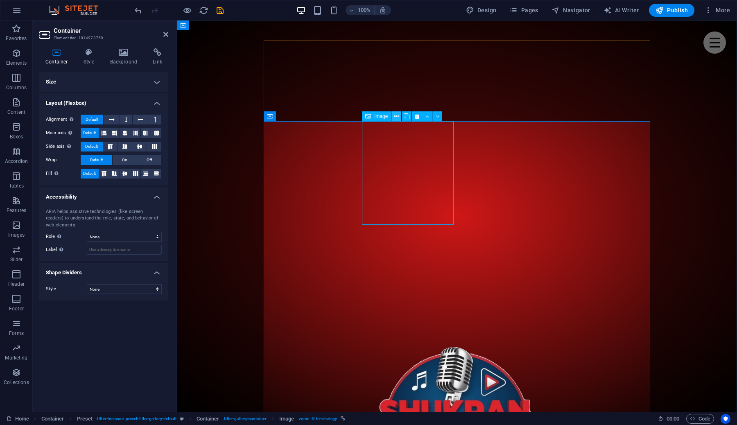
click at [400, 119] on button at bounding box center [396, 116] width 10 height 10
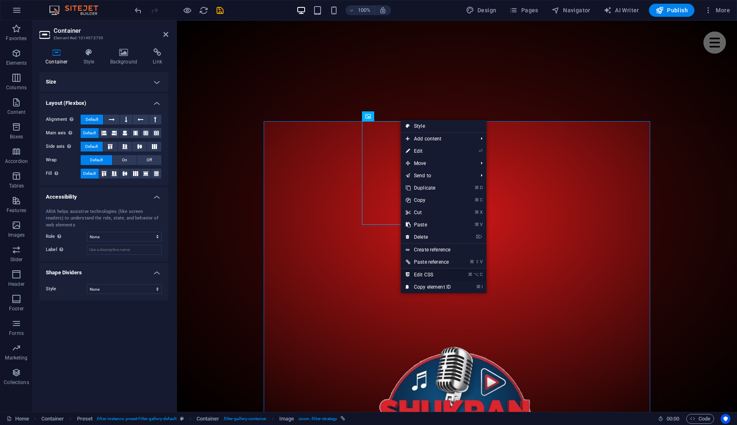
click at [433, 275] on link "⌘ ⌥ C Edit CSS" at bounding box center [428, 275] width 55 height 12
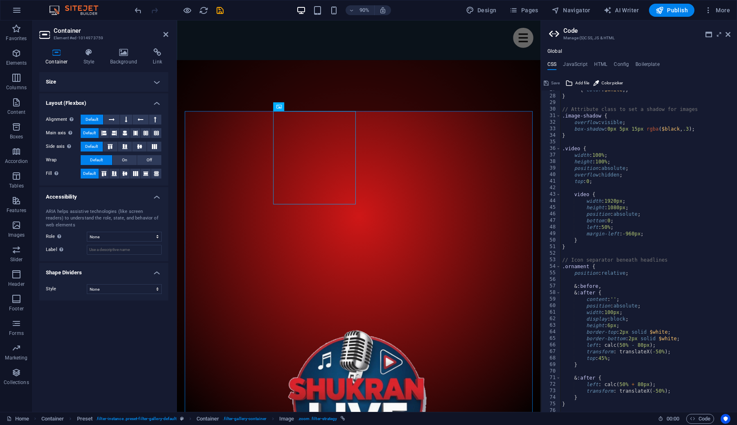
scroll to position [175, 0]
click at [575, 66] on h4 "JavaScript" at bounding box center [575, 65] width 24 height 9
type textarea "/* JS for preset "Menu V2" */"
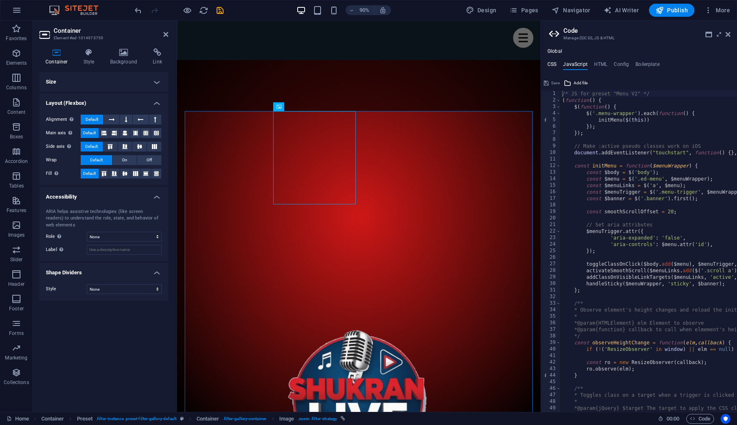
click at [552, 66] on h4 "CSS" at bounding box center [551, 65] width 9 height 9
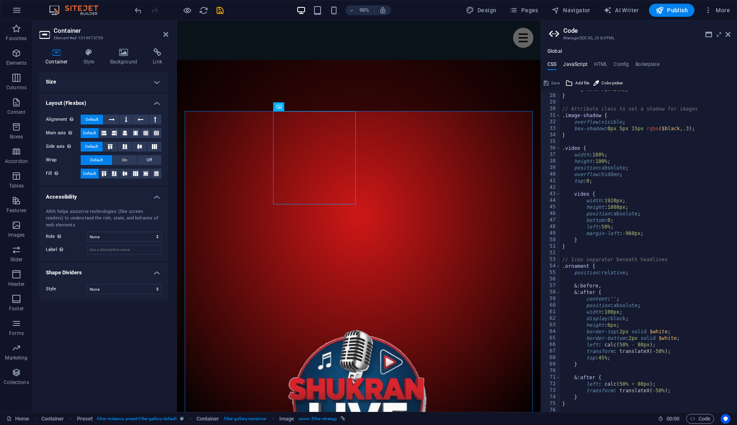
click at [576, 62] on h4 "JavaScript" at bounding box center [575, 65] width 24 height 9
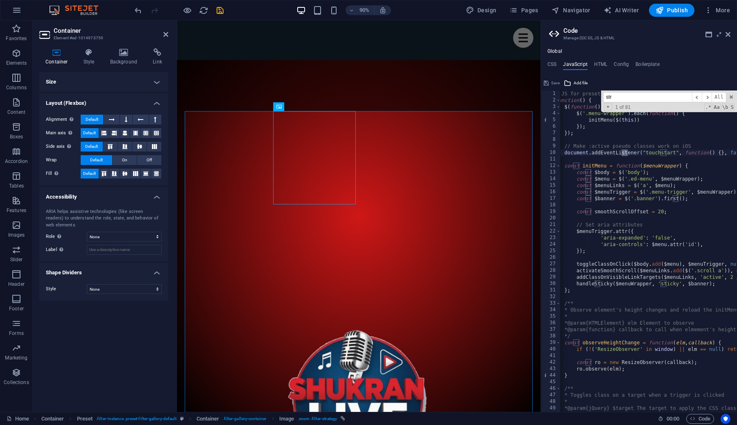
scroll to position [180, 0]
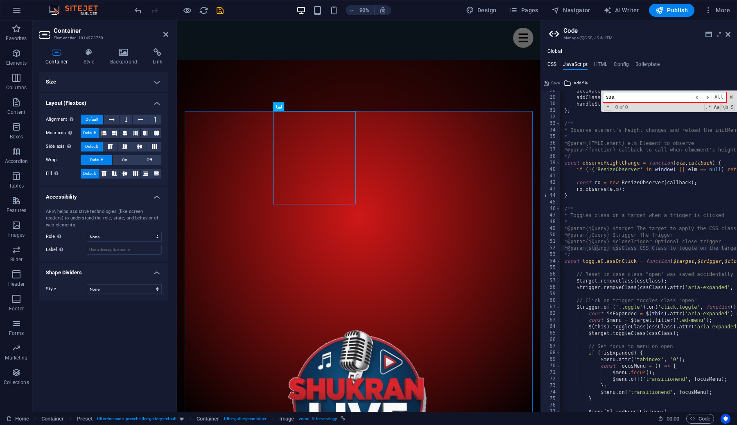
type input "stra"
click at [556, 64] on h4 "CSS" at bounding box center [551, 65] width 9 height 9
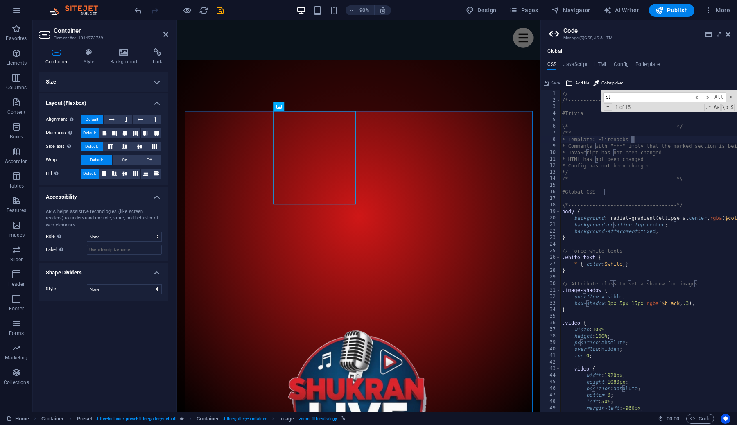
scroll to position [442, 0]
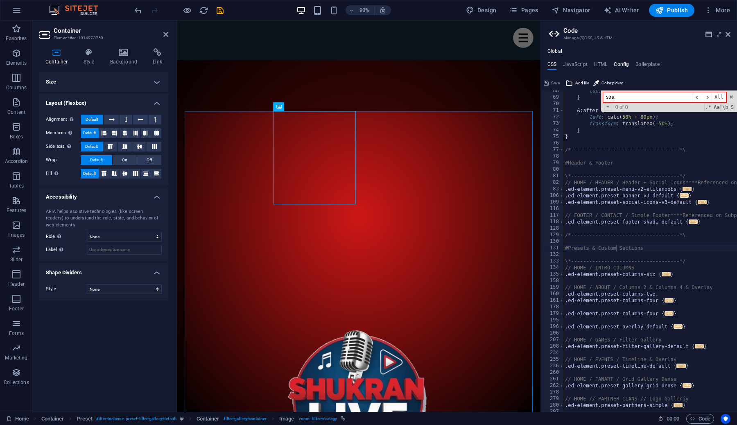
type input "stra"
click at [616, 66] on h4 "Config" at bounding box center [621, 65] width 15 height 9
type textarea "$color-background: #ffffff;"
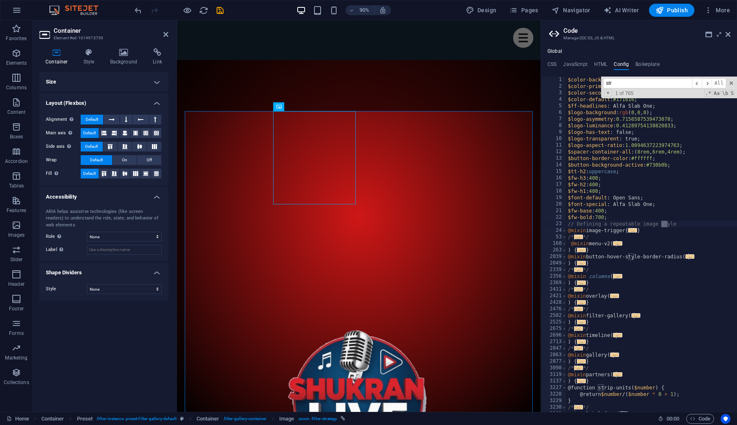
scroll to position [874, 0]
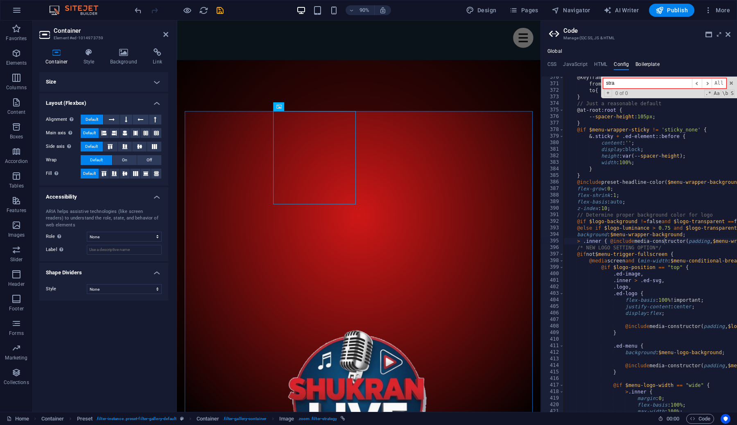
type input "stra"
click at [650, 67] on h4 "Boilerplate" at bounding box center [648, 65] width 24 height 9
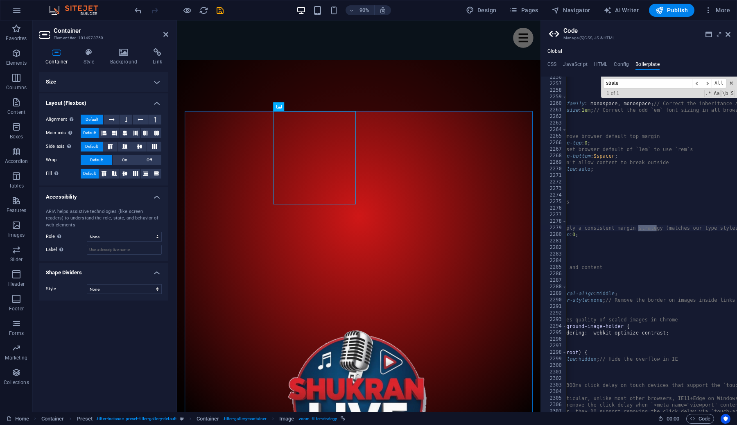
scroll to position [0, 0]
type input "strate"
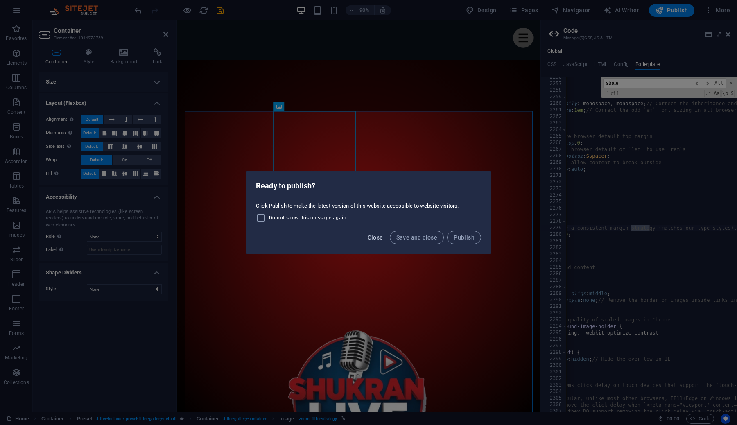
click at [378, 239] on span "Close" at bounding box center [376, 237] width 16 height 7
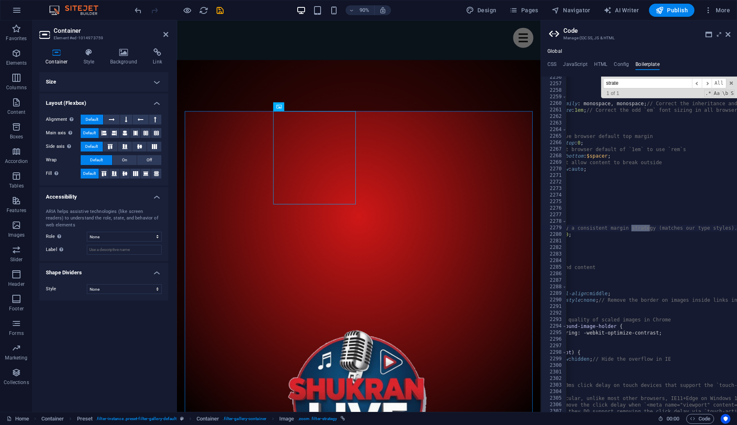
scroll to position [0, 36]
type textarea "margin: 0;"
click at [659, 84] on input "strate" at bounding box center [647, 83] width 89 height 10
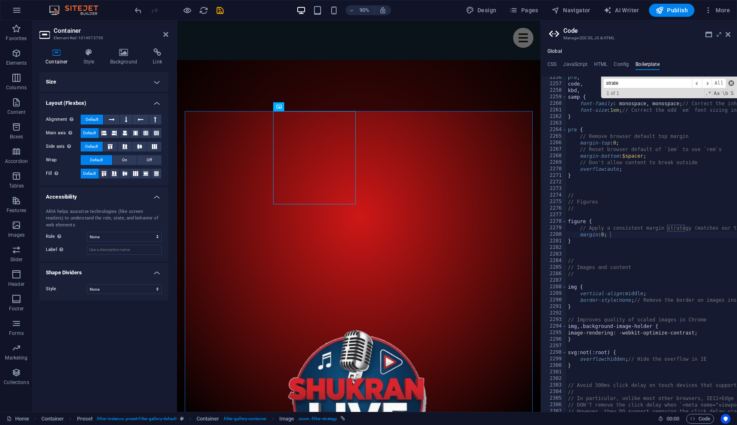
click at [731, 81] on span at bounding box center [731, 83] width 6 height 6
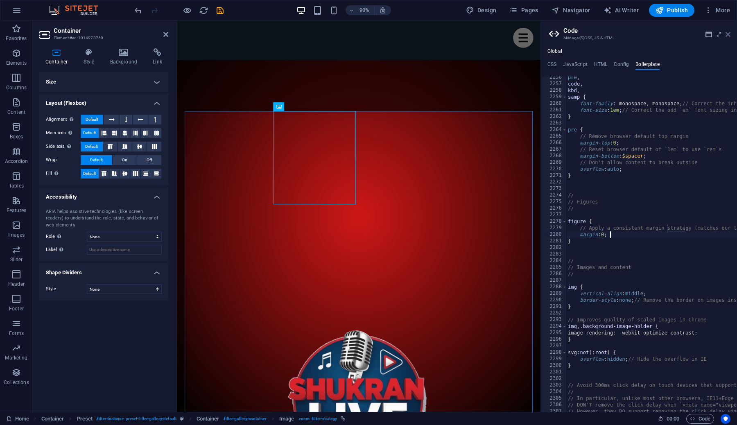
click at [728, 34] on icon at bounding box center [728, 34] width 5 height 7
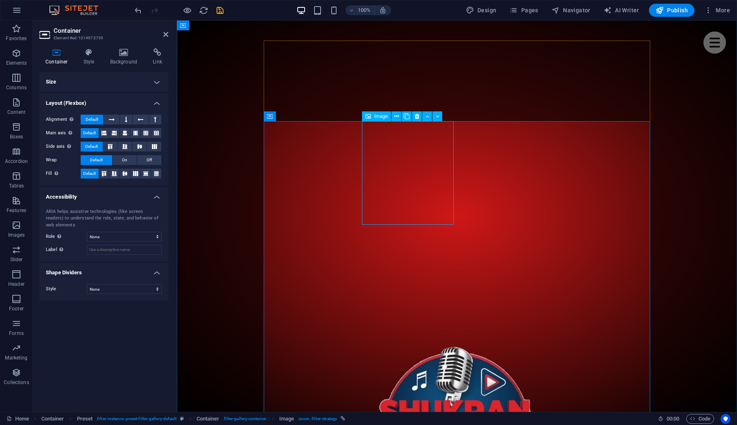
click at [396, 115] on icon at bounding box center [396, 116] width 5 height 9
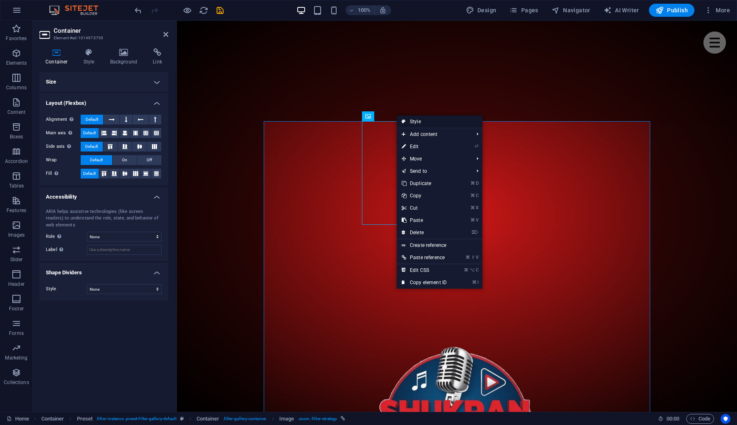
click at [413, 122] on link "Style" at bounding box center [440, 121] width 86 height 12
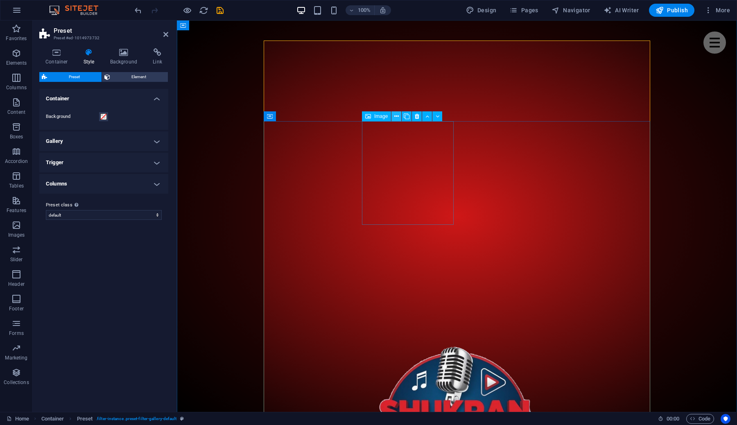
click at [397, 118] on icon at bounding box center [396, 116] width 5 height 9
select select "%"
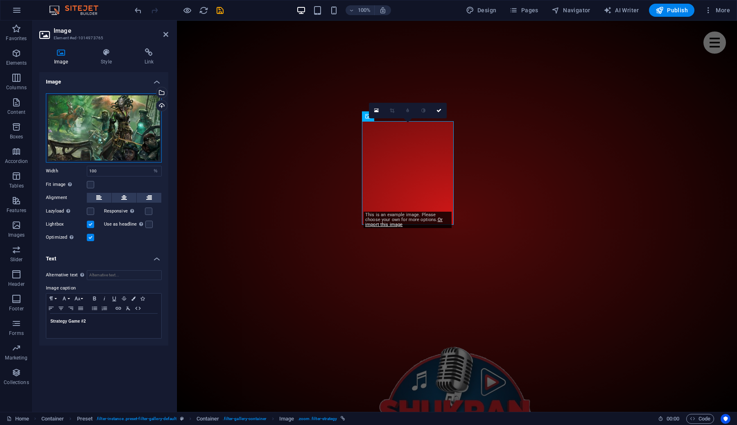
click at [95, 108] on div "Drag files here, click to choose files or select files from Files or our free s…" at bounding box center [104, 127] width 116 height 69
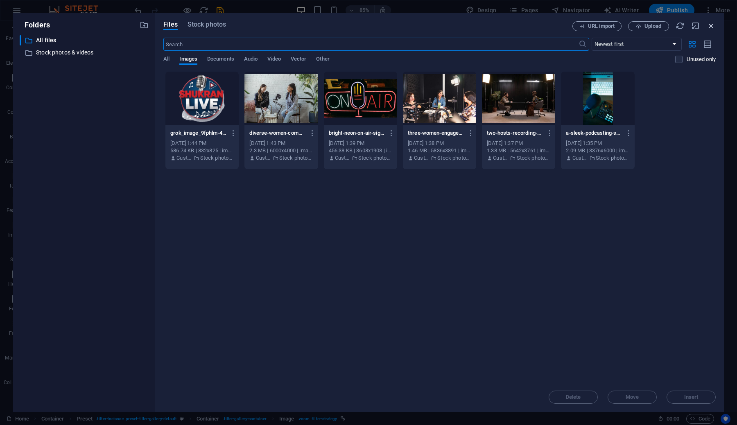
click at [710, 25] on icon "button" at bounding box center [711, 25] width 9 height 9
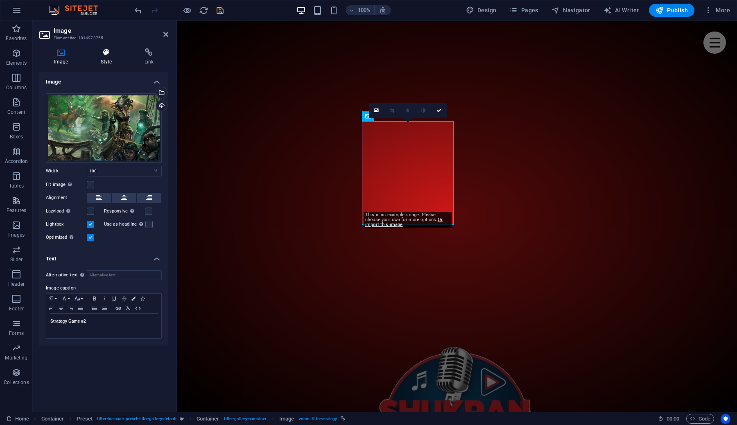
click at [104, 50] on icon at bounding box center [106, 52] width 40 height 8
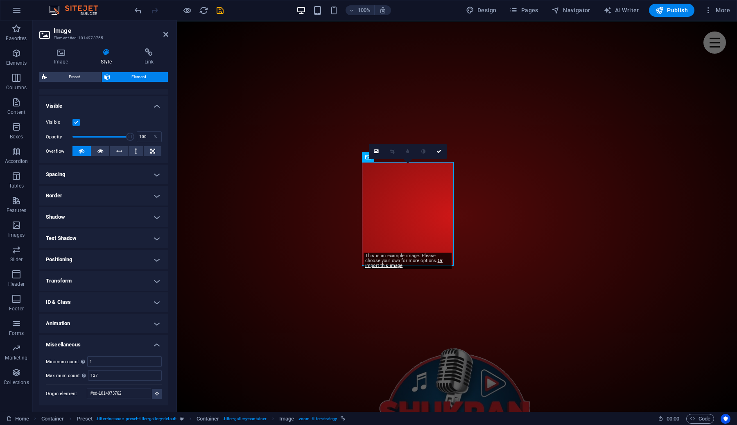
scroll to position [391, 0]
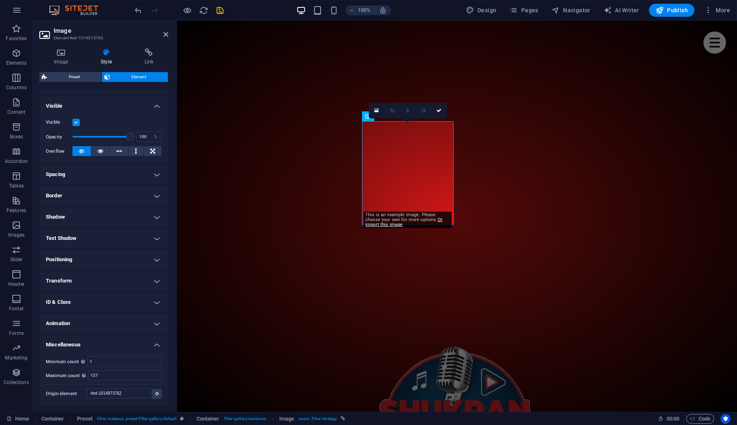
click at [89, 300] on h4 "ID & Class" at bounding box center [103, 302] width 129 height 20
click at [90, 314] on h4 "Image (img)" at bounding box center [94, 318] width 23 height 9
click at [53, 318] on h4 "Element (figure)" at bounding box center [61, 318] width 31 height 9
click at [89, 298] on h4 "ID & Class" at bounding box center [103, 299] width 129 height 15
click at [91, 344] on h4 "Miscellaneous" at bounding box center [103, 342] width 129 height 15
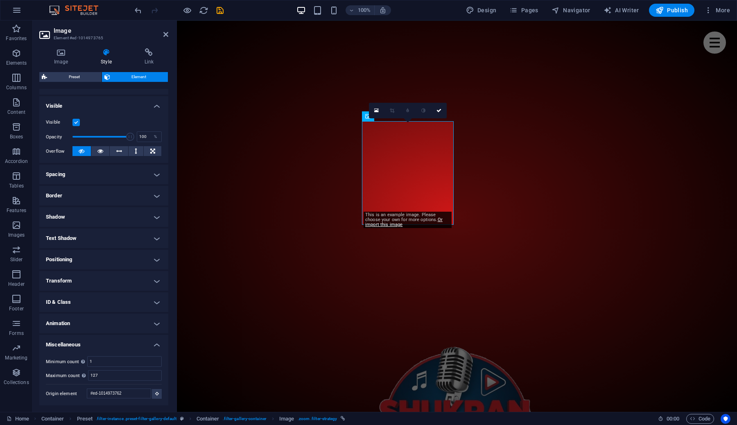
scroll to position [29, 0]
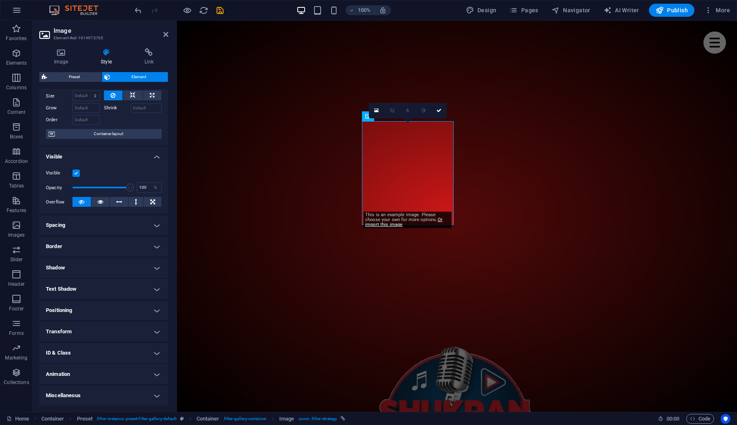
click at [88, 157] on h4 "Visible" at bounding box center [103, 154] width 129 height 15
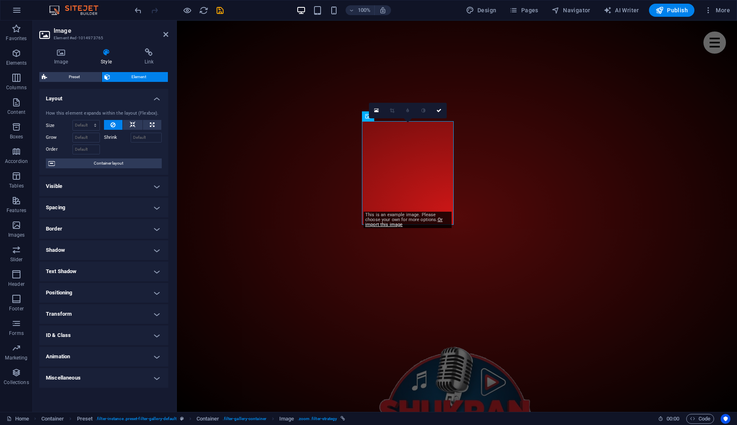
scroll to position [0, 0]
click at [78, 213] on h4 "Spacing" at bounding box center [103, 208] width 129 height 20
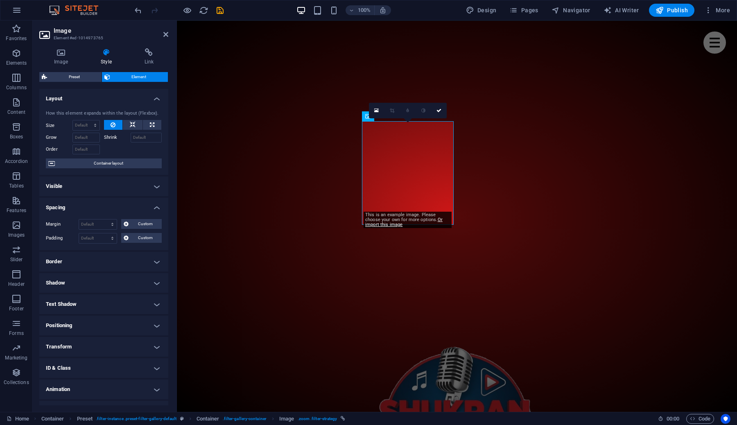
click at [78, 213] on div "Margin Default auto px % rem vw vh Custom Custom auto px % rem vw vh auto px % …" at bounding box center [103, 232] width 129 height 38
click at [80, 209] on h4 "Spacing" at bounding box center [103, 205] width 129 height 15
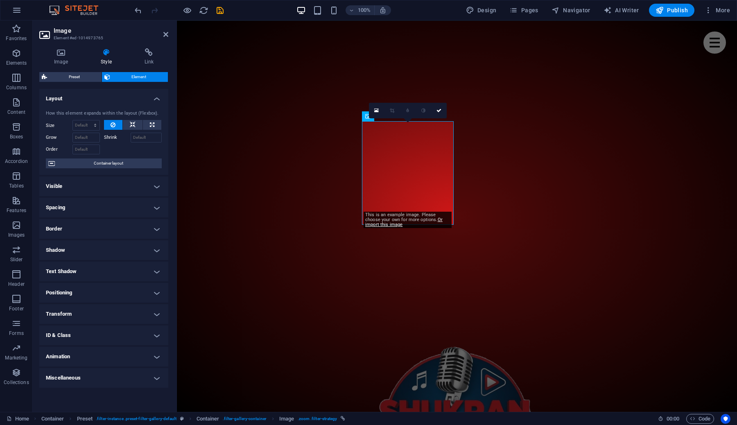
click at [73, 234] on h4 "Border" at bounding box center [103, 229] width 129 height 20
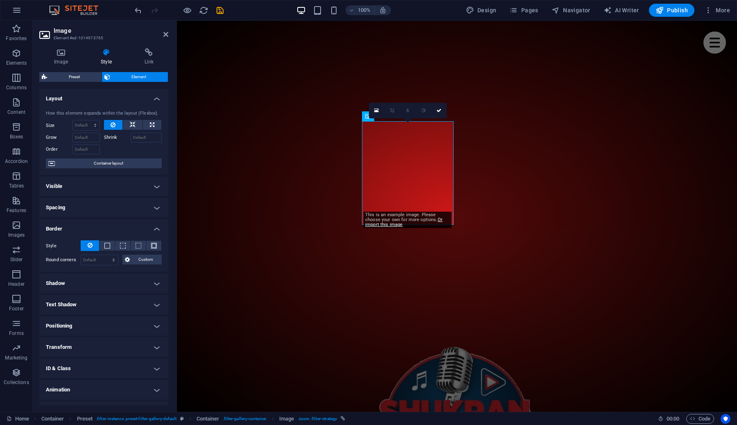
click at [155, 228] on h4 "Border" at bounding box center [103, 226] width 129 height 15
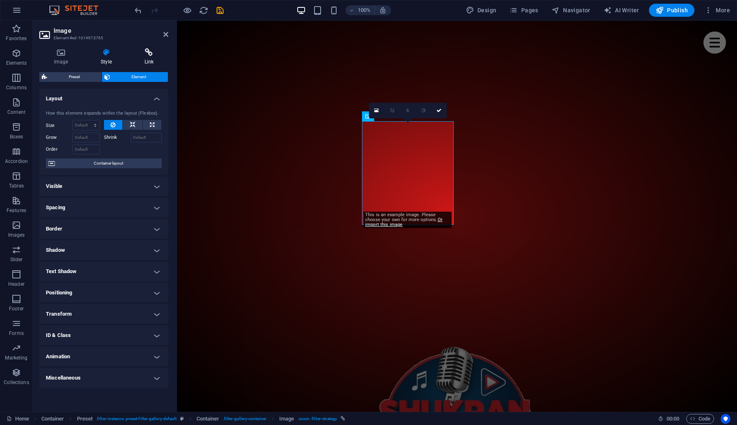
click at [151, 53] on icon at bounding box center [149, 52] width 38 height 8
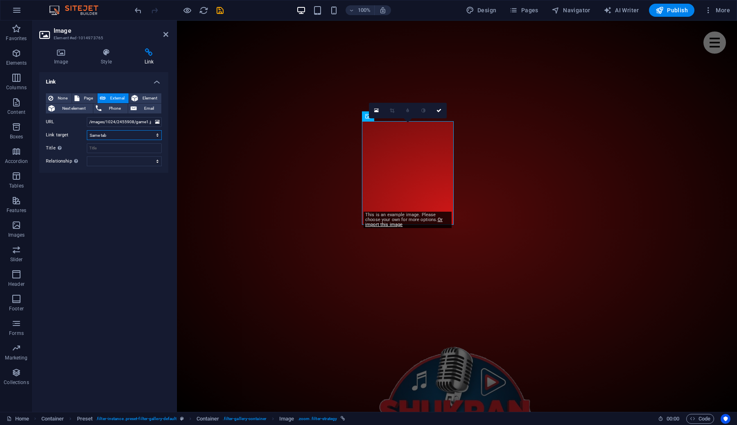
click at [110, 134] on select "New tab Same tab Overlay" at bounding box center [124, 135] width 75 height 10
click at [145, 96] on span "Element" at bounding box center [149, 98] width 18 height 10
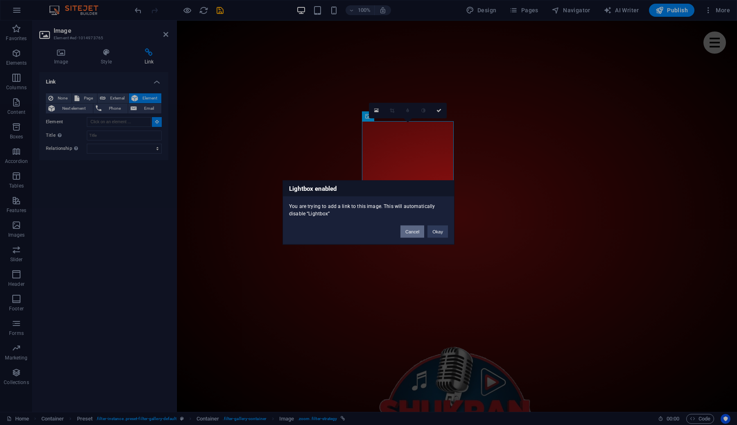
click at [417, 230] on button "Cancel" at bounding box center [412, 232] width 24 height 12
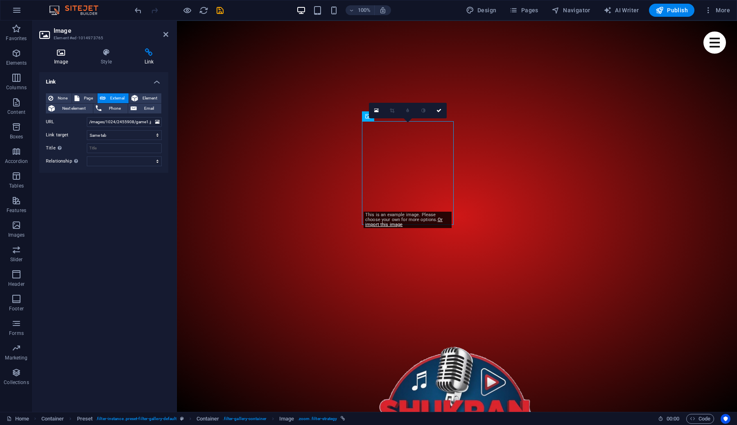
click at [59, 55] on icon at bounding box center [60, 52] width 43 height 8
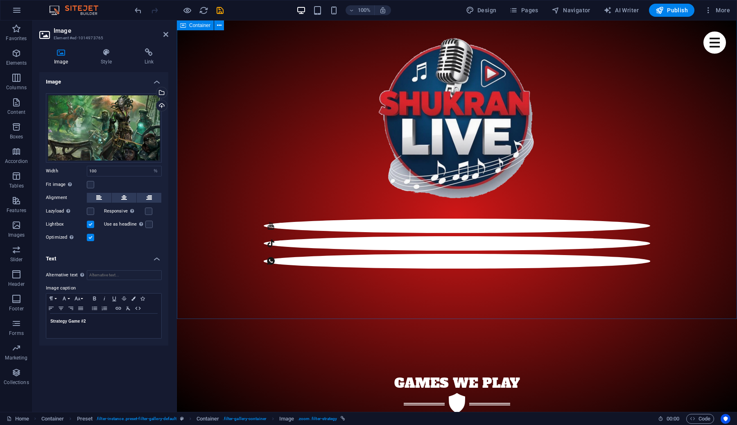
scroll to position [703, 0]
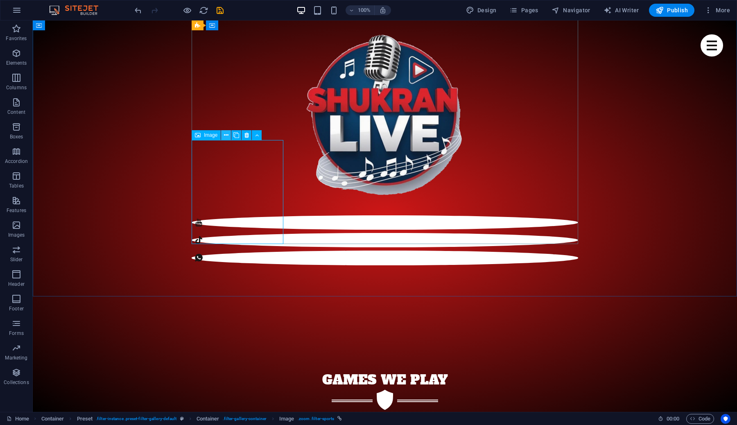
click at [229, 136] on button at bounding box center [226, 135] width 10 height 10
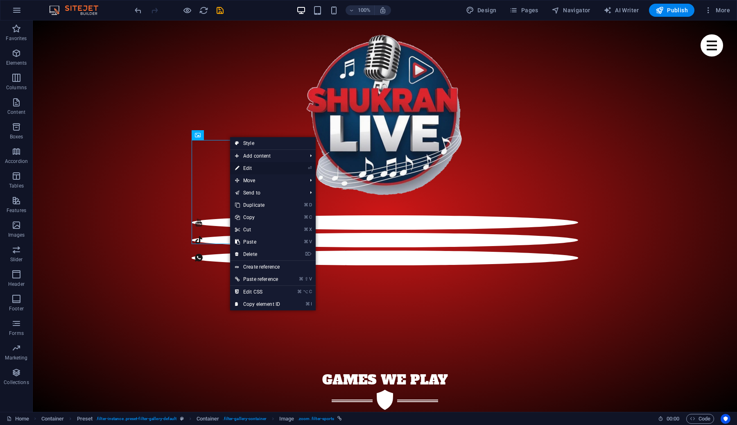
click at [256, 166] on link "⏎ Edit" at bounding box center [257, 168] width 55 height 12
select select "%"
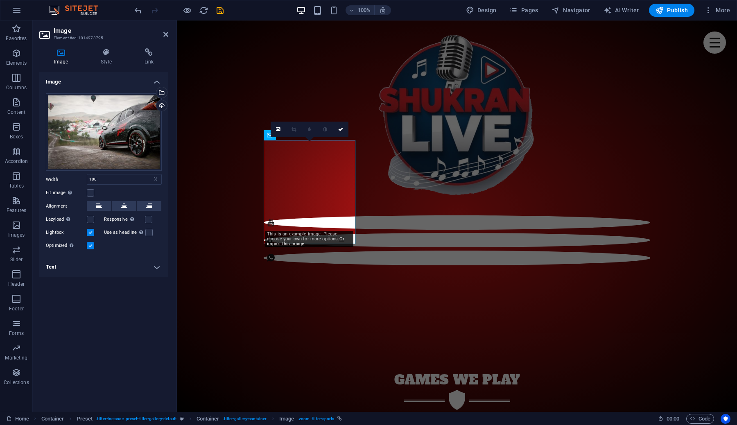
click at [130, 271] on h4 "Text" at bounding box center [103, 267] width 129 height 20
click at [114, 267] on h4 "Text" at bounding box center [103, 264] width 129 height 15
click at [101, 53] on icon at bounding box center [106, 52] width 40 height 8
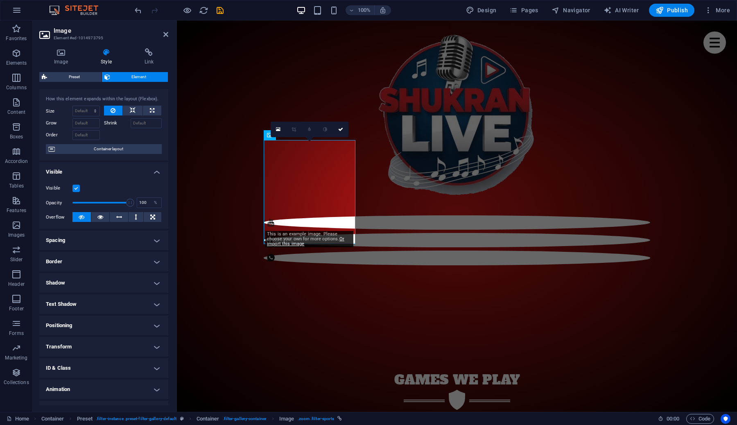
scroll to position [0, 0]
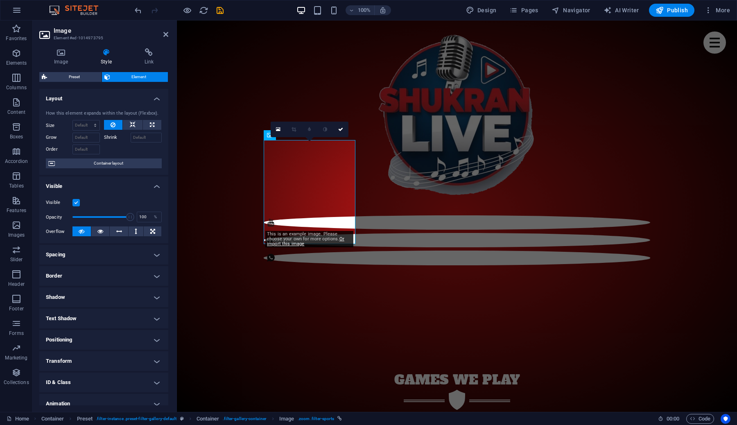
click at [154, 97] on h4 "Layout" at bounding box center [103, 96] width 129 height 15
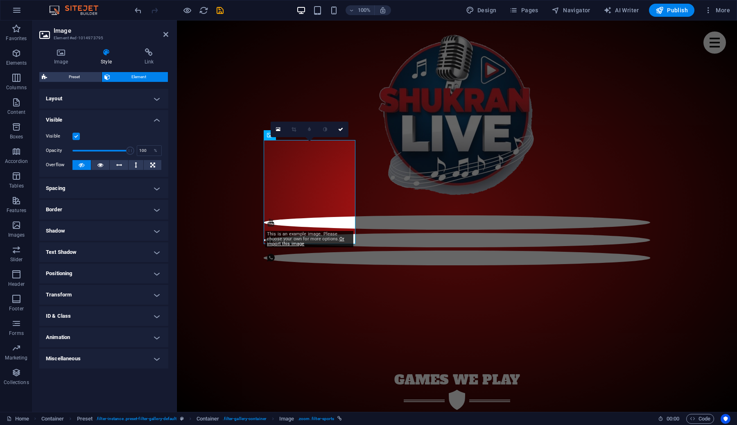
click at [156, 121] on h4 "Visible" at bounding box center [103, 117] width 129 height 15
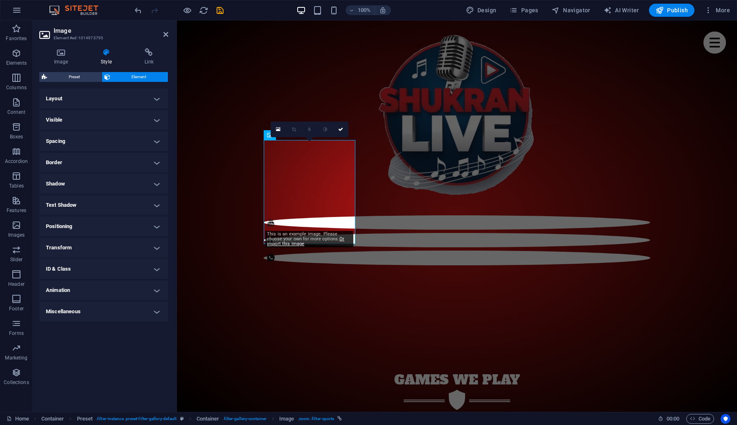
click at [151, 141] on h4 "Spacing" at bounding box center [103, 141] width 129 height 20
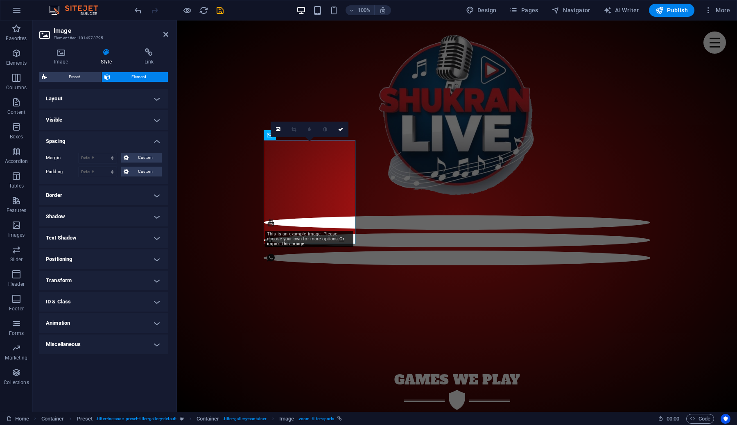
click at [151, 141] on h4 "Spacing" at bounding box center [103, 138] width 129 height 15
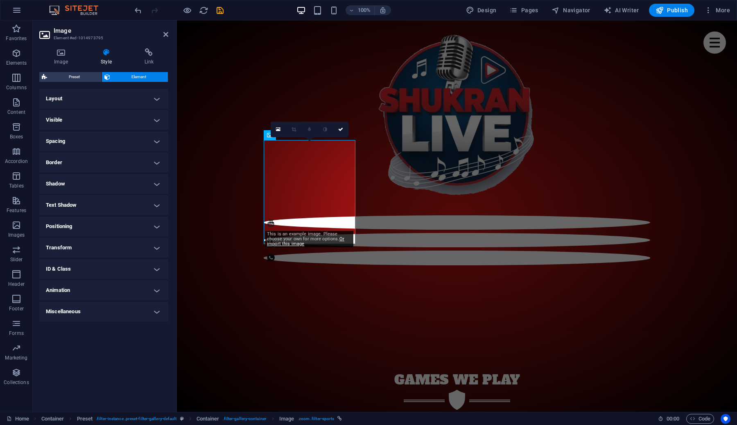
click at [148, 160] on h4 "Border" at bounding box center [103, 163] width 129 height 20
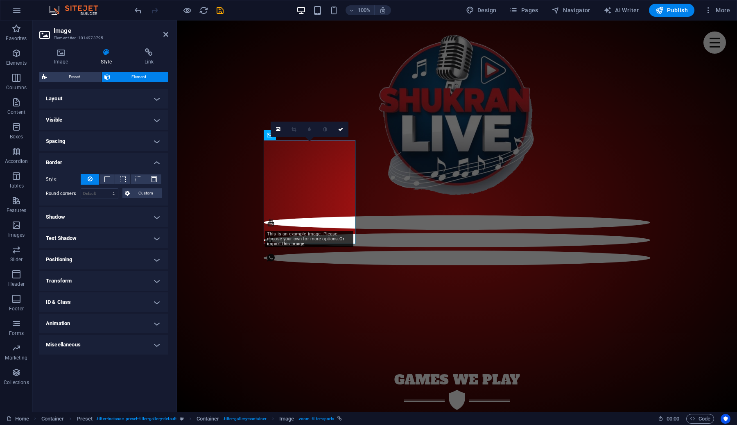
click at [148, 160] on h4 "Border" at bounding box center [103, 160] width 129 height 15
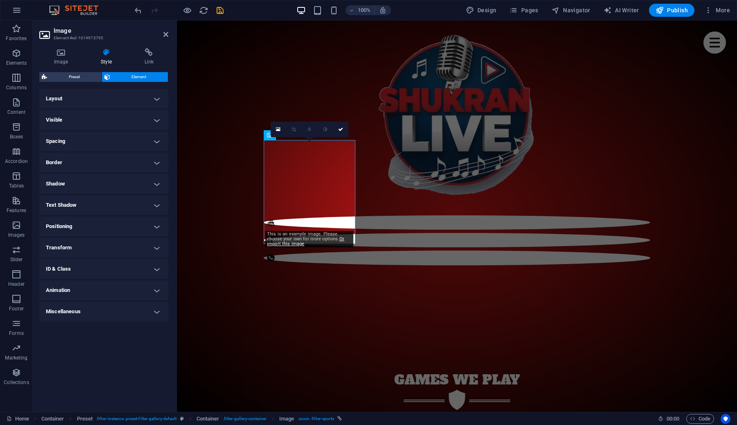
click at [143, 179] on h4 "Shadow" at bounding box center [103, 184] width 129 height 20
click at [143, 179] on h4 "Shadow" at bounding box center [103, 181] width 129 height 15
click at [136, 199] on h4 "Text Shadow" at bounding box center [103, 205] width 129 height 20
click at [136, 199] on h4 "Text Shadow" at bounding box center [103, 202] width 129 height 15
click at [131, 222] on h4 "Positioning" at bounding box center [103, 227] width 129 height 20
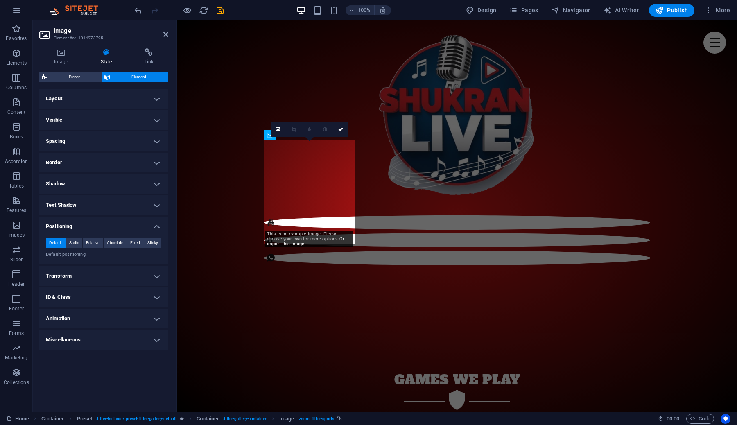
click at [131, 222] on h4 "Positioning" at bounding box center [103, 224] width 129 height 15
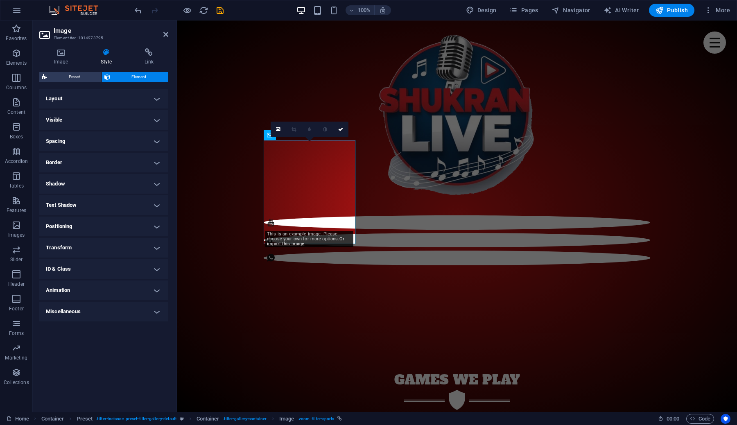
click at [127, 249] on h4 "Transform" at bounding box center [103, 248] width 129 height 20
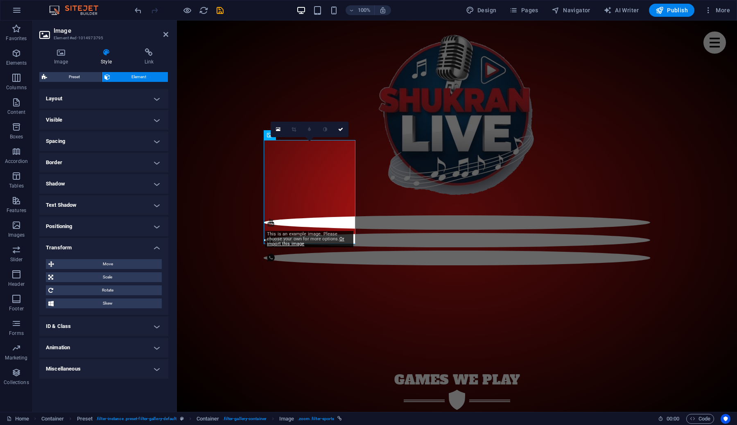
click at [127, 249] on h4 "Transform" at bounding box center [103, 245] width 129 height 15
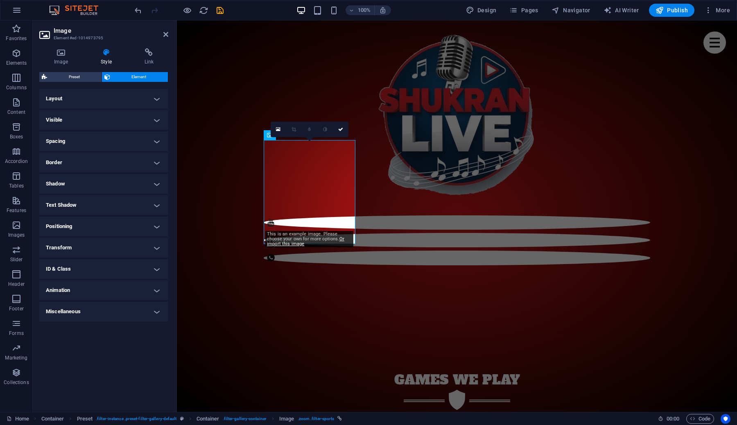
click at [121, 274] on h4 "ID & Class" at bounding box center [103, 269] width 129 height 20
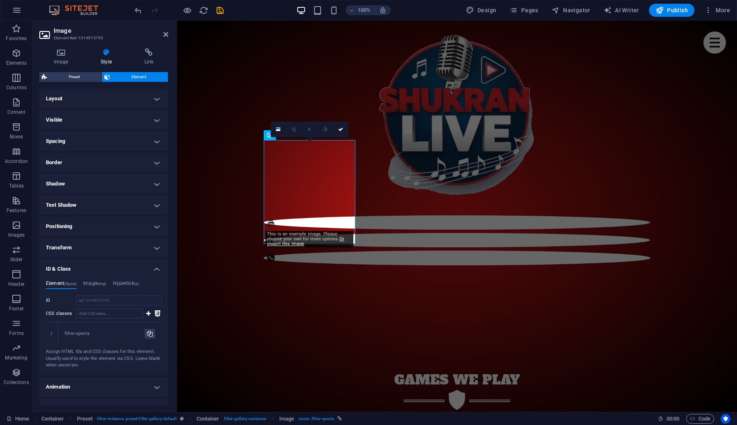
scroll to position [12, 0]
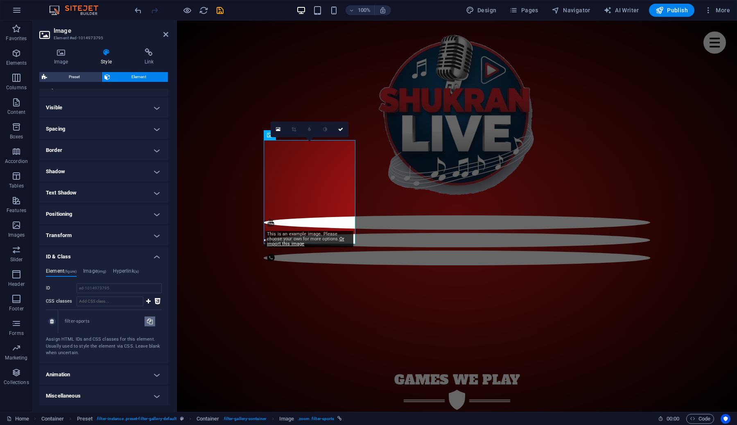
click at [147, 322] on icon at bounding box center [150, 322] width 6 height 10
type input "filter-sports"
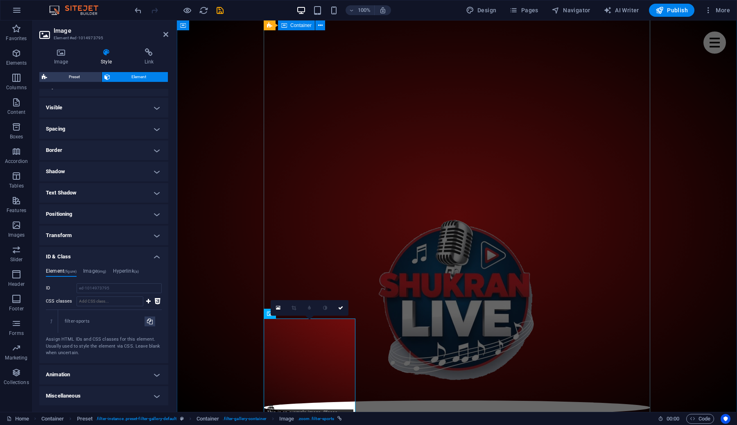
scroll to position [498, 0]
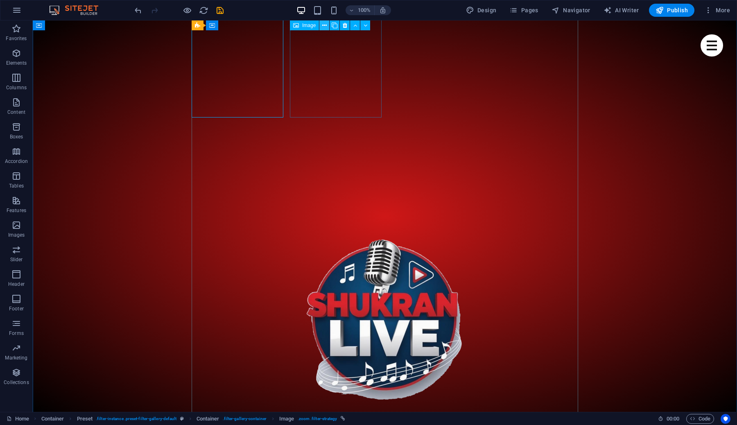
click at [324, 24] on icon at bounding box center [324, 25] width 5 height 9
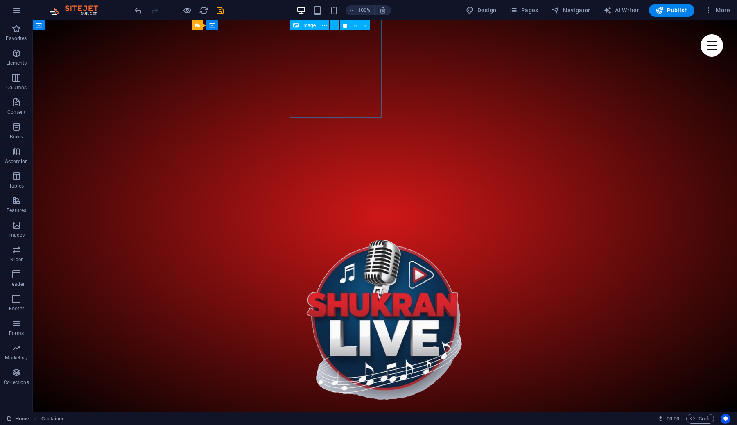
click at [321, 23] on button at bounding box center [324, 25] width 10 height 10
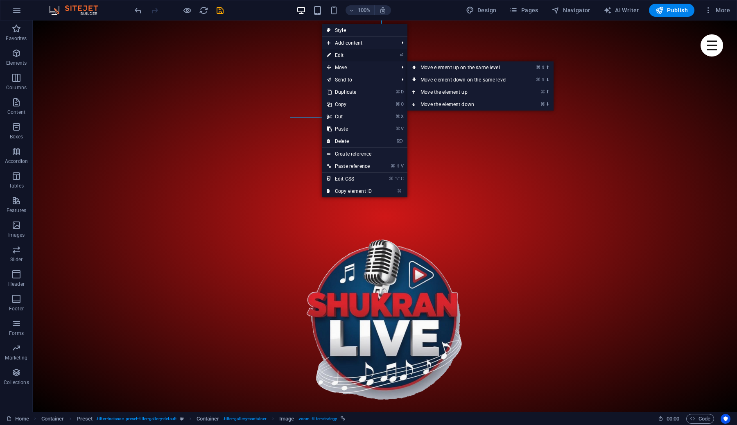
click at [349, 57] on link "⏎ Edit" at bounding box center [349, 55] width 55 height 12
select select "%"
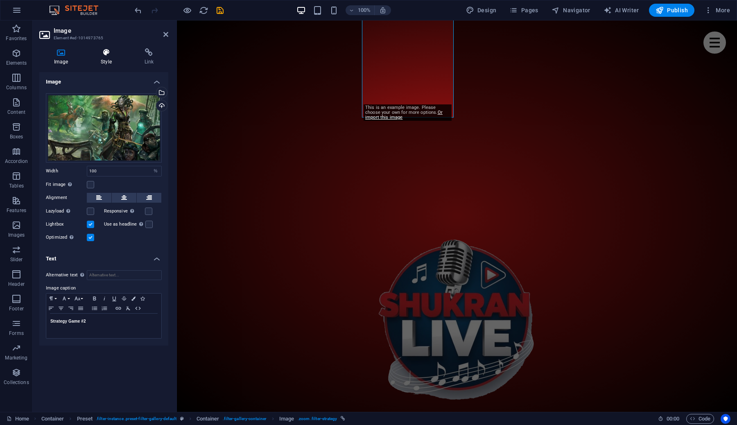
click at [101, 51] on icon at bounding box center [106, 52] width 40 height 8
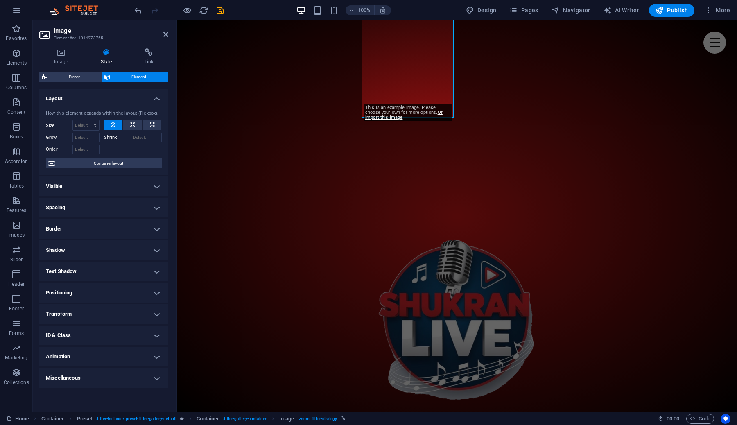
click at [80, 339] on h4 "ID & Class" at bounding box center [103, 336] width 129 height 20
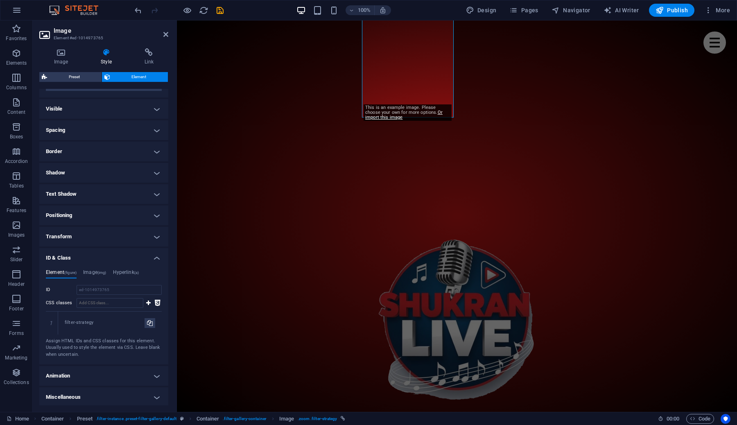
scroll to position [79, 0]
click at [90, 321] on div "filter-strategy" at bounding box center [105, 321] width 80 height 7
click at [149, 320] on icon at bounding box center [150, 322] width 6 height 10
type input "filter-strategy"
click at [147, 302] on icon at bounding box center [148, 301] width 5 height 10
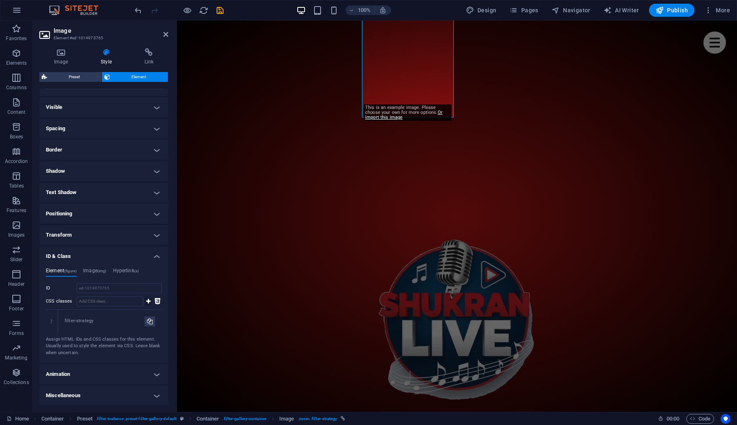
click at [146, 302] on icon at bounding box center [148, 301] width 5 height 10
paste input "filter-strategy"
drag, startPoint x: 114, startPoint y: 303, endPoint x: 90, endPoint y: 302, distance: 23.3
click at [90, 302] on input "filter-strategy" at bounding box center [110, 301] width 67 height 10
type input "filter-sportsui"
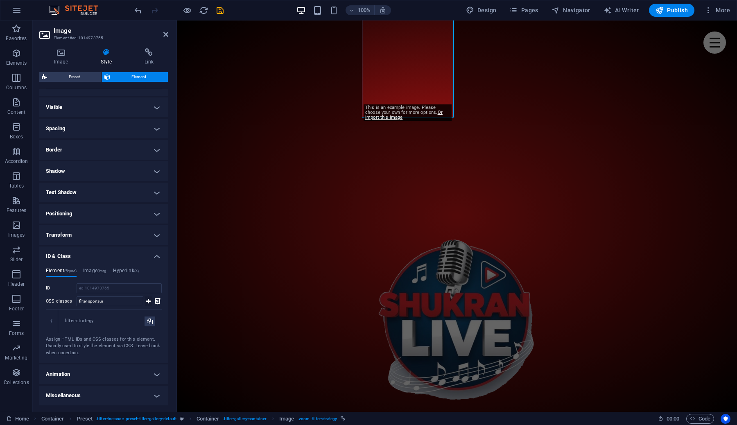
click at [146, 300] on icon at bounding box center [148, 301] width 5 height 10
click at [51, 323] on icon at bounding box center [52, 321] width 4 height 5
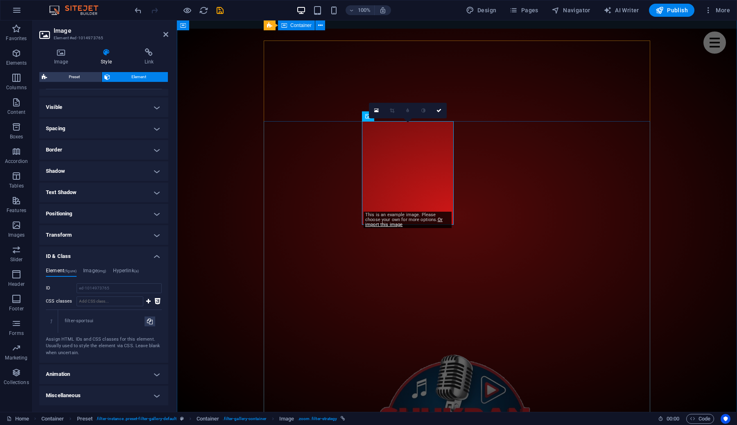
scroll to position [382, 0]
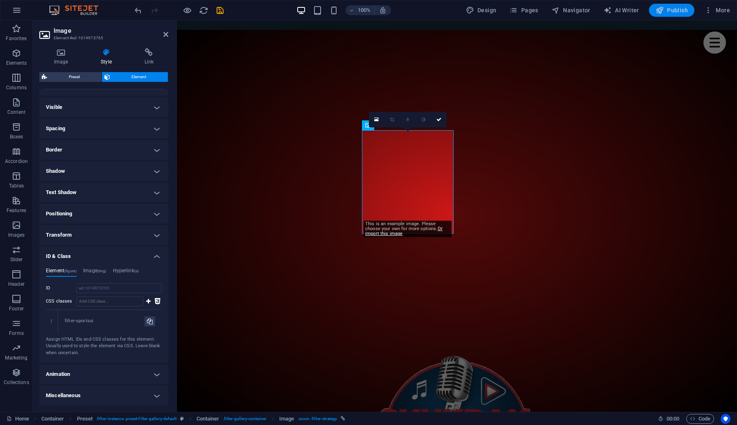
click at [676, 9] on span "Publish" at bounding box center [672, 10] width 32 height 8
checkbox input "false"
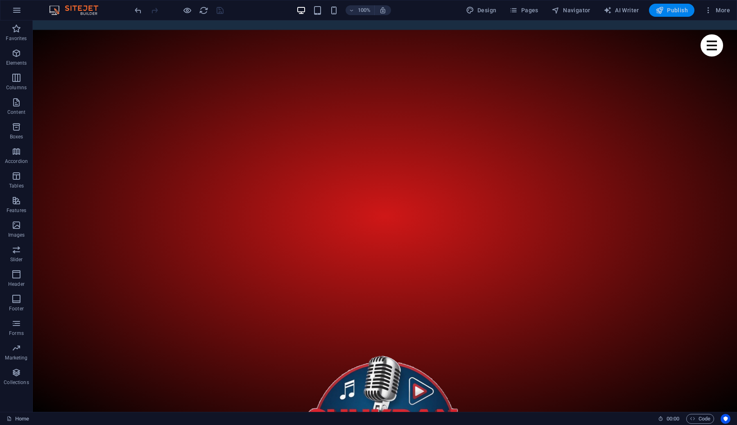
click at [673, 11] on span "Publish" at bounding box center [672, 10] width 32 height 8
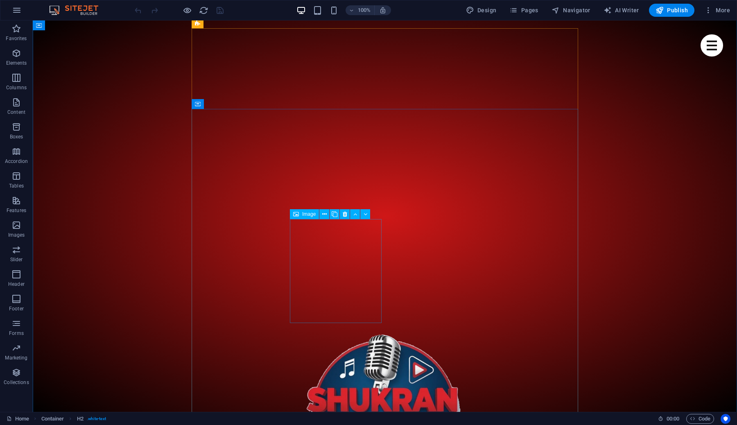
scroll to position [404, 0]
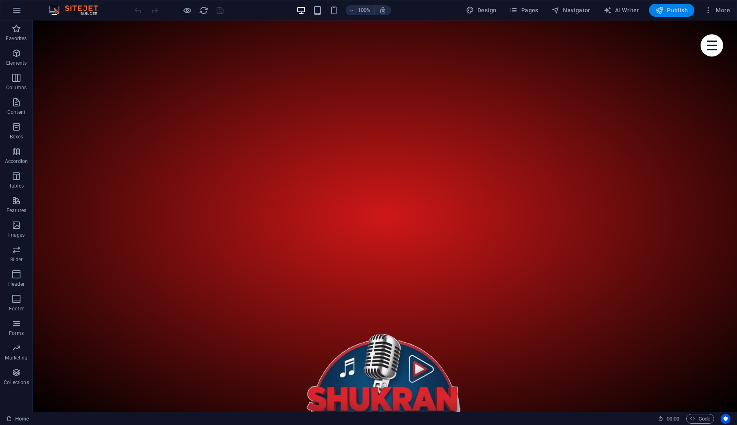
click at [670, 9] on span "Publish" at bounding box center [672, 10] width 32 height 8
